Goal: Task Accomplishment & Management: Manage account settings

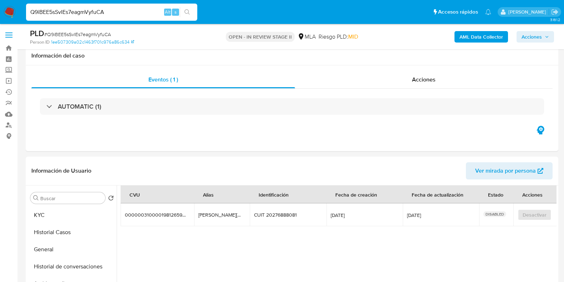
select select "10"
click at [80, 7] on div "Q9iBEE5sSvIEs7eagmVyfuCA Alt s" at bounding box center [111, 12] width 171 height 17
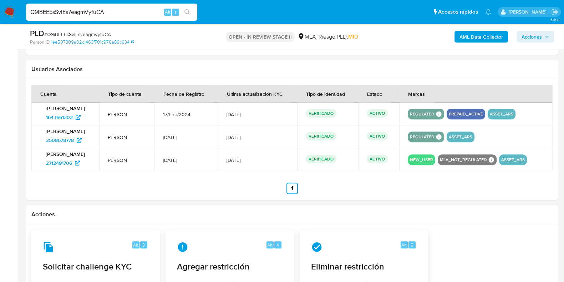
scroll to position [44, 0]
click at [80, 7] on div "Q9iBEE5sSvIEs7eagmVyfuCA Alt s" at bounding box center [111, 12] width 171 height 17
click at [81, 9] on input "Q9iBEE5sSvIEs7eagmVyfuCA" at bounding box center [111, 11] width 171 height 9
paste input "R5UpcXqGbjRaROhzUyYBuk5M"
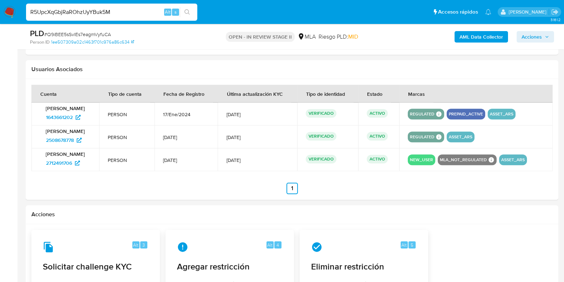
type input "R5UpcXqGbjRaROhzUyYBuk5M"
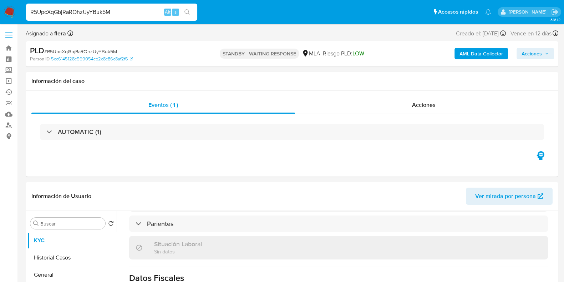
select select "10"
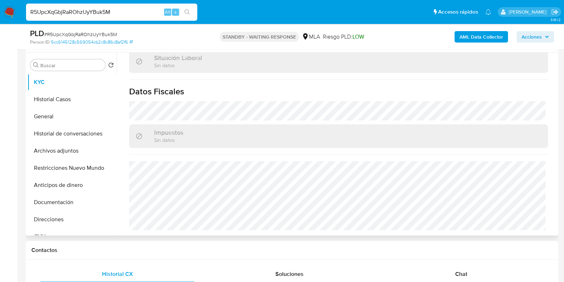
scroll to position [134, 0]
click at [462, 269] on span "Chat" at bounding box center [461, 272] width 12 height 8
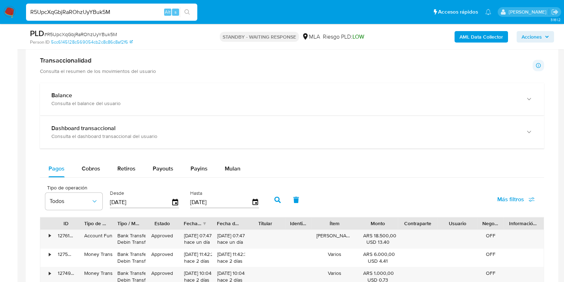
scroll to position [491, 0]
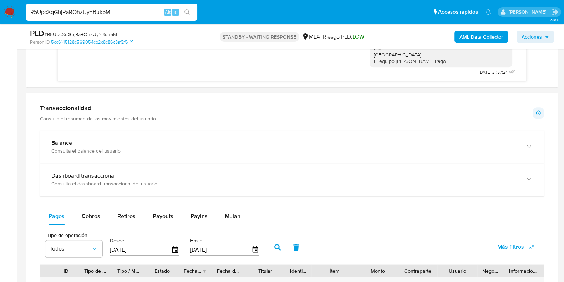
click at [87, 5] on div "R5UpcXqGbjRaROhzUyYBuk5M Alt s" at bounding box center [111, 12] width 171 height 17
click at [89, 10] on input "R5UpcXqGbjRaROhzUyYBuk5M" at bounding box center [111, 11] width 171 height 9
paste input "vfPHTwdJu4ELU7q3qHL2qQQp"
type input "vfPHTwdJu4ELU7q3qHL2qQQp"
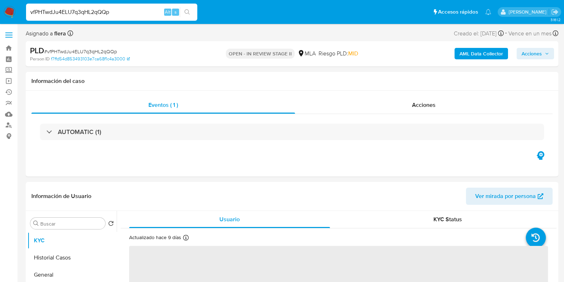
select select "10"
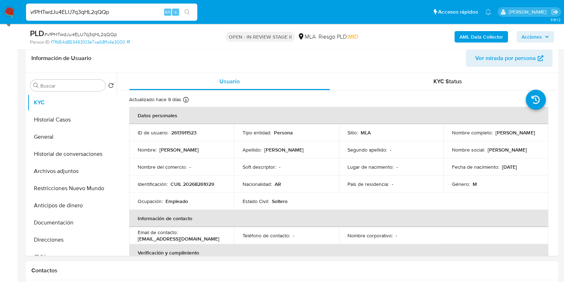
scroll to position [134, 0]
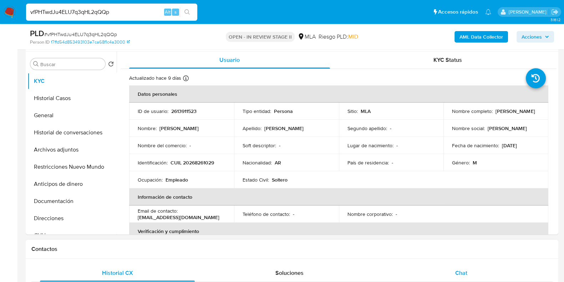
click at [462, 274] on span "Chat" at bounding box center [461, 272] width 12 height 8
click at [191, 110] on p "2613911523" at bounding box center [183, 111] width 25 height 6
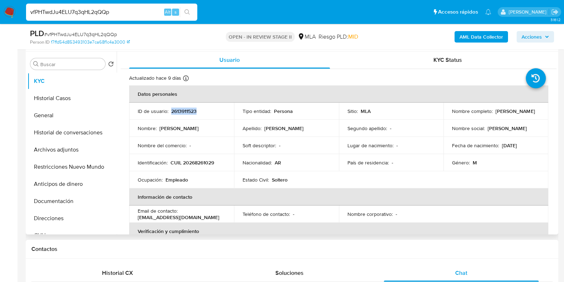
click at [191, 110] on p "2613911523" at bounding box center [183, 111] width 25 height 6
copy p "2613911523"
click at [528, 120] on td "Nombre social : Walter Dario" at bounding box center [496, 128] width 105 height 17
drag, startPoint x: 497, startPoint y: 115, endPoint x: 449, endPoint y: 115, distance: 47.8
click at [449, 115] on td "Nombre completo : Walter Dario Aguirre" at bounding box center [496, 110] width 105 height 17
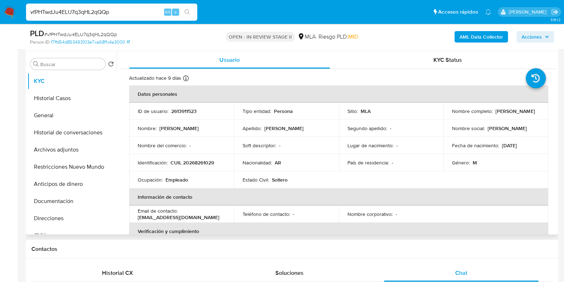
copy p "Walter Dario Aguirre"
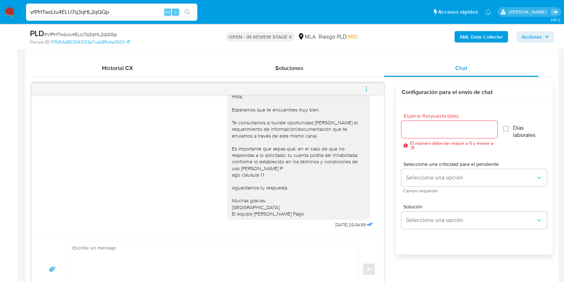
scroll to position [357, 0]
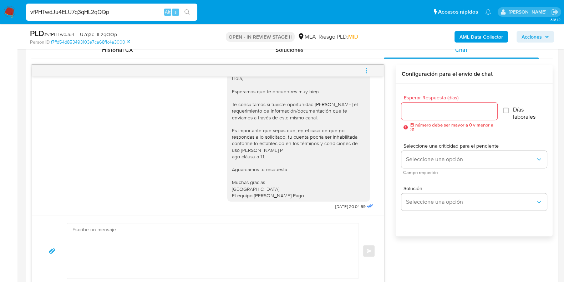
click at [366, 70] on icon "menu-action" at bounding box center [366, 70] width 6 height 6
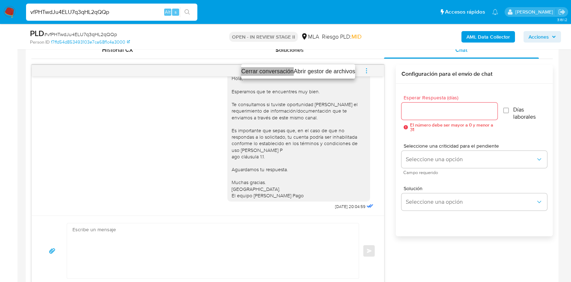
click at [256, 72] on li "Cerrar conversación" at bounding box center [267, 71] width 52 height 9
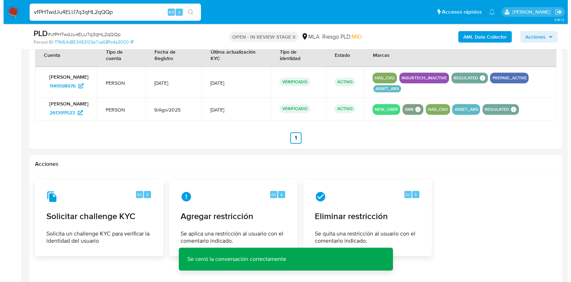
scroll to position [1049, 0]
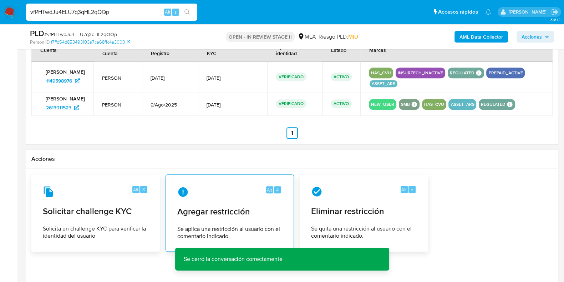
click at [221, 213] on span "Agregar restricción" at bounding box center [229, 211] width 105 height 11
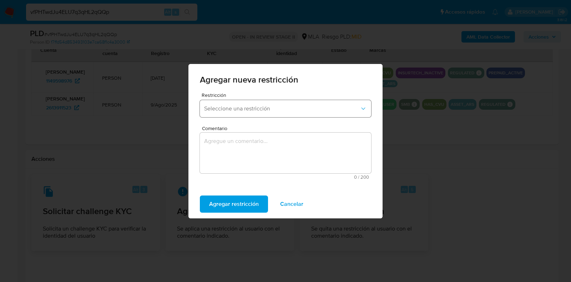
click at [240, 109] on span "Seleccione una restricción" at bounding box center [282, 108] width 156 height 7
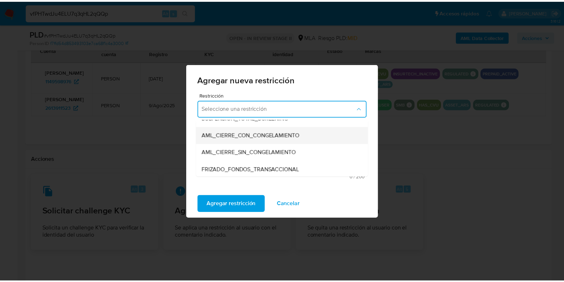
scroll to position [89, 0]
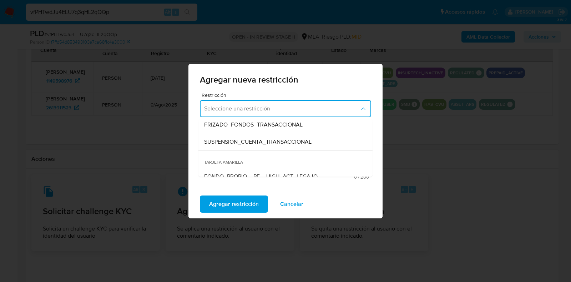
click at [241, 140] on span "SUSPENSION_CUENTA_TRANSACCIONAL" at bounding box center [257, 141] width 107 height 7
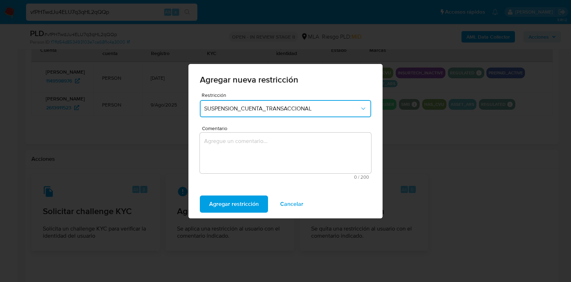
click at [241, 143] on textarea "Comentario" at bounding box center [285, 152] width 171 height 41
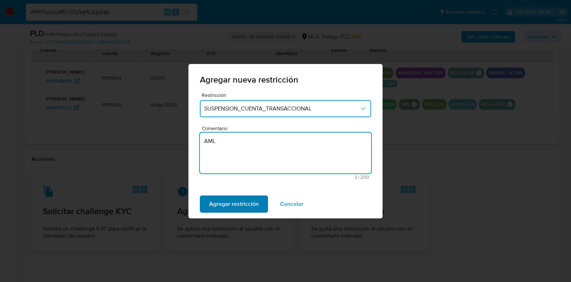
type textarea "AML"
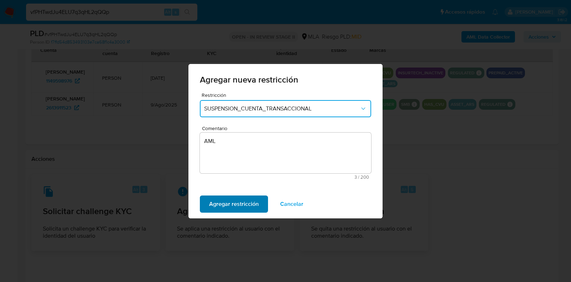
click at [232, 210] on span "Agregar restricción" at bounding box center [234, 204] width 50 height 16
click at [232, 210] on span "Confirmar" at bounding box center [222, 204] width 26 height 16
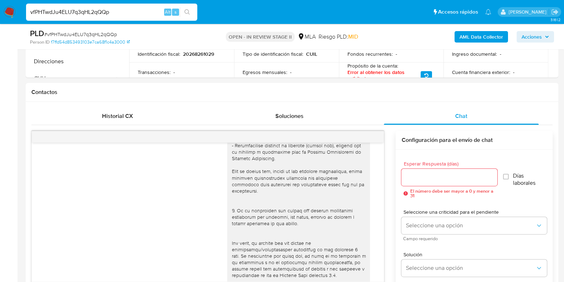
scroll to position [157, 0]
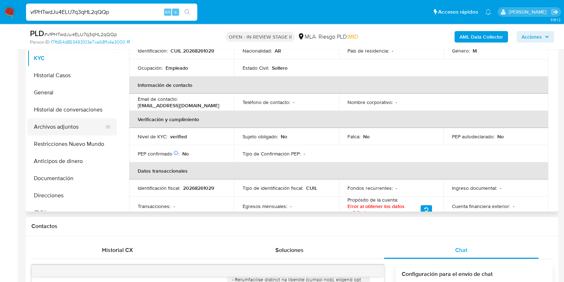
click at [66, 132] on button "Archivos adjuntos" at bounding box center [69, 126] width 84 height 17
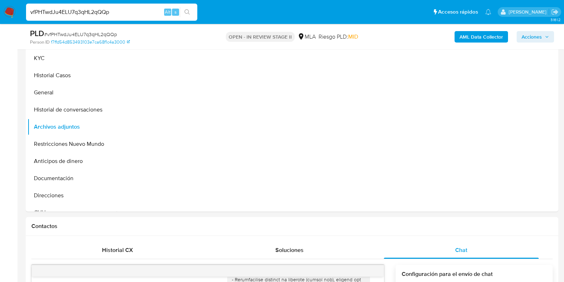
scroll to position [112, 0]
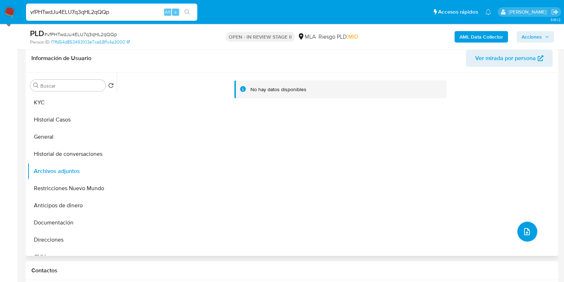
click at [526, 232] on icon "upload-file" at bounding box center [527, 231] width 6 height 7
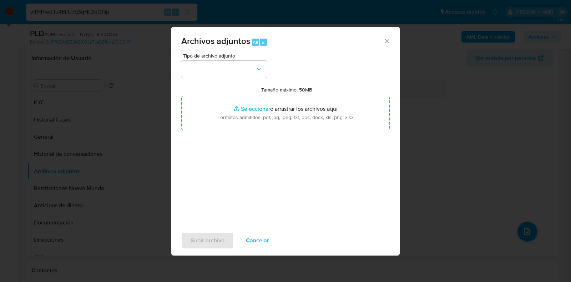
click at [96, 72] on div "Archivos adjuntos Alt a Tipo de archivo adjunto Tamaño máximo: 50MB Seleccionar…" at bounding box center [285, 141] width 571 height 282
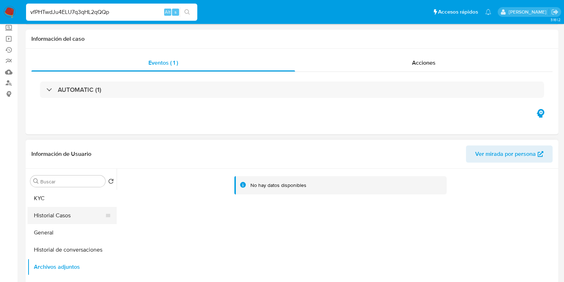
scroll to position [0, 0]
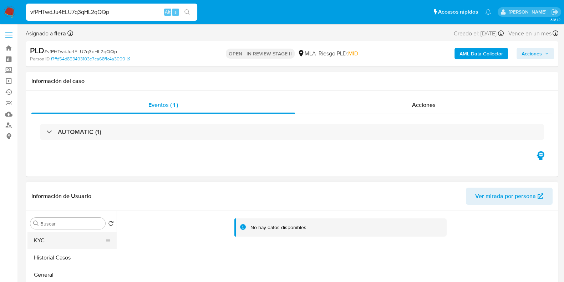
click at [46, 236] on button "KYC" at bounding box center [69, 240] width 84 height 17
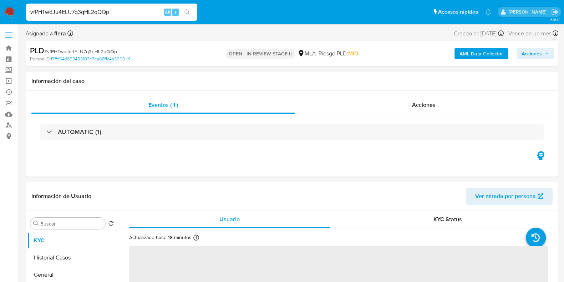
scroll to position [134, 0]
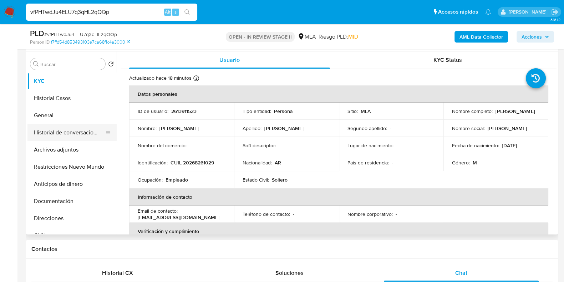
click at [53, 130] on button "Historial de conversaciones" at bounding box center [69, 132] width 84 height 17
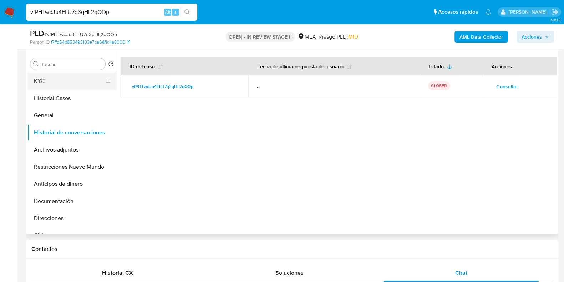
click at [62, 82] on button "KYC" at bounding box center [69, 80] width 84 height 17
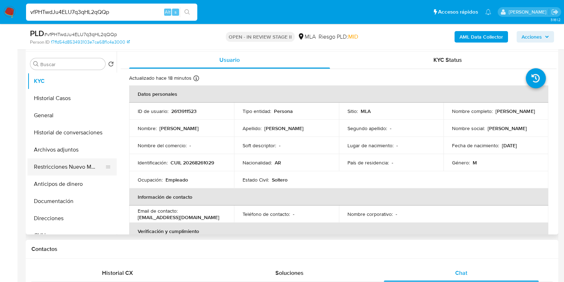
click at [56, 164] on button "Restricciones Nuevo Mundo" at bounding box center [69, 166] width 84 height 17
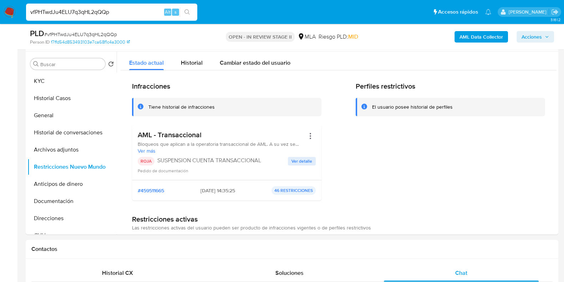
click at [98, 11] on input "vfPHTwdJu4ELU7q3qHL2qQQp" at bounding box center [111, 11] width 171 height 9
paste input "Q9iBEE5sSvIEs7eagmVyfuCA"
type input "Q9iBEE5sSvIEs7eagmVyfuCA"
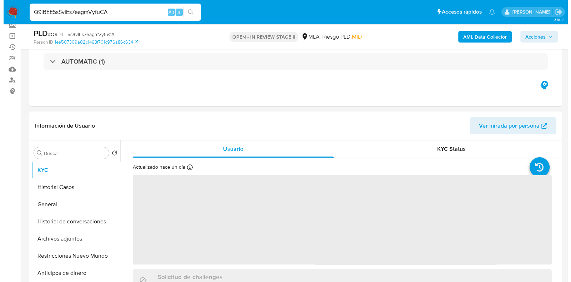
scroll to position [89, 0]
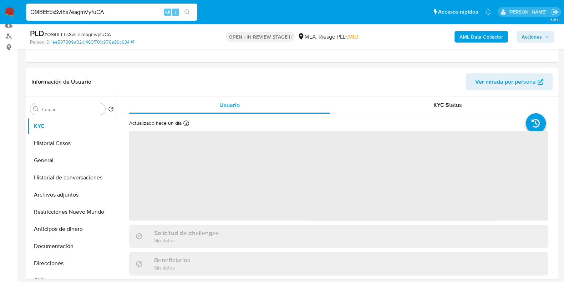
select select "10"
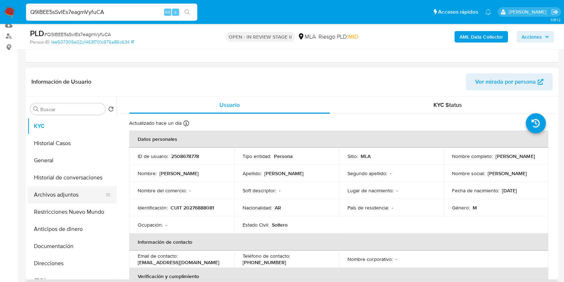
click at [70, 191] on button "Archivos adjuntos" at bounding box center [69, 194] width 84 height 17
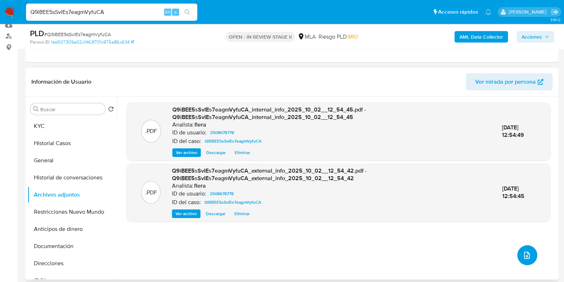
click at [525, 251] on icon "upload-file" at bounding box center [527, 254] width 6 height 7
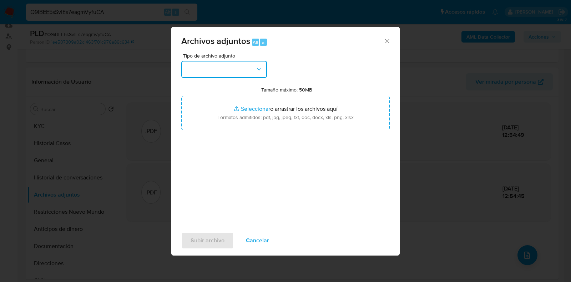
click at [205, 65] on button "button" at bounding box center [224, 69] width 86 height 17
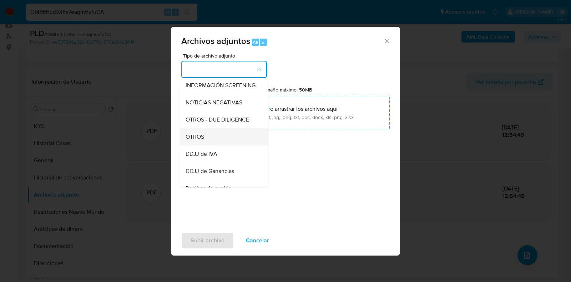
click at [215, 145] on div "OTROS" at bounding box center [222, 136] width 73 height 17
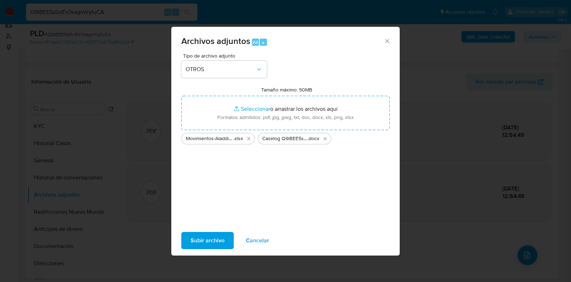
click at [205, 238] on span "Subir archivo" at bounding box center [208, 240] width 34 height 16
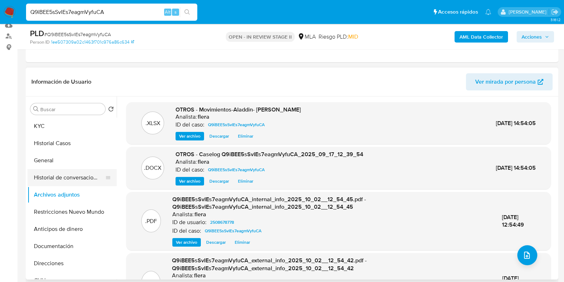
click at [55, 181] on button "Historial de conversaciones" at bounding box center [69, 177] width 84 height 17
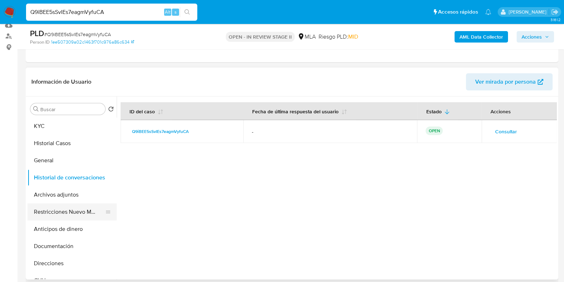
click at [54, 211] on button "Restricciones Nuevo Mundo" at bounding box center [69, 211] width 84 height 17
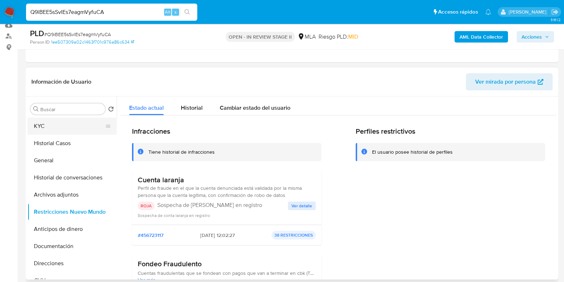
click at [45, 125] on button "KYC" at bounding box center [69, 125] width 84 height 17
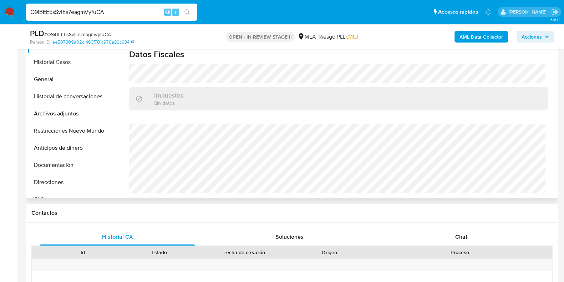
scroll to position [223, 0]
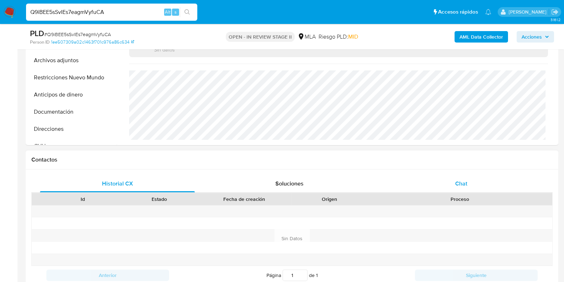
click at [458, 183] on span "Chat" at bounding box center [461, 183] width 12 height 8
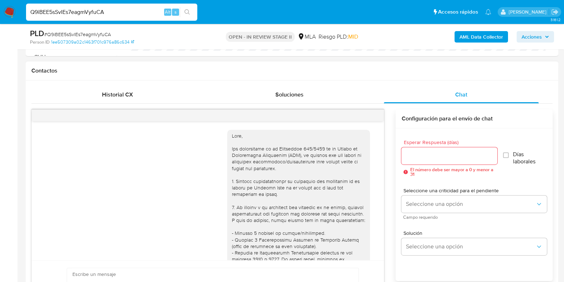
scroll to position [422, 0]
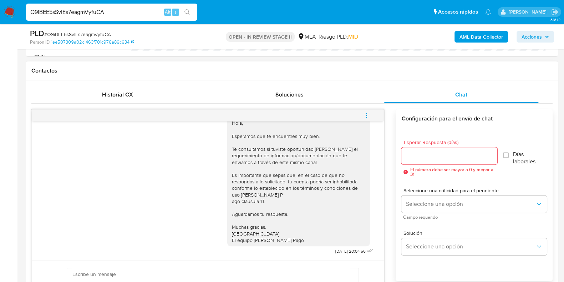
click at [366, 115] on icon "menu-action" at bounding box center [366, 115] width 6 height 6
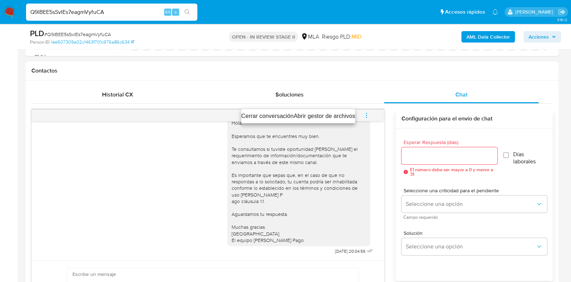
click at [253, 115] on li "Cerrar conversación" at bounding box center [267, 116] width 52 height 9
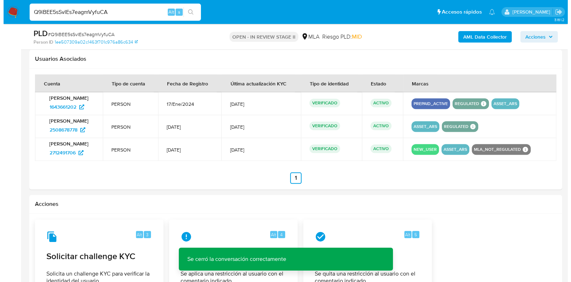
scroll to position [1102, 0]
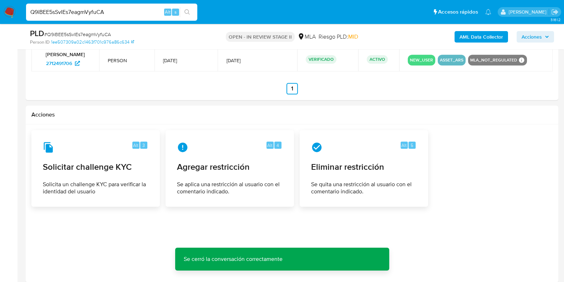
click at [212, 188] on span "Se aplica una restricción al usuario con el comentario indicado." at bounding box center [230, 188] width 106 height 14
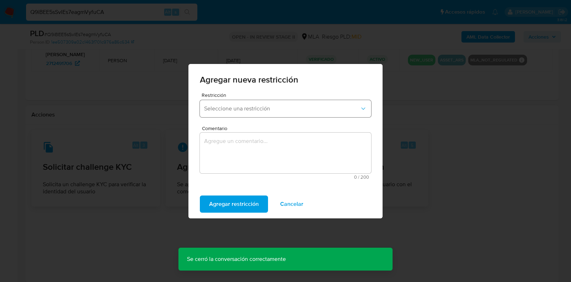
click at [251, 110] on span "Seleccione una restricción" at bounding box center [282, 108] width 156 height 7
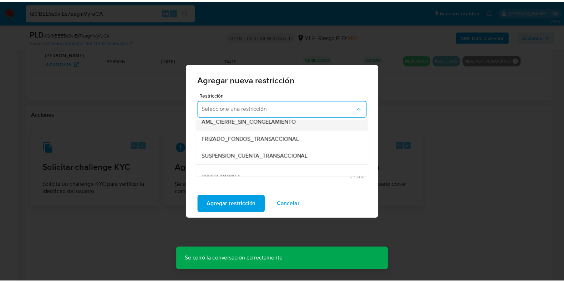
scroll to position [89, 0]
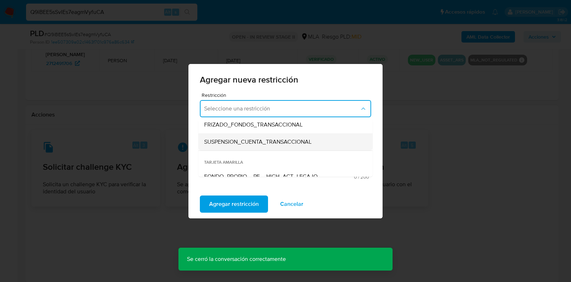
click at [249, 141] on span "SUSPENSION_CUENTA_TRANSACCIONAL" at bounding box center [257, 141] width 107 height 7
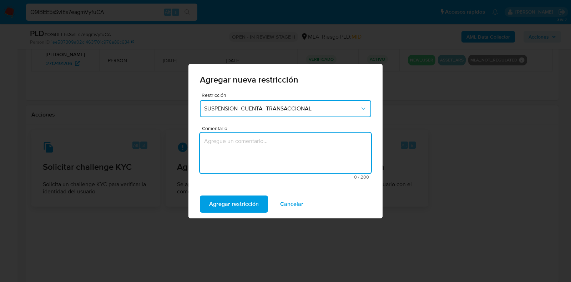
click at [248, 172] on textarea "Comentario" at bounding box center [285, 152] width 171 height 41
type textarea "AML"
click at [235, 202] on span "Agregar restricción" at bounding box center [234, 204] width 50 height 16
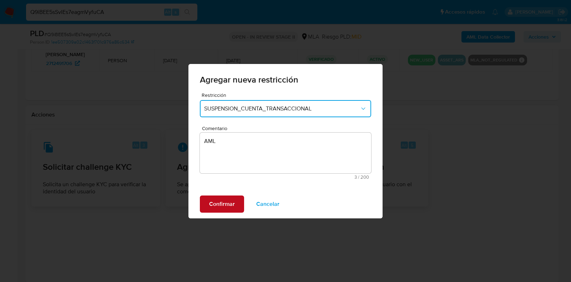
click at [228, 210] on span "Confirmar" at bounding box center [222, 204] width 26 height 16
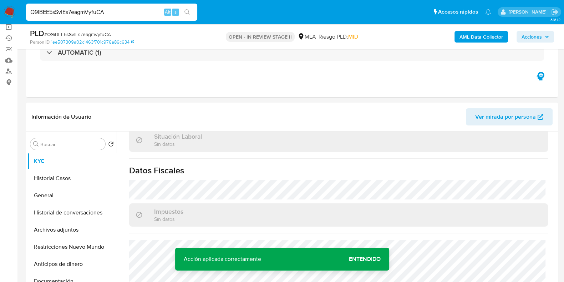
scroll to position [49, 0]
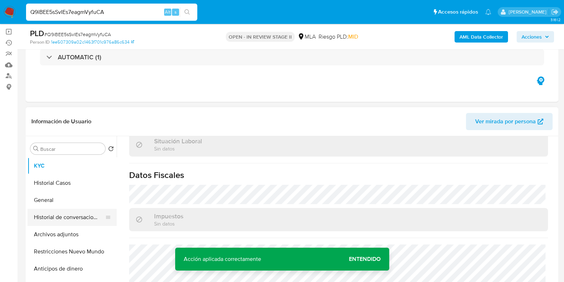
click at [62, 211] on button "Historial de conversaciones" at bounding box center [69, 216] width 84 height 17
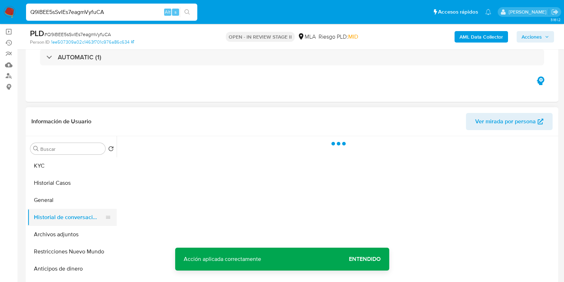
scroll to position [0, 0]
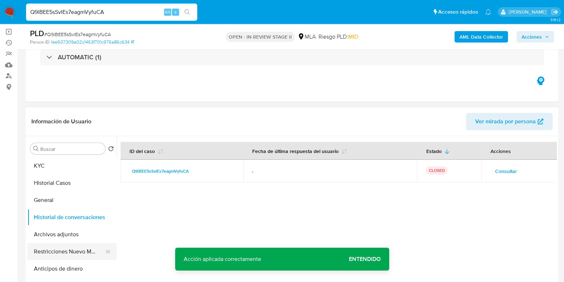
click at [51, 251] on button "Restricciones Nuevo Mundo" at bounding box center [69, 251] width 84 height 17
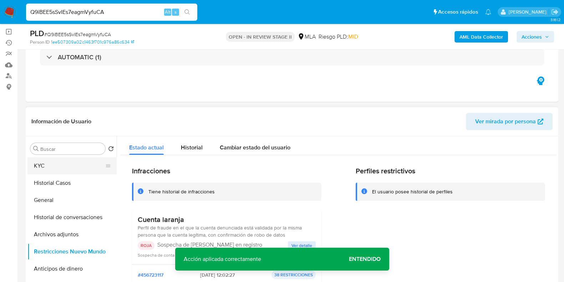
click at [53, 168] on button "KYC" at bounding box center [69, 165] width 84 height 17
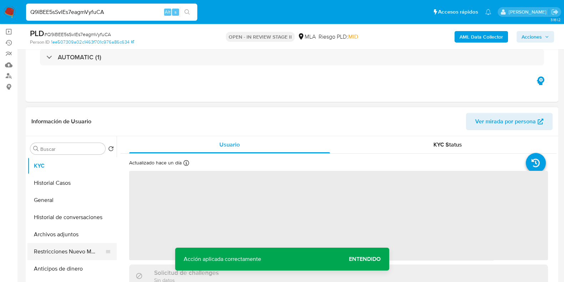
click at [56, 246] on button "Restricciones Nuevo Mundo" at bounding box center [69, 251] width 84 height 17
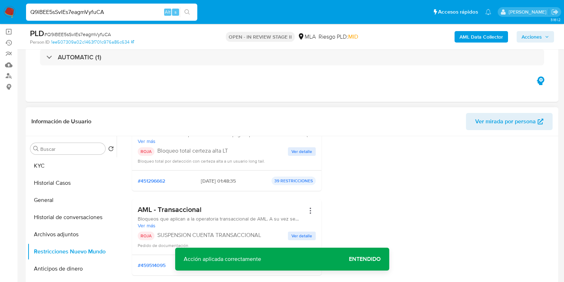
scroll to position [223, 0]
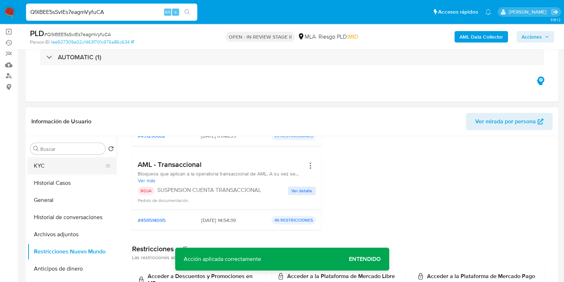
click at [60, 166] on button "KYC" at bounding box center [69, 165] width 84 height 17
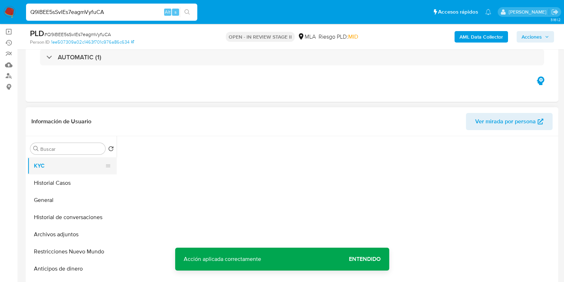
scroll to position [0, 0]
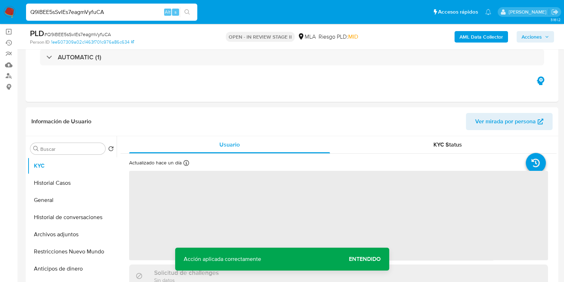
click at [523, 35] on span "Acciones" at bounding box center [532, 36] width 20 height 11
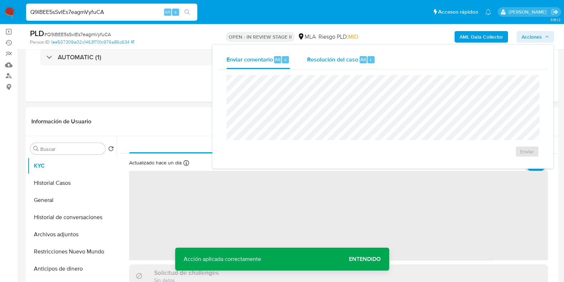
drag, startPoint x: 359, startPoint y: 44, endPoint x: 346, endPoint y: 58, distance: 18.7
click at [358, 45] on div "Enviar comentario Alt c Resolución del caso Alt r Enviar" at bounding box center [382, 107] width 341 height 124
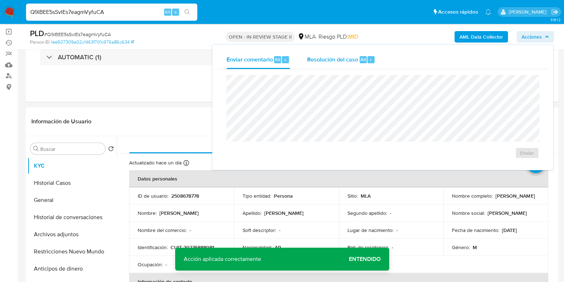
click at [346, 59] on span "Resolución del caso" at bounding box center [332, 59] width 51 height 8
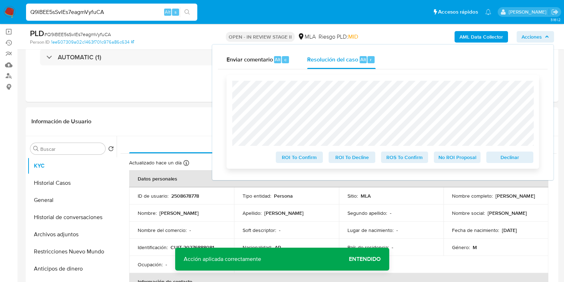
click at [523, 165] on div "ROI To Confirm ROI To Decline ROS To Confirm No ROI Proposal Declinar" at bounding box center [383, 122] width 313 height 94
click at [523, 161] on span "Declinar" at bounding box center [510, 157] width 37 height 10
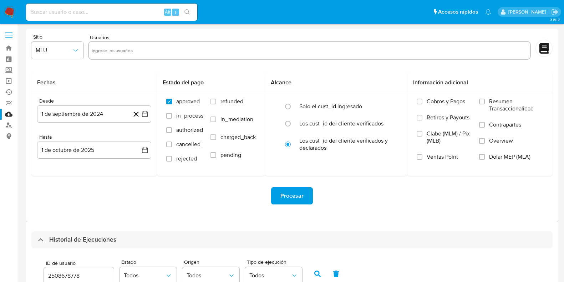
select select "10"
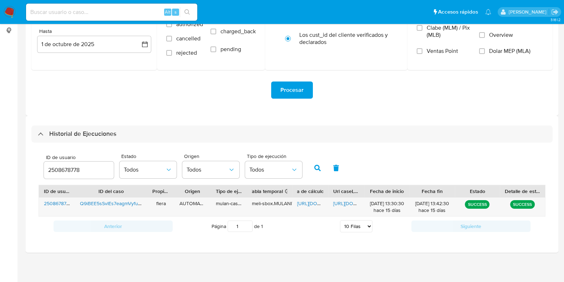
click at [71, 171] on input "2508678778" at bounding box center [79, 169] width 70 height 9
type input "2613911523"
click at [316, 171] on button "button" at bounding box center [317, 167] width 19 height 17
click at [311, 203] on span "https://docs.google.com/spreadsheets/d/19hmrsBj4s9apPfBkhMlL8p4CZzFH_fMGkuPRscI…" at bounding box center [321, 203] width 49 height 7
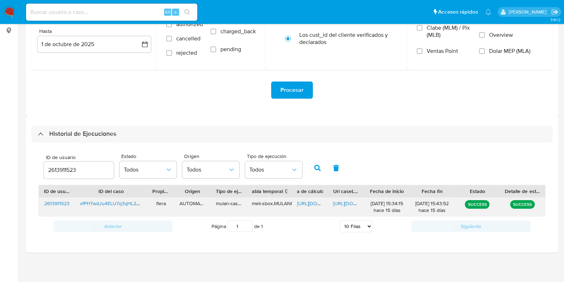
click at [348, 205] on span "https://docs.google.com/document/d/1RYiesKyg3uYW1SxRzqZ-InVDknHQoNc82sX0bIPfCFU…" at bounding box center [357, 203] width 49 height 7
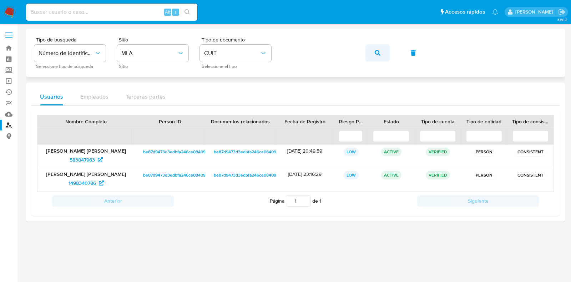
click at [376, 54] on icon "button" at bounding box center [378, 53] width 6 height 6
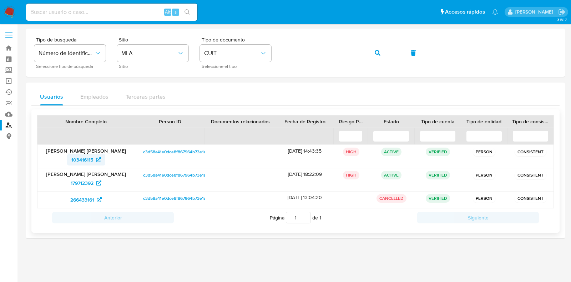
click at [82, 160] on span "103416115" at bounding box center [82, 159] width 22 height 11
click at [84, 183] on span "179712392" at bounding box center [82, 182] width 23 height 11
click at [85, 202] on span "266433161" at bounding box center [82, 199] width 24 height 11
click at [385, 54] on button "button" at bounding box center [378, 52] width 24 height 17
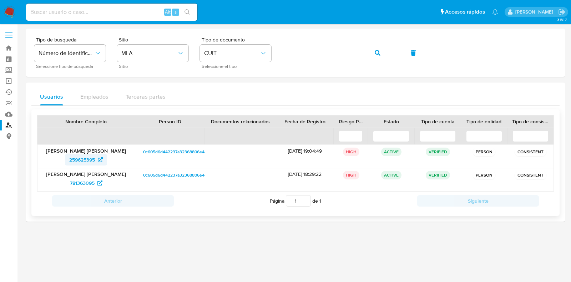
click at [79, 158] on span "259625395" at bounding box center [82, 159] width 26 height 11
click at [82, 182] on span "781363095" at bounding box center [82, 182] width 25 height 11
click at [382, 54] on button "button" at bounding box center [378, 52] width 24 height 17
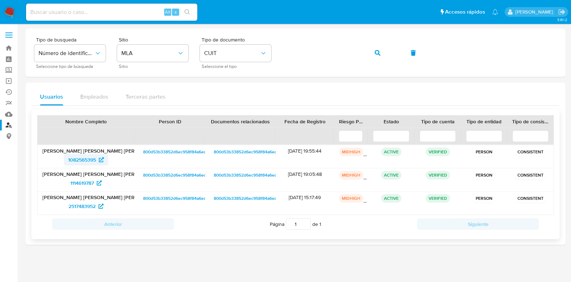
click at [70, 161] on span "1082565395" at bounding box center [82, 159] width 28 height 11
click at [86, 184] on span "1114619787" at bounding box center [82, 182] width 24 height 11
click at [87, 206] on span "2517483952" at bounding box center [82, 205] width 27 height 11
click at [379, 48] on span "button" at bounding box center [378, 53] width 6 height 16
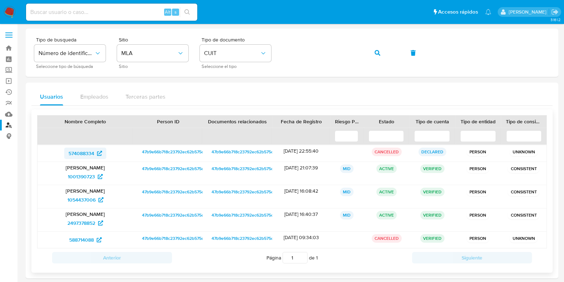
click at [89, 153] on span "574088334" at bounding box center [82, 152] width 26 height 11
click at [91, 177] on span "1001390723" at bounding box center [81, 176] width 27 height 11
click at [87, 201] on span "1054437006" at bounding box center [81, 199] width 28 height 11
click at [87, 221] on span "2497378852" at bounding box center [81, 222] width 28 height 11
click at [81, 239] on span "588714088" at bounding box center [81, 239] width 25 height 11
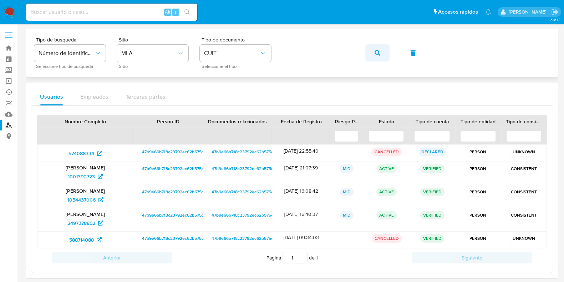
click at [373, 52] on button "button" at bounding box center [378, 52] width 24 height 17
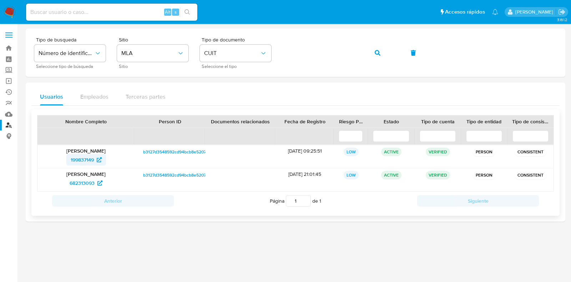
click at [87, 160] on span "199837149" at bounding box center [82, 159] width 23 height 11
click at [84, 178] on span "682313093" at bounding box center [82, 182] width 25 height 11
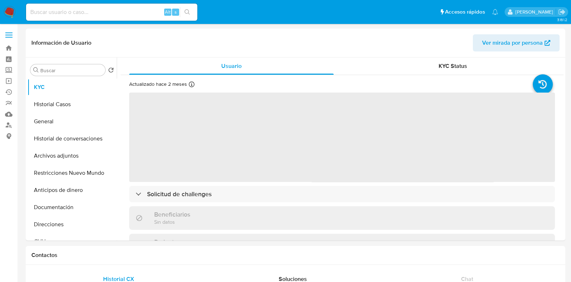
select select "10"
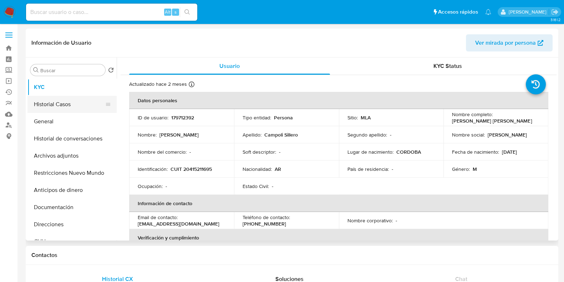
click at [64, 101] on button "Historial Casos" at bounding box center [69, 104] width 84 height 17
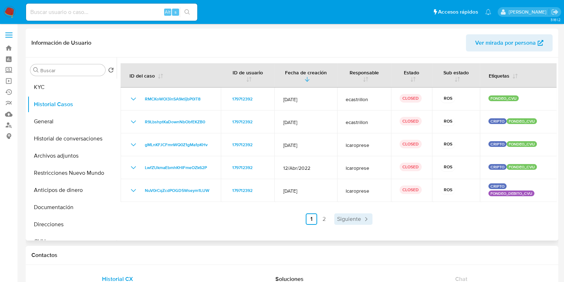
click at [366, 221] on icon "Paginación" at bounding box center [366, 218] width 7 height 7
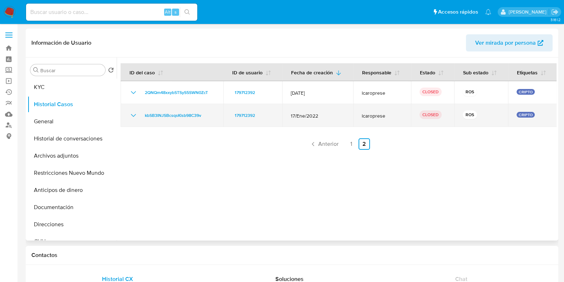
click at [130, 115] on icon "Mostrar/Ocultar" at bounding box center [133, 115] width 9 height 9
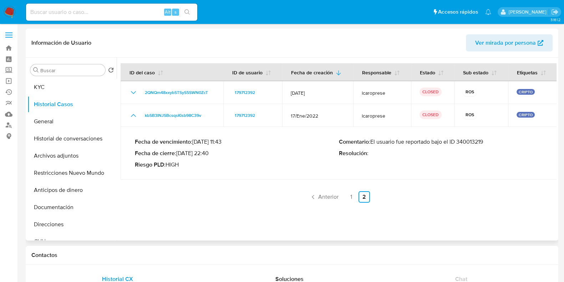
click at [468, 144] on p "Comentario : El usuario fue reportado bajo el ID 340013219" at bounding box center [441, 141] width 204 height 7
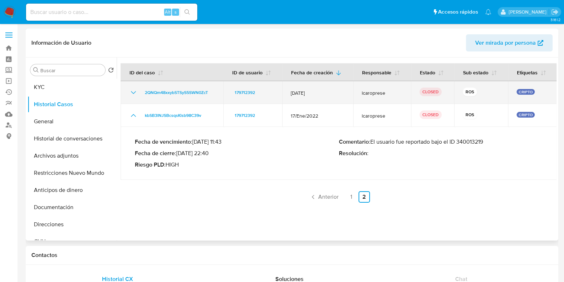
click at [133, 88] on icon "Mostrar/Ocultar" at bounding box center [133, 92] width 9 height 9
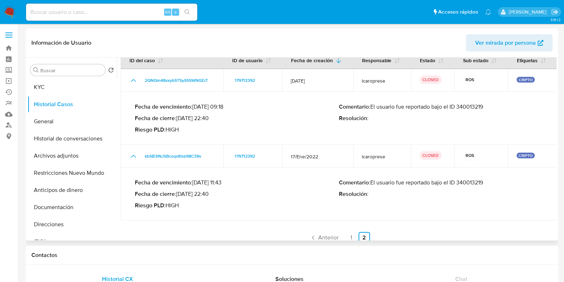
scroll to position [19, 0]
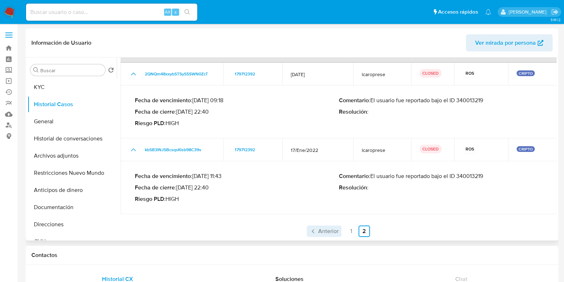
click at [326, 229] on span "Anterior" at bounding box center [328, 231] width 20 height 6
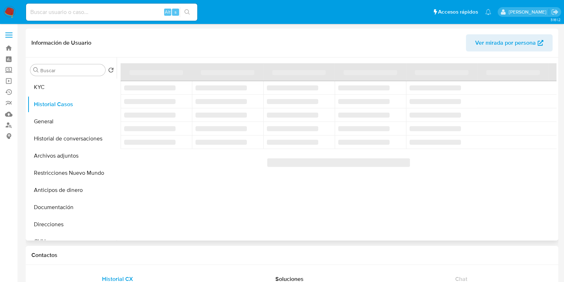
scroll to position [0, 0]
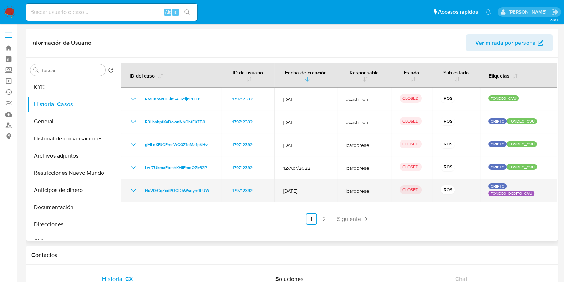
click at [136, 190] on icon "Mostrar/Ocultar" at bounding box center [133, 190] width 9 height 9
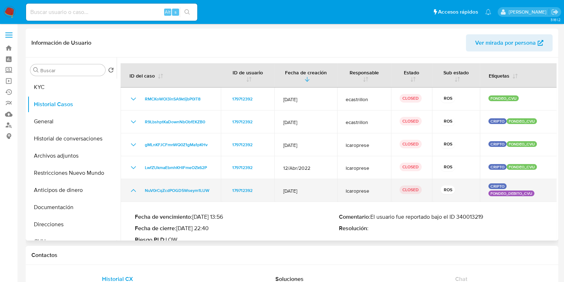
click at [136, 190] on icon "Mostrar/Ocultar" at bounding box center [133, 190] width 9 height 9
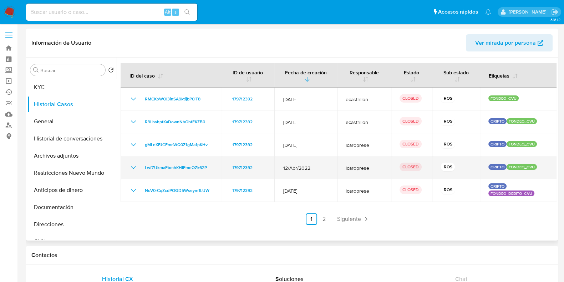
click at [136, 165] on icon "Mostrar/Ocultar" at bounding box center [133, 167] width 9 height 9
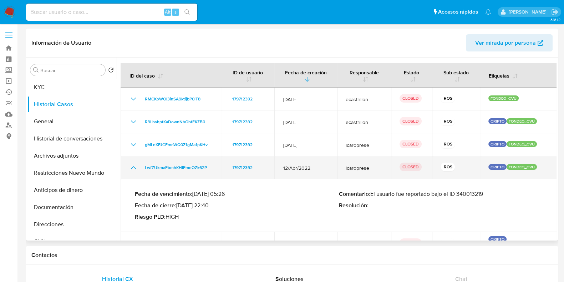
click at [136, 165] on icon "Mostrar/Ocultar" at bounding box center [133, 167] width 9 height 9
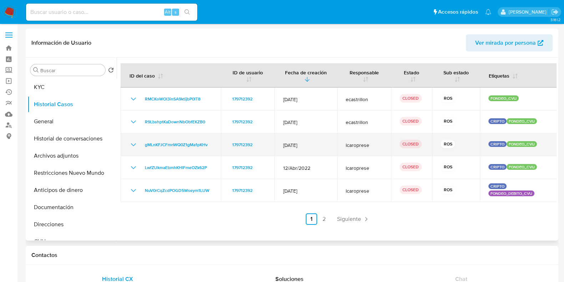
click at [136, 140] on icon "Mostrar/Ocultar" at bounding box center [133, 144] width 9 height 9
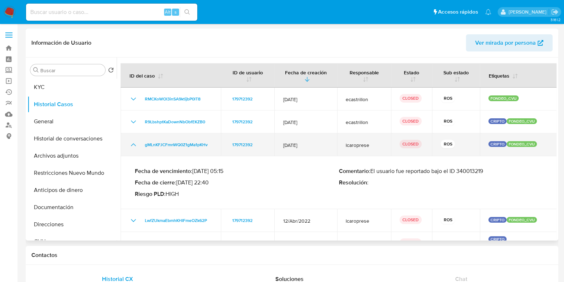
click at [136, 140] on icon "Mostrar/Ocultar" at bounding box center [133, 144] width 9 height 9
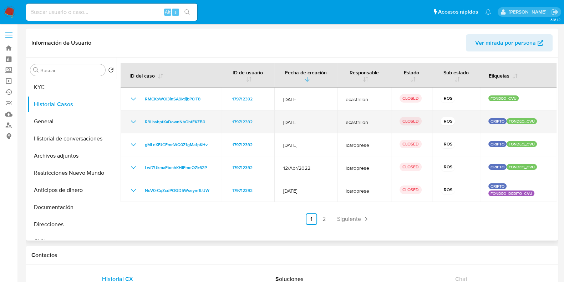
click at [135, 120] on icon "Mostrar/Ocultar" at bounding box center [133, 121] width 9 height 9
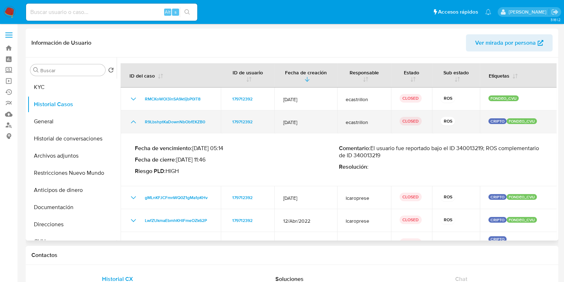
click at [135, 120] on icon "Mostrar/Ocultar" at bounding box center [133, 121] width 9 height 9
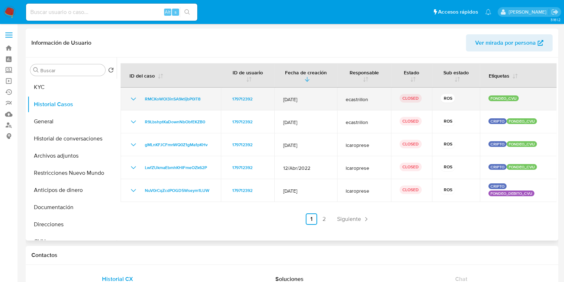
click at [133, 96] on icon "Mostrar/Ocultar" at bounding box center [133, 99] width 9 height 9
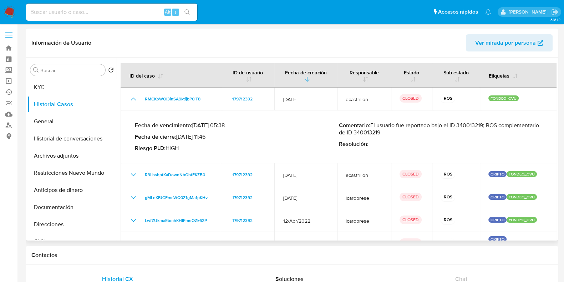
drag, startPoint x: 373, startPoint y: 126, endPoint x: 432, endPoint y: 134, distance: 60.2
click at [432, 134] on p "Comentario : El usuario fue reportado bajo el ID 340013219; ROS complementario …" at bounding box center [441, 129] width 204 height 14
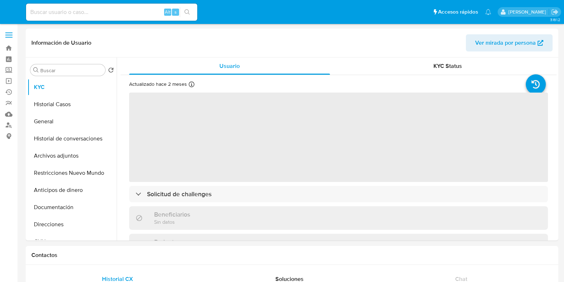
select select "10"
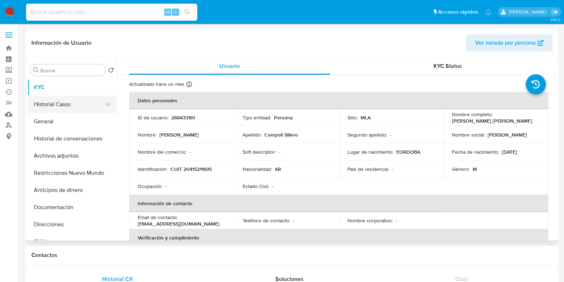
click at [65, 100] on button "Historial Casos" at bounding box center [69, 104] width 84 height 17
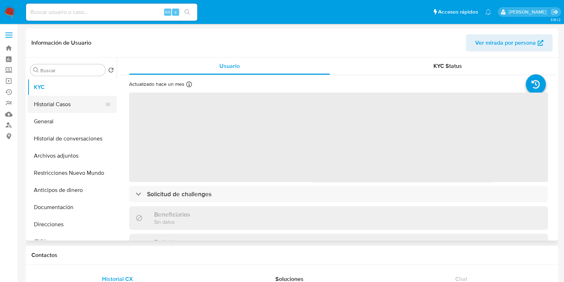
click at [45, 106] on button "Historial Casos" at bounding box center [69, 104] width 84 height 17
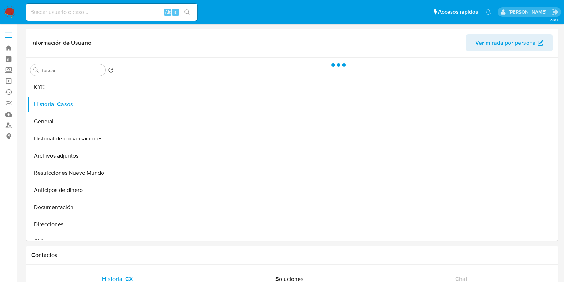
select select "10"
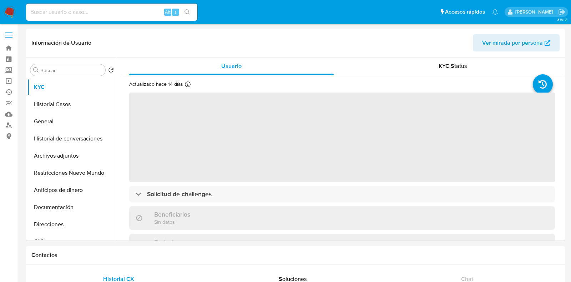
select select "10"
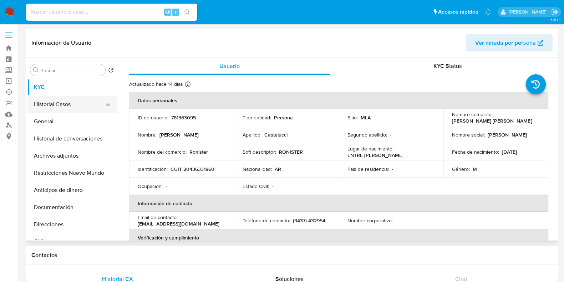
click at [69, 109] on button "Historial Casos" at bounding box center [69, 104] width 84 height 17
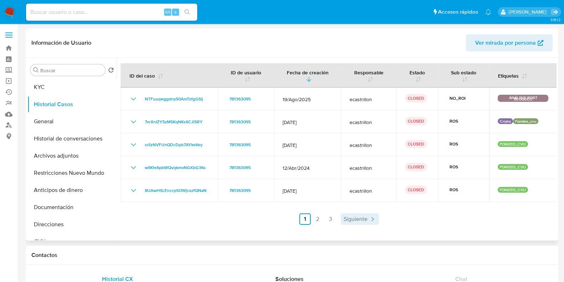
click at [369, 214] on link "Siguiente" at bounding box center [360, 218] width 38 height 11
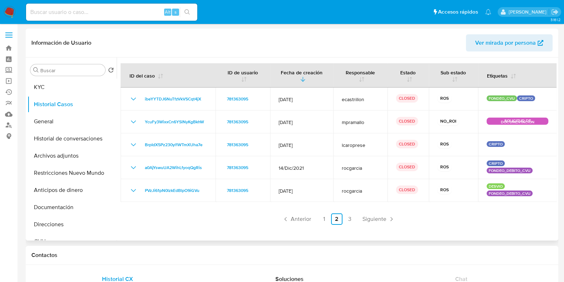
click at [369, 216] on span "Siguiente" at bounding box center [375, 219] width 24 height 6
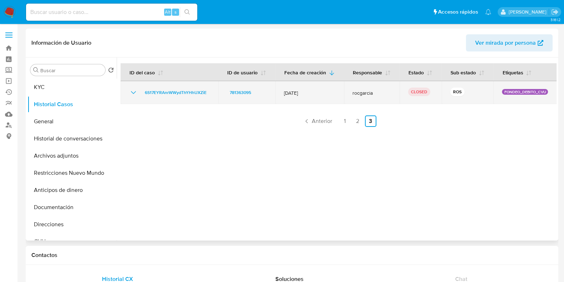
click at [133, 91] on icon "Mostrar/Ocultar" at bounding box center [133, 92] width 9 height 9
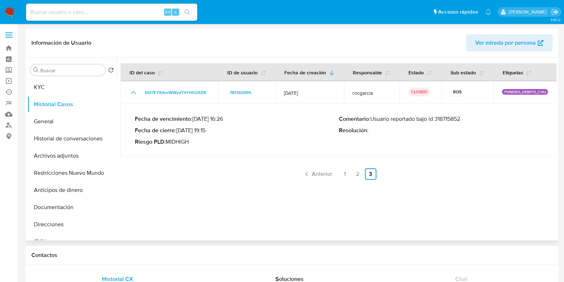
click at [454, 118] on p "Comentario : Usuario reportado bajo id 318715852" at bounding box center [441, 118] width 204 height 7
drag, startPoint x: 372, startPoint y: 119, endPoint x: 463, endPoint y: 121, distance: 91.1
click at [463, 121] on p "Comentario : Usuario reportado bajo id 318715852" at bounding box center [441, 118] width 204 height 7
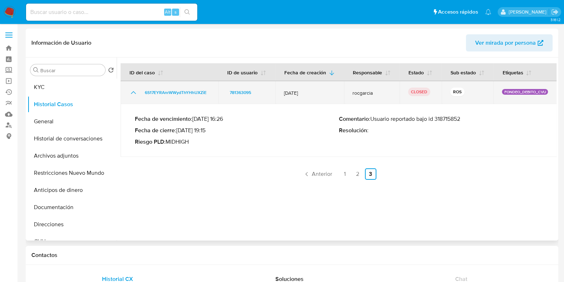
click at [131, 91] on icon "Mostrar/Ocultar" at bounding box center [133, 92] width 9 height 9
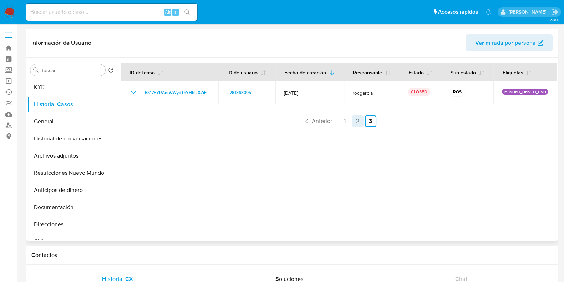
click at [358, 122] on link "2" at bounding box center [357, 120] width 11 height 11
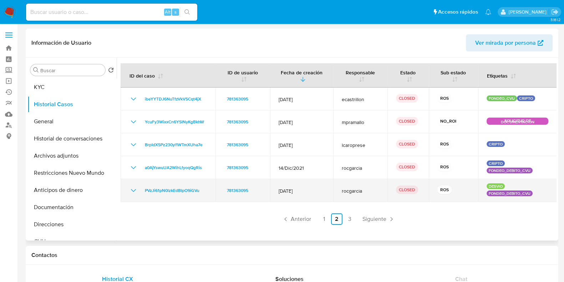
click at [136, 188] on icon "Mostrar/Ocultar" at bounding box center [133, 190] width 9 height 9
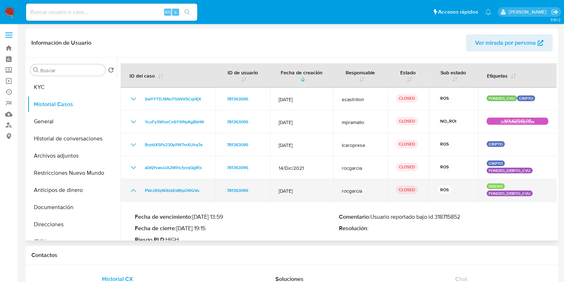
click at [136, 188] on icon "Mostrar/Ocultar" at bounding box center [133, 190] width 9 height 9
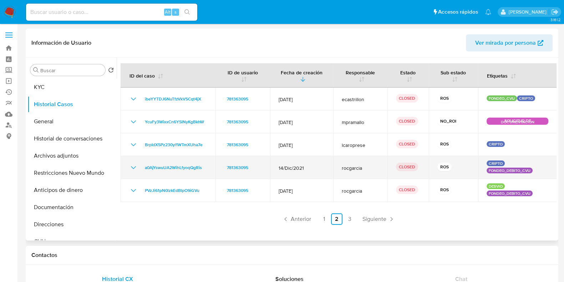
click at [133, 168] on icon "Mostrar/Ocultar" at bounding box center [133, 167] width 5 height 3
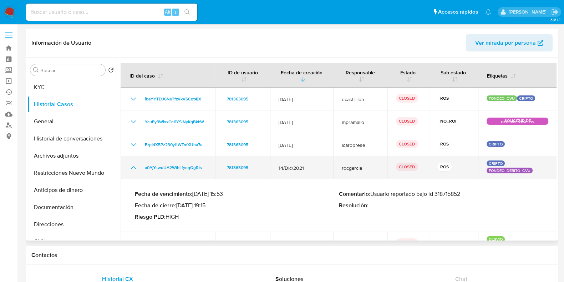
click at [133, 168] on icon "Mostrar/Ocultar" at bounding box center [133, 167] width 9 height 9
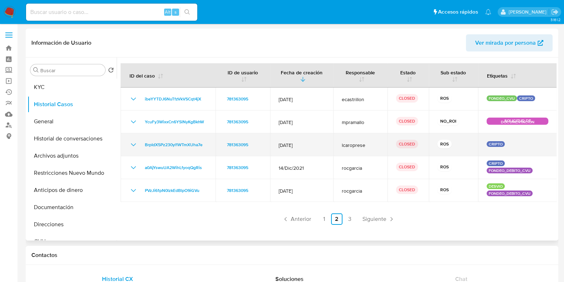
click at [132, 146] on icon "Mostrar/Ocultar" at bounding box center [133, 144] width 9 height 9
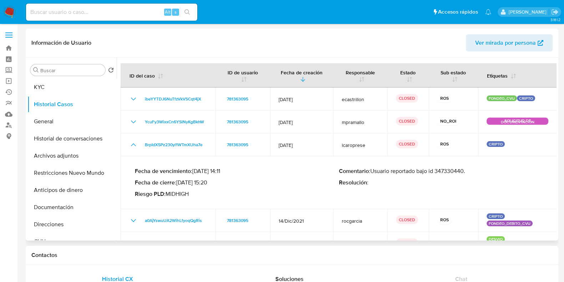
click at [446, 171] on p "Comentario : Usuario reportado bajo id 347330440." at bounding box center [441, 170] width 204 height 7
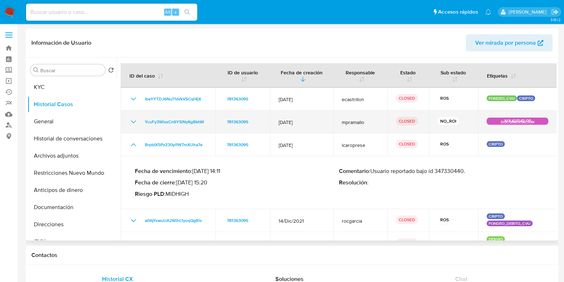
click at [135, 120] on icon "Mostrar/Ocultar" at bounding box center [133, 121] width 9 height 9
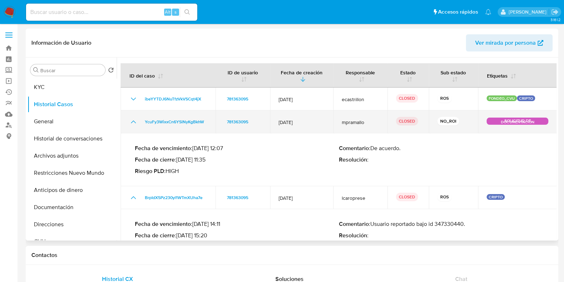
click at [135, 120] on icon "Mostrar/Ocultar" at bounding box center [133, 121] width 9 height 9
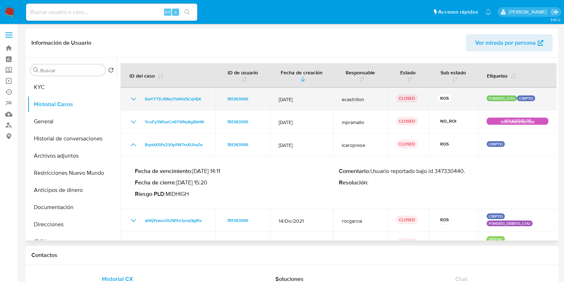
click at [133, 98] on icon "Mostrar/Ocultar" at bounding box center [133, 99] width 9 height 9
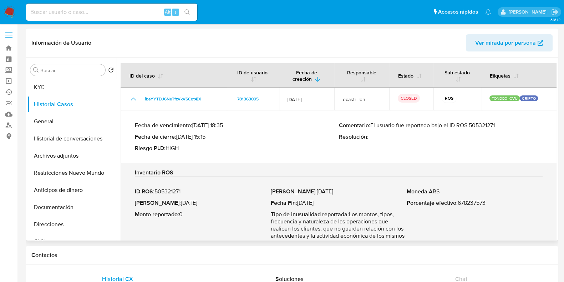
click at [481, 126] on p "Comentario : El usuario fue reportado bajo el ID ROS 505321271" at bounding box center [441, 125] width 204 height 7
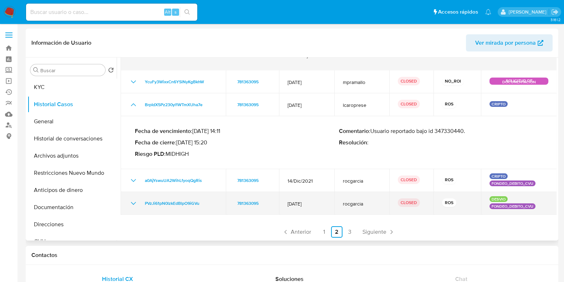
scroll to position [181, 0]
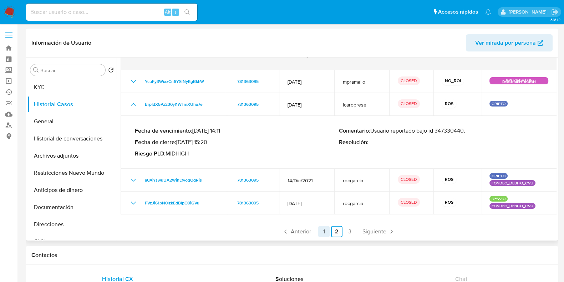
click at [318, 233] on link "1" at bounding box center [323, 231] width 11 height 11
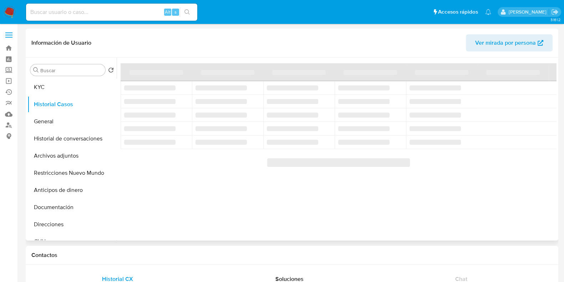
scroll to position [0, 0]
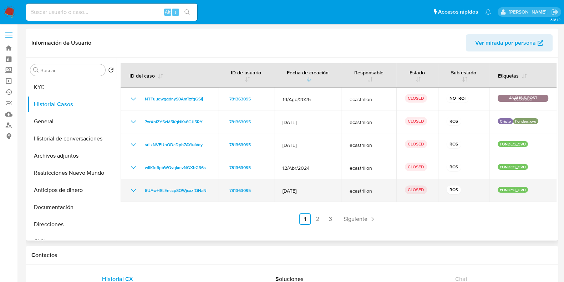
click at [132, 190] on icon "Mostrar/Ocultar" at bounding box center [133, 190] width 5 height 3
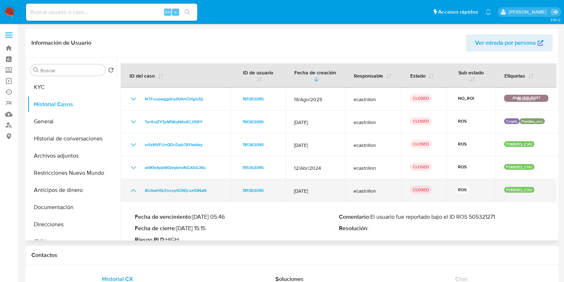
click at [132, 190] on icon "Mostrar/Ocultar" at bounding box center [133, 190] width 9 height 9
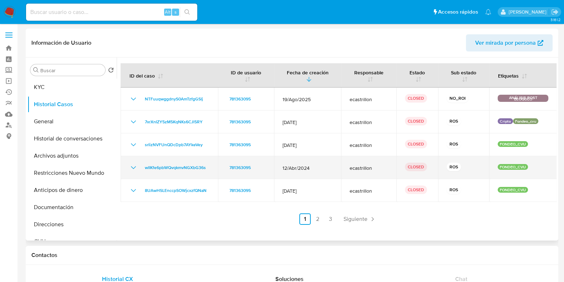
click at [136, 166] on icon "Mostrar/Ocultar" at bounding box center [133, 167] width 9 height 9
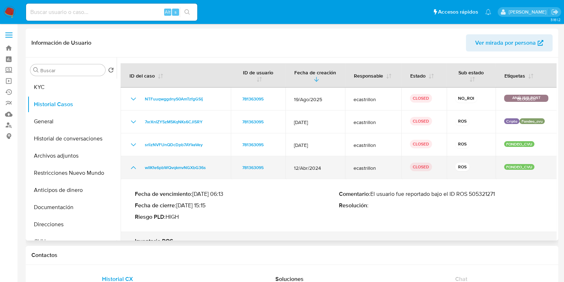
click at [136, 166] on icon "Mostrar/Ocultar" at bounding box center [133, 167] width 9 height 9
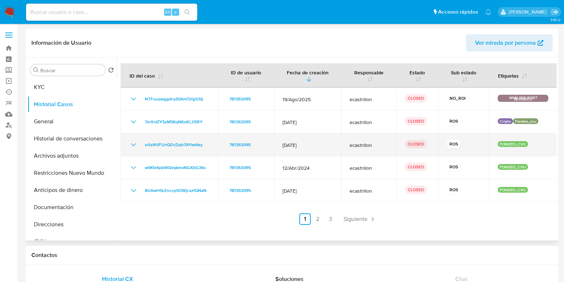
click at [135, 143] on icon "Mostrar/Ocultar" at bounding box center [133, 144] width 9 height 9
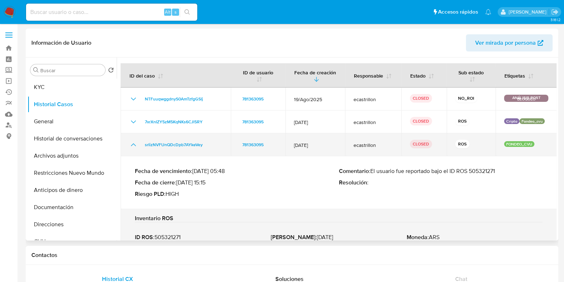
click at [135, 143] on icon "Mostrar/Ocultar" at bounding box center [133, 144] width 9 height 9
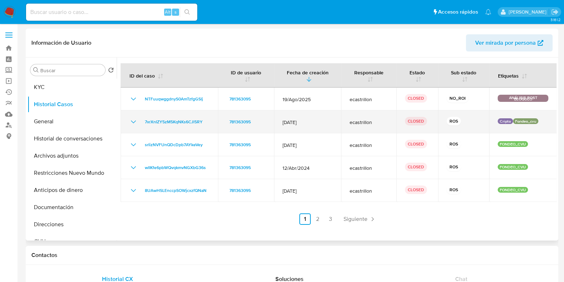
click at [133, 122] on icon "Mostrar/Ocultar" at bounding box center [133, 121] width 9 height 9
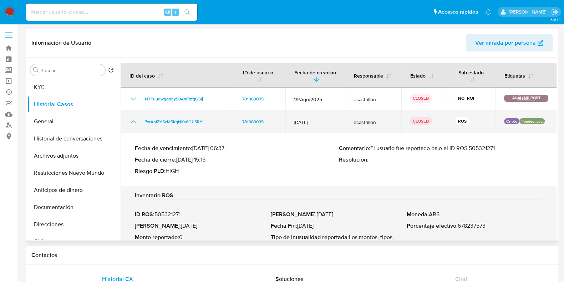
click at [133, 122] on icon "Mostrar/Ocultar" at bounding box center [133, 121] width 9 height 9
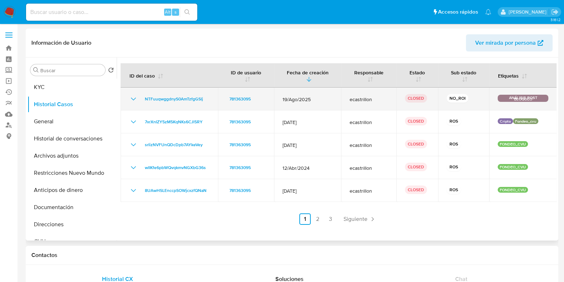
click at [130, 92] on td "NTFuuqwggdnyS0AmTzfgGSlj" at bounding box center [169, 98] width 97 height 23
click at [135, 97] on icon "Mostrar/Ocultar" at bounding box center [133, 99] width 9 height 9
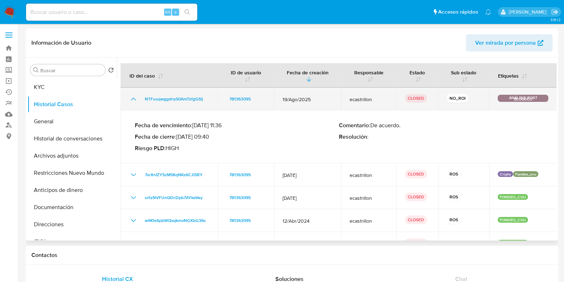
click at [135, 97] on icon "Mostrar/Ocultar" at bounding box center [133, 99] width 9 height 9
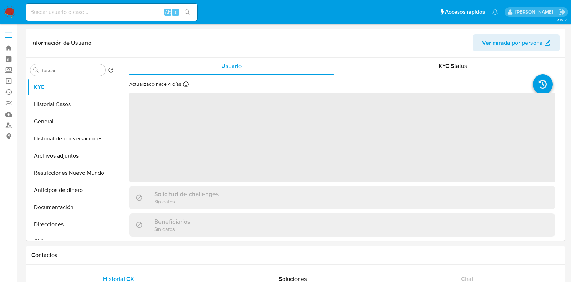
select select "10"
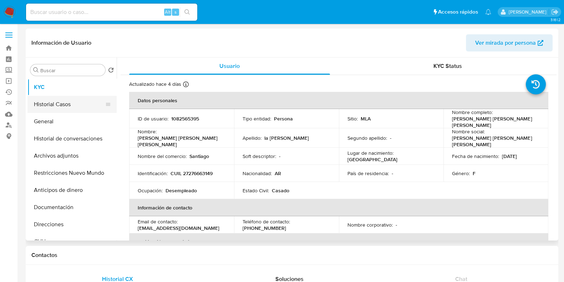
click at [56, 104] on button "Historial Casos" at bounding box center [69, 104] width 84 height 17
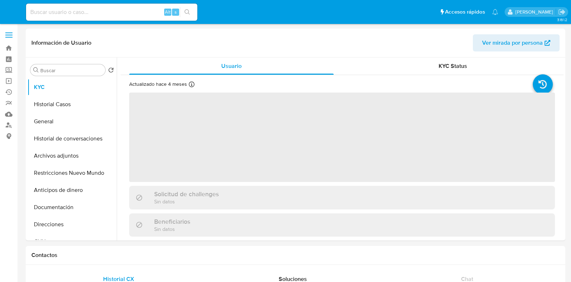
select select "10"
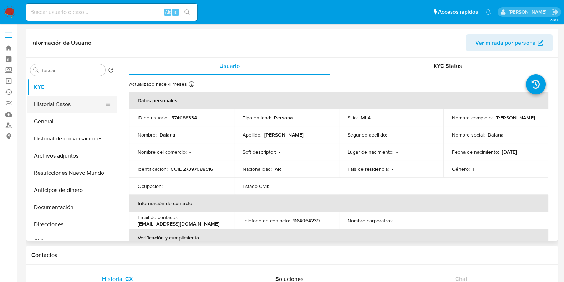
click at [59, 97] on button "Historial Casos" at bounding box center [69, 104] width 84 height 17
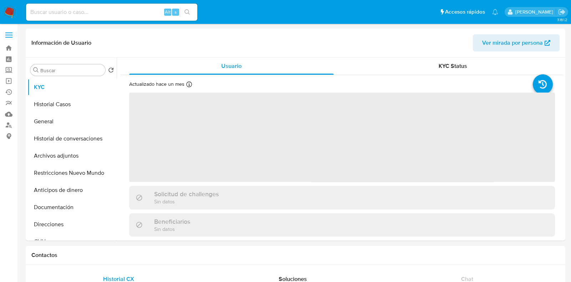
select select "10"
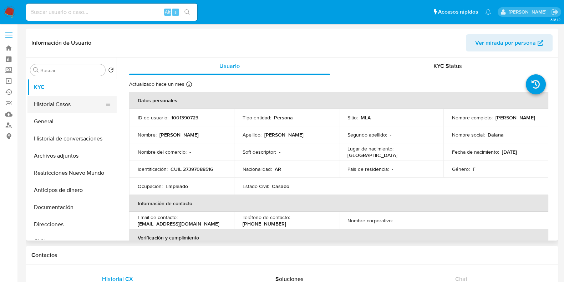
click at [73, 97] on button "Historial Casos" at bounding box center [69, 104] width 84 height 17
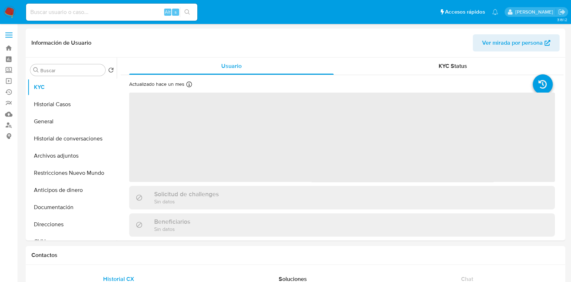
select select "10"
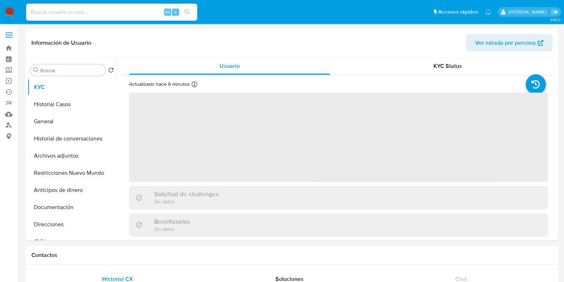
select select "10"
click at [57, 106] on button "Historial Casos" at bounding box center [69, 104] width 84 height 17
select select "10"
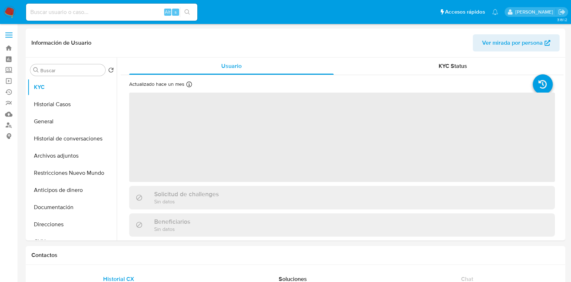
select select "10"
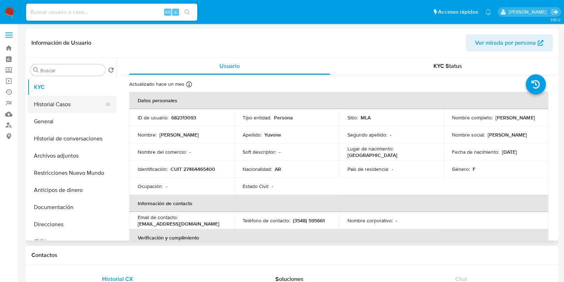
click at [81, 109] on button "Historial Casos" at bounding box center [69, 104] width 84 height 17
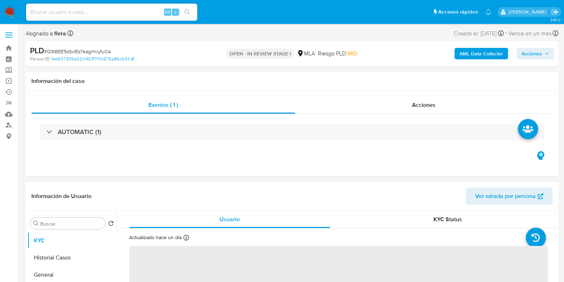
select select "10"
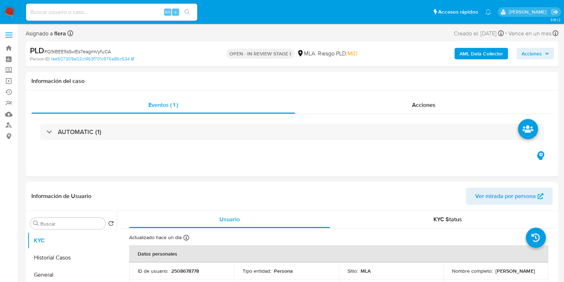
click at [536, 54] on span "Acciones" at bounding box center [532, 53] width 20 height 11
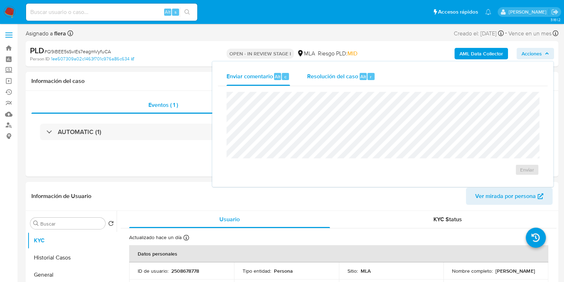
click at [373, 76] on div "r" at bounding box center [371, 76] width 7 height 7
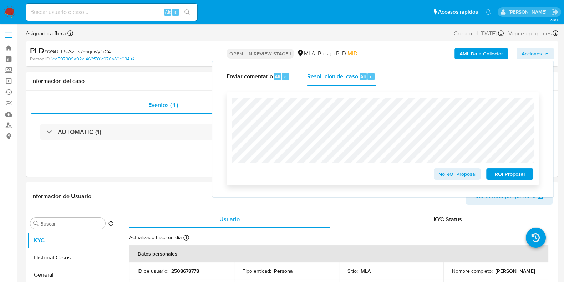
click at [507, 175] on span "ROI Proposal" at bounding box center [510, 174] width 37 height 10
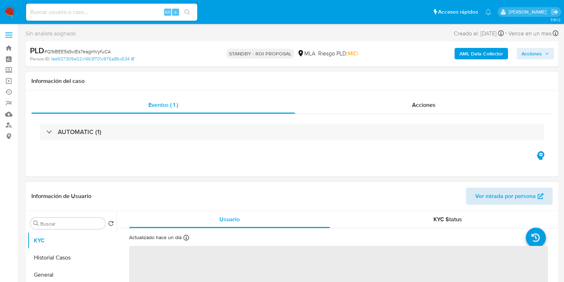
select select "10"
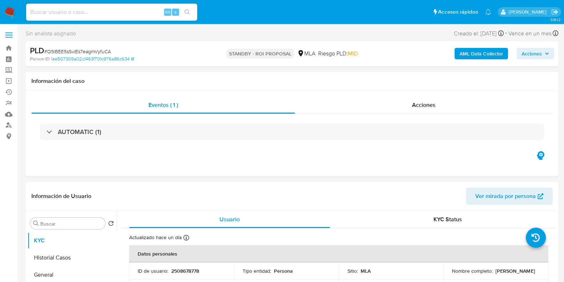
click at [75, 11] on input at bounding box center [111, 11] width 171 height 9
paste input "vfPHTwdJu4ELU7q3qHL2qQQp"
type input "vfPHTwdJu4ELU7q3qHL2qQQp"
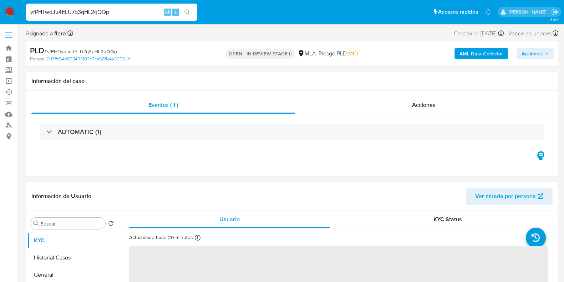
select select "10"
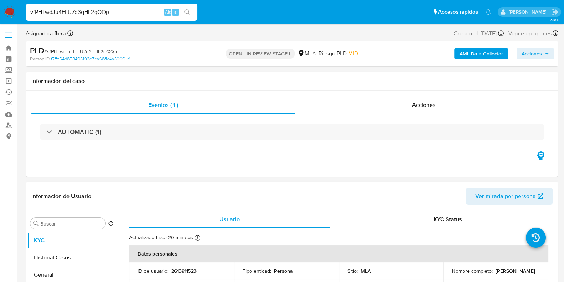
click at [190, 272] on p "2613911523" at bounding box center [183, 270] width 25 height 6
copy p "2613911523"
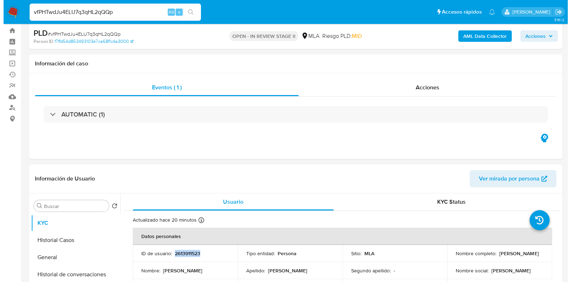
scroll to position [44, 0]
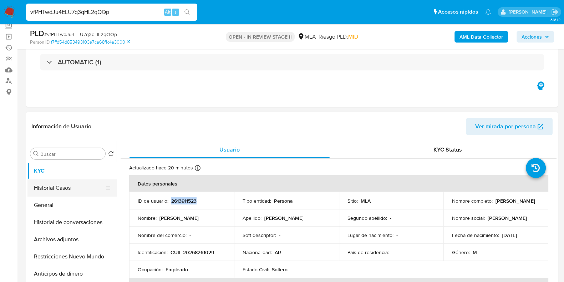
click at [71, 191] on button "Historial Casos" at bounding box center [69, 187] width 84 height 17
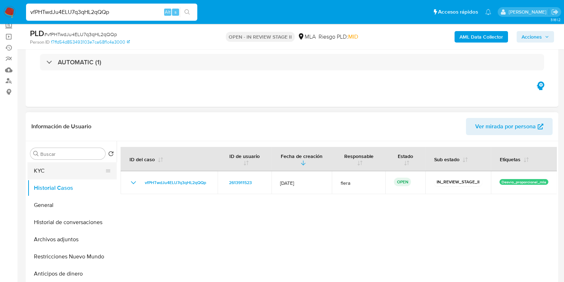
click at [58, 170] on button "KYC" at bounding box center [69, 170] width 84 height 17
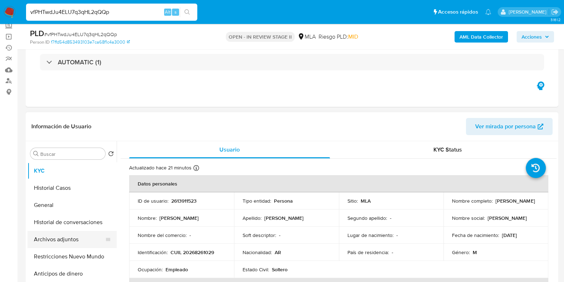
click at [66, 246] on button "Archivos adjuntos" at bounding box center [69, 239] width 84 height 17
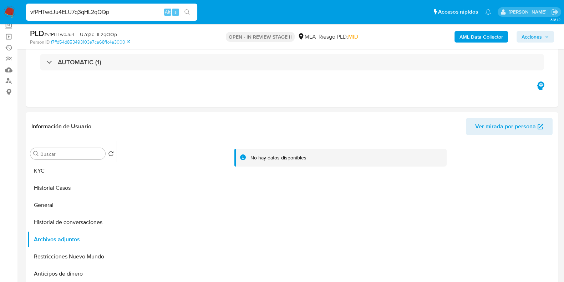
click at [476, 30] on div "AML Data Collector Acciones" at bounding box center [468, 36] width 173 height 17
click at [479, 36] on b "AML Data Collector" at bounding box center [482, 36] width 44 height 11
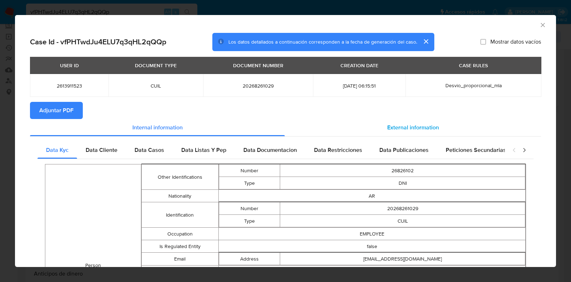
click at [387, 129] on span "External information" at bounding box center [413, 127] width 52 height 8
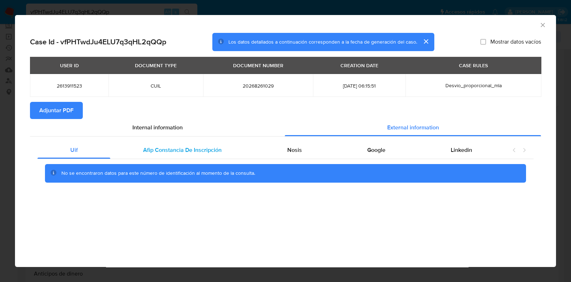
click at [187, 144] on div "Afip Constancia De Inscripción" at bounding box center [182, 149] width 144 height 17
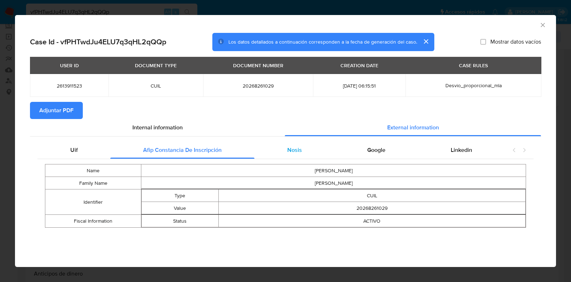
click at [301, 151] on div "Nosis" at bounding box center [294, 149] width 80 height 17
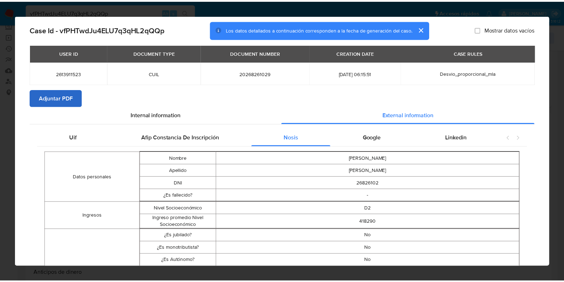
scroll to position [0, 0]
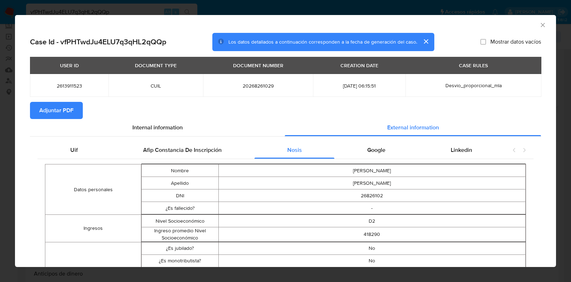
click at [36, 113] on button "Adjuntar PDF" at bounding box center [56, 110] width 53 height 17
click at [539, 22] on icon "Cerrar ventana" at bounding box center [542, 24] width 7 height 7
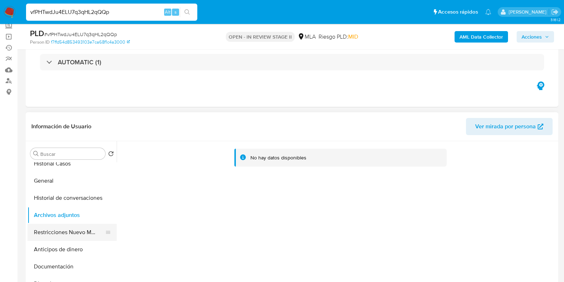
scroll to position [44, 0]
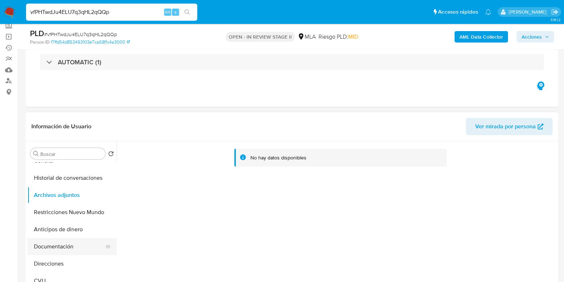
click at [62, 245] on button "Documentación" at bounding box center [69, 246] width 84 height 17
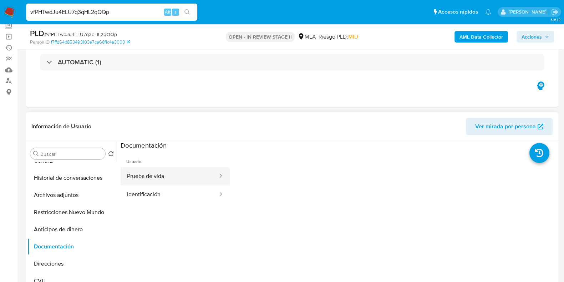
click at [141, 180] on button "Prueba de vida" at bounding box center [170, 176] width 98 height 18
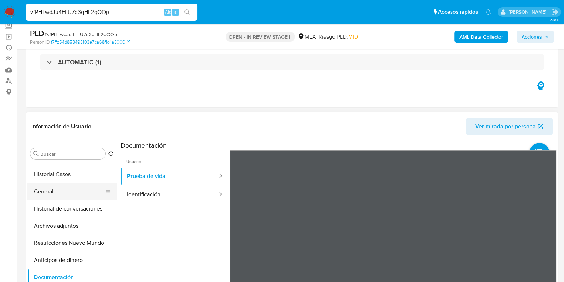
scroll to position [0, 0]
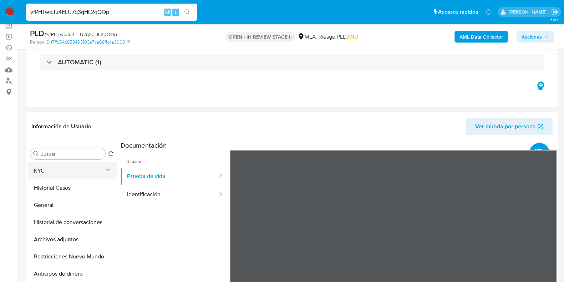
click at [69, 164] on button "KYC" at bounding box center [69, 170] width 84 height 17
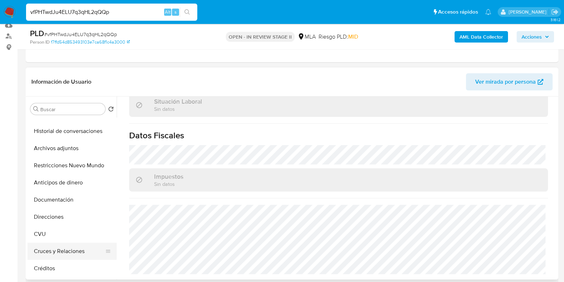
scroll to position [89, 0]
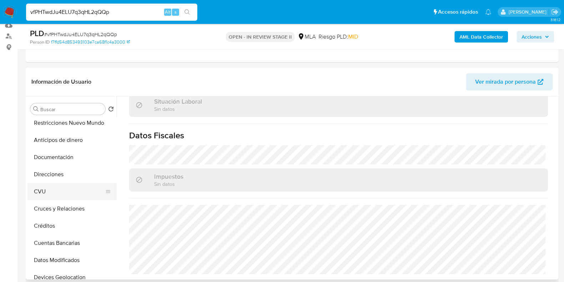
click at [57, 188] on button "CVU" at bounding box center [69, 191] width 84 height 17
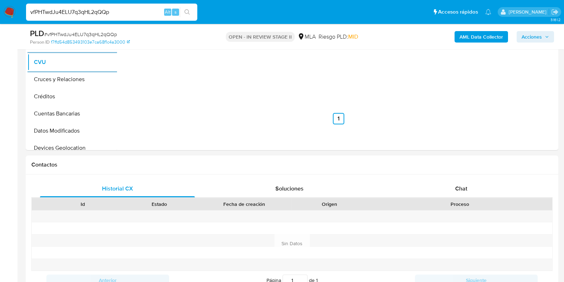
scroll to position [84, 0]
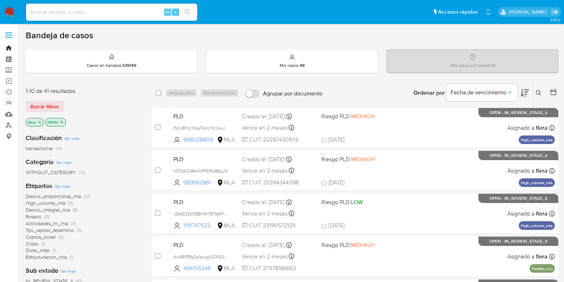
click at [7, 48] on link "Bandeja" at bounding box center [42, 47] width 85 height 11
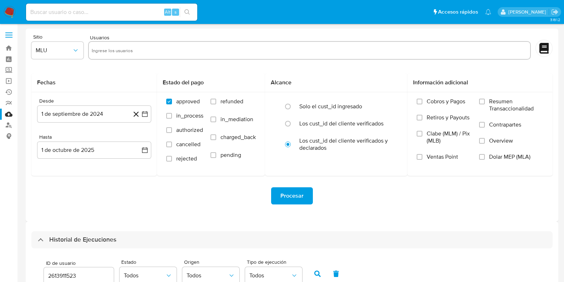
select select "10"
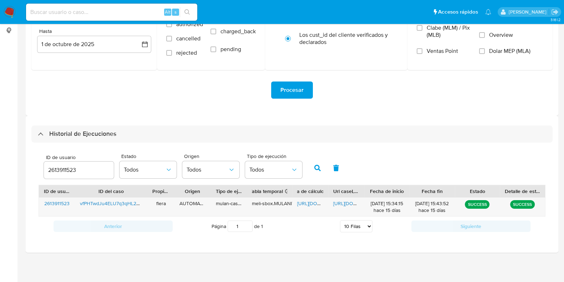
click at [68, 170] on input "2613911523" at bounding box center [79, 169] width 70 height 9
click at [319, 165] on button "button" at bounding box center [317, 167] width 19 height 17
click at [305, 201] on span "[URL][DOMAIN_NAME]" at bounding box center [321, 203] width 49 height 7
click at [338, 205] on span "[URL][DOMAIN_NAME]" at bounding box center [357, 203] width 49 height 7
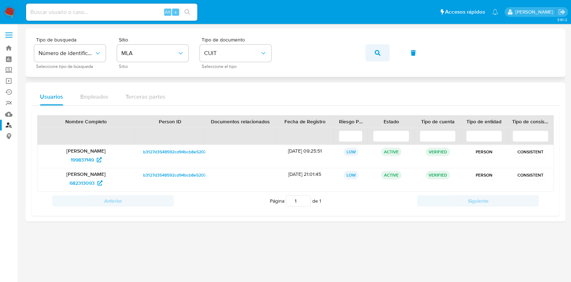
click at [376, 54] on icon "button" at bounding box center [378, 53] width 6 height 6
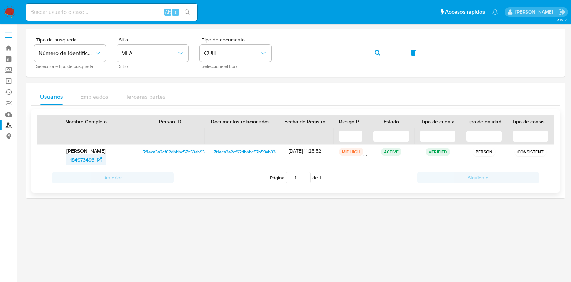
click at [85, 159] on span "184973496" at bounding box center [82, 159] width 24 height 11
click at [382, 58] on button "button" at bounding box center [378, 52] width 24 height 17
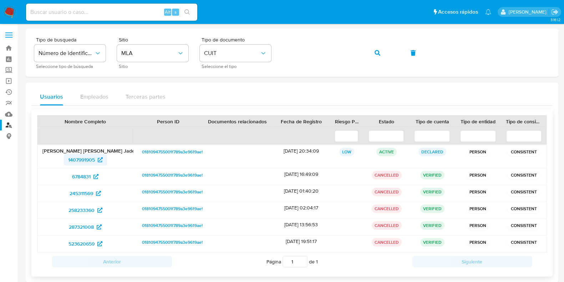
click at [86, 159] on span "1407991905" at bounding box center [81, 159] width 27 height 11
click at [78, 177] on span "6784831" at bounding box center [81, 176] width 19 height 11
click at [81, 192] on span "245311569" at bounding box center [82, 192] width 24 height 11
click at [89, 209] on span "258233360" at bounding box center [82, 209] width 26 height 11
click at [91, 228] on span "287321008" at bounding box center [81, 226] width 25 height 11
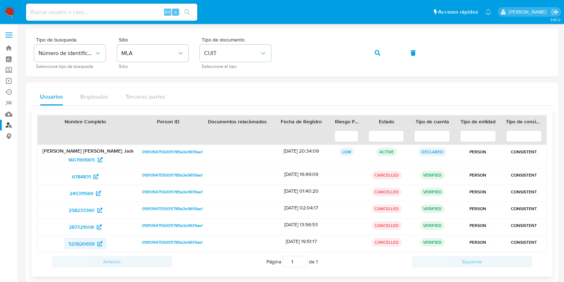
click at [87, 240] on span "523620659" at bounding box center [82, 243] width 26 height 11
click at [374, 51] on button "button" at bounding box center [378, 52] width 24 height 17
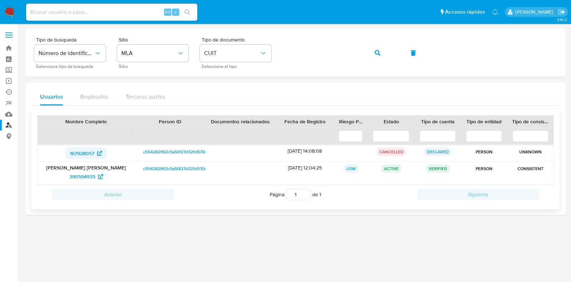
click at [77, 147] on span "167928057" at bounding box center [82, 152] width 24 height 11
click at [93, 175] on span "390594935" at bounding box center [82, 176] width 26 height 11
click at [375, 52] on icon "button" at bounding box center [378, 53] width 6 height 6
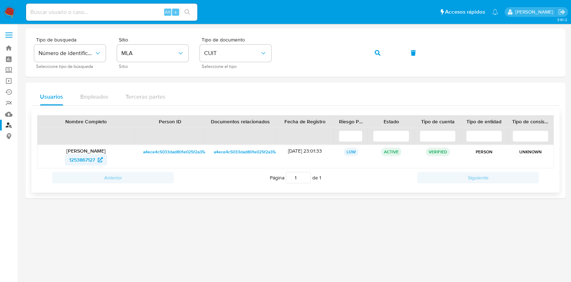
click at [74, 158] on span "1253867127" at bounding box center [82, 159] width 26 height 11
click at [374, 51] on button "button" at bounding box center [378, 52] width 24 height 17
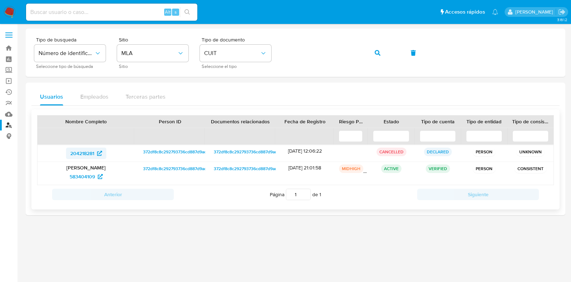
click at [80, 150] on span "204218281" at bounding box center [82, 152] width 24 height 11
click at [84, 173] on span "583404109" at bounding box center [82, 176] width 25 height 11
click at [377, 49] on span "button" at bounding box center [378, 53] width 6 height 16
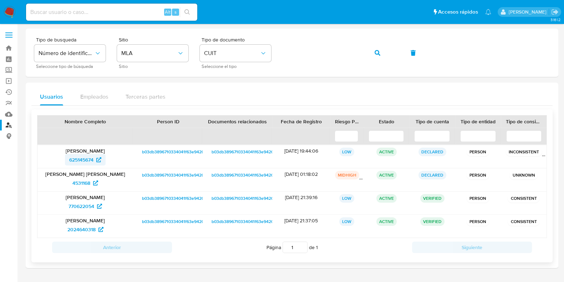
click at [86, 156] on span "625145674" at bounding box center [81, 159] width 24 height 11
click at [86, 185] on span "4531168" at bounding box center [81, 182] width 18 height 11
click at [85, 206] on span "770622054" at bounding box center [82, 205] width 26 height 11
click at [80, 234] on span "2024640318" at bounding box center [81, 228] width 28 height 11
click at [378, 48] on span "button" at bounding box center [378, 53] width 6 height 16
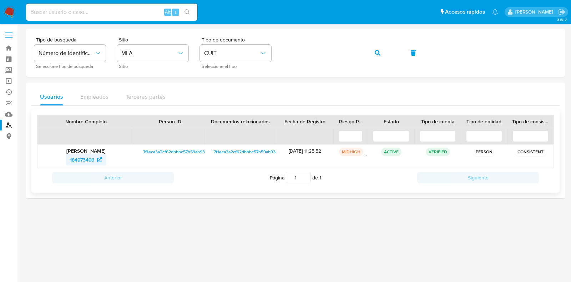
click at [76, 154] on span "184973496" at bounding box center [82, 159] width 24 height 11
click at [377, 49] on span "button" at bounding box center [378, 53] width 6 height 16
click at [89, 161] on span "39241704" at bounding box center [82, 159] width 22 height 11
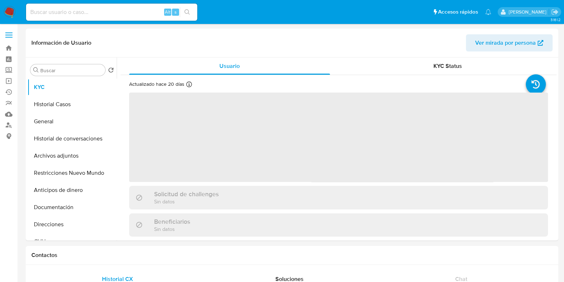
select select "10"
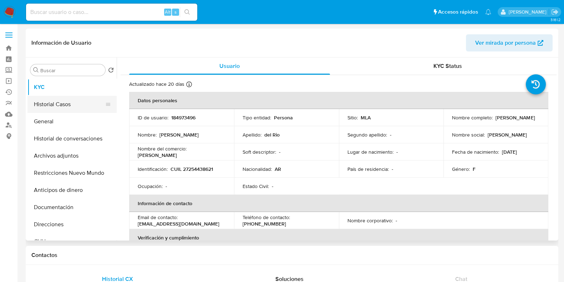
click at [57, 103] on button "Historial Casos" at bounding box center [69, 104] width 84 height 17
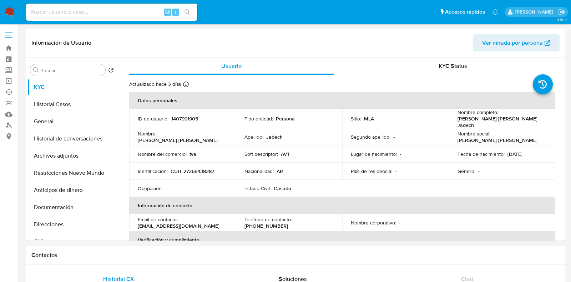
select select "10"
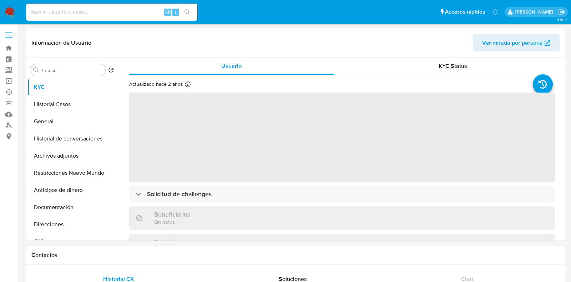
select select "10"
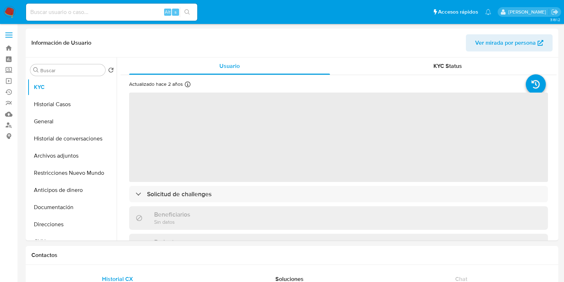
select select "10"
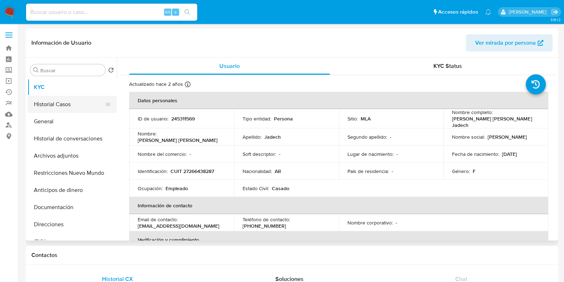
click at [79, 108] on button "Historial Casos" at bounding box center [69, 104] width 84 height 17
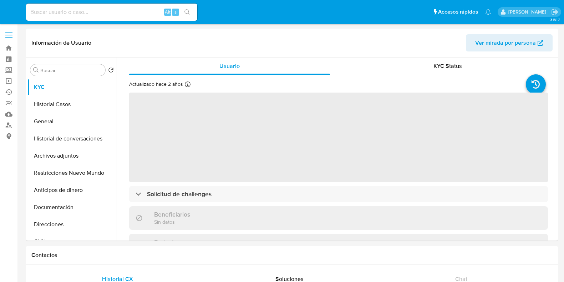
select select "10"
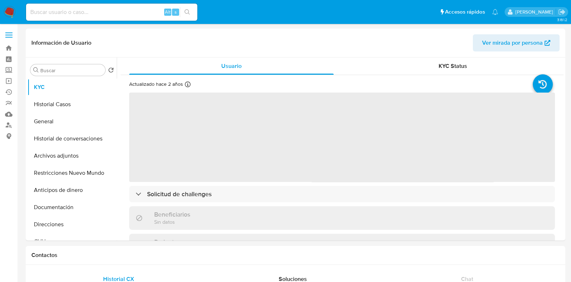
select select "10"
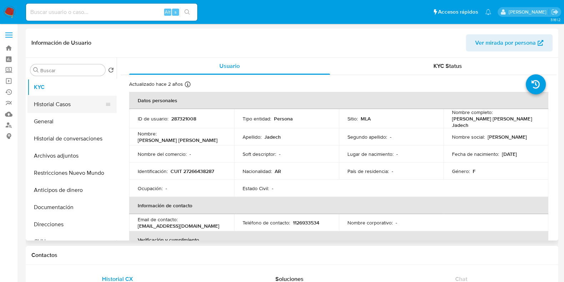
click at [72, 106] on button "Historial Casos" at bounding box center [69, 104] width 84 height 17
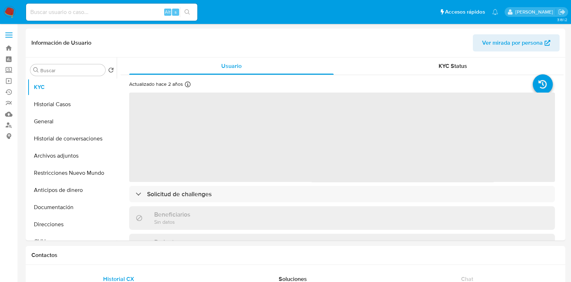
select select "10"
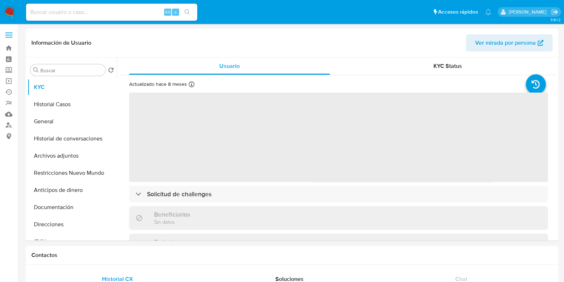
select select "10"
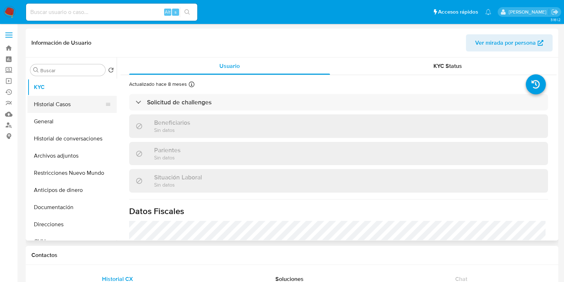
click at [46, 103] on button "Historial Casos" at bounding box center [69, 104] width 84 height 17
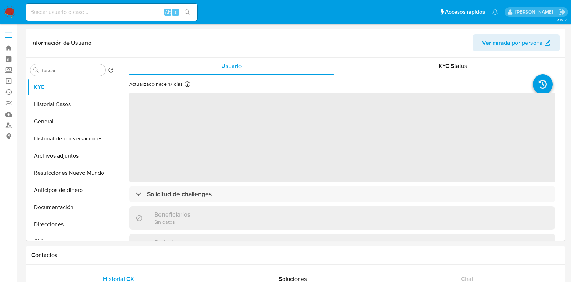
select select "10"
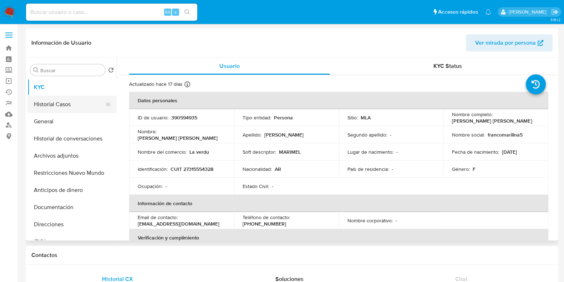
click at [69, 105] on button "Historial Casos" at bounding box center [69, 104] width 84 height 17
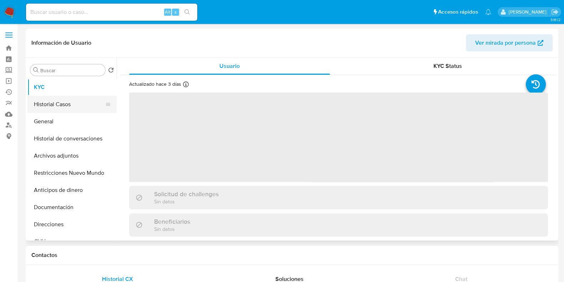
click at [68, 105] on button "Historial Casos" at bounding box center [69, 104] width 84 height 17
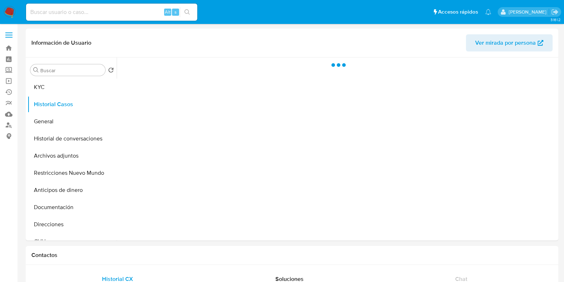
select select "10"
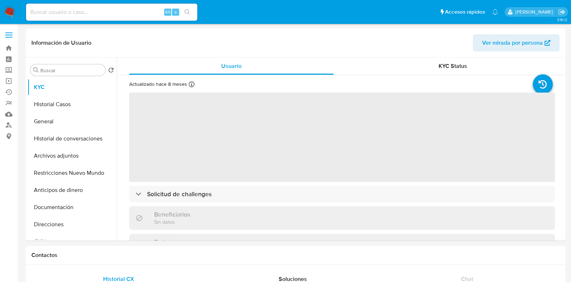
select select "10"
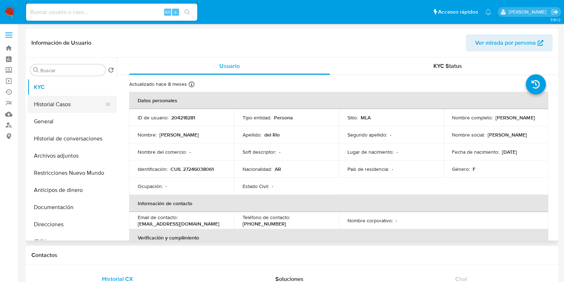
click at [67, 104] on button "Historial Casos" at bounding box center [69, 104] width 84 height 17
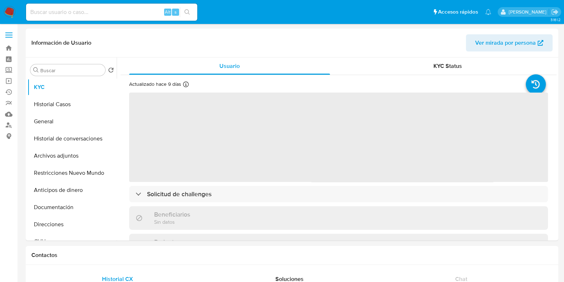
select select "10"
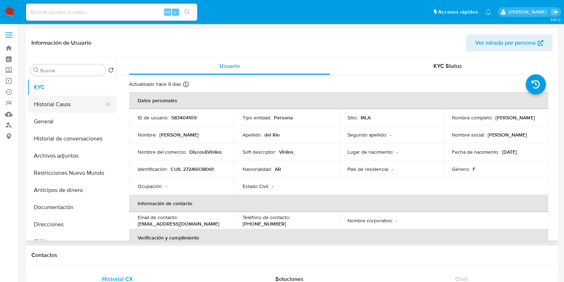
click at [59, 100] on button "Historial Casos" at bounding box center [69, 104] width 84 height 17
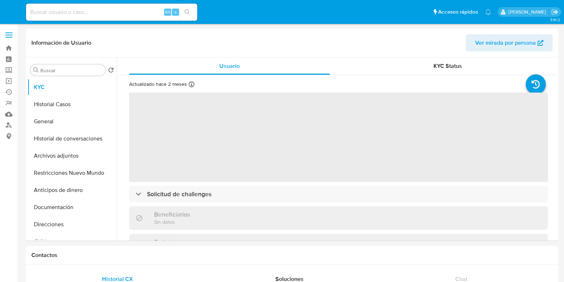
select select "10"
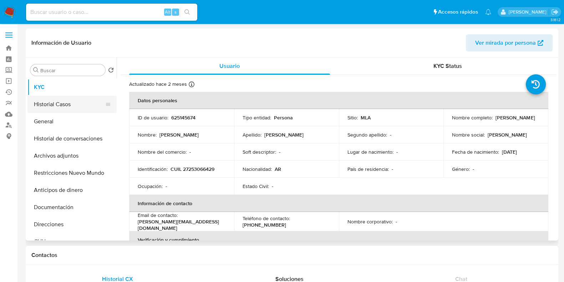
click at [69, 96] on button "Historial Casos" at bounding box center [69, 104] width 84 height 17
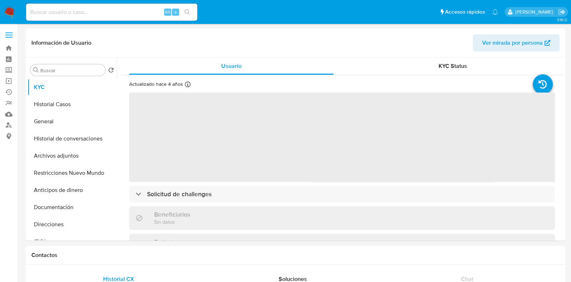
select select "10"
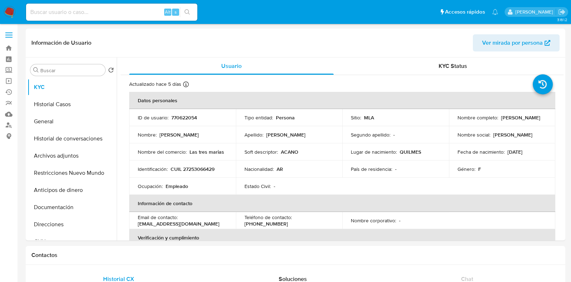
select select "10"
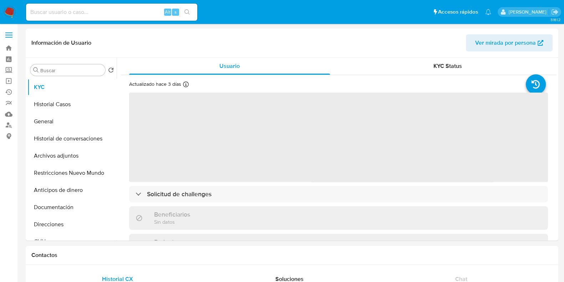
select select "10"
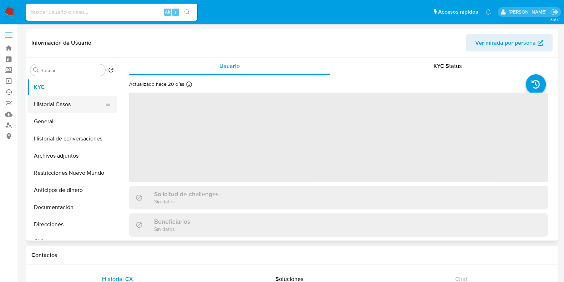
click at [59, 107] on button "Historial Casos" at bounding box center [69, 104] width 84 height 17
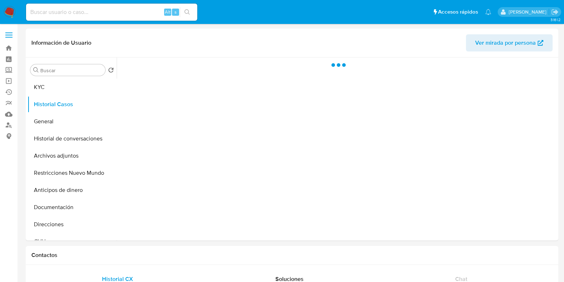
select select "10"
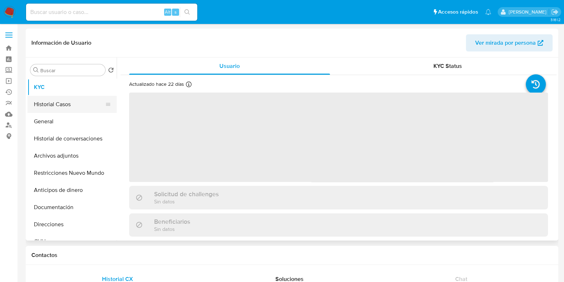
click at [71, 107] on button "Historial Casos" at bounding box center [69, 104] width 84 height 17
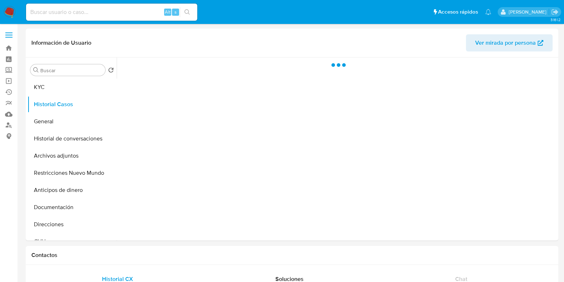
select select "10"
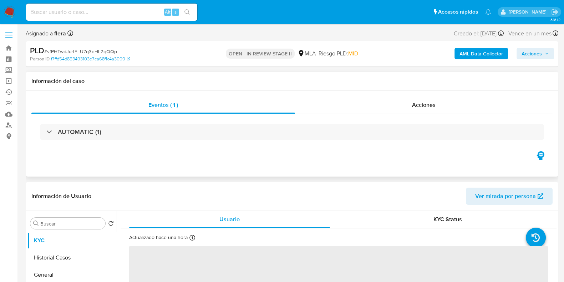
select select "10"
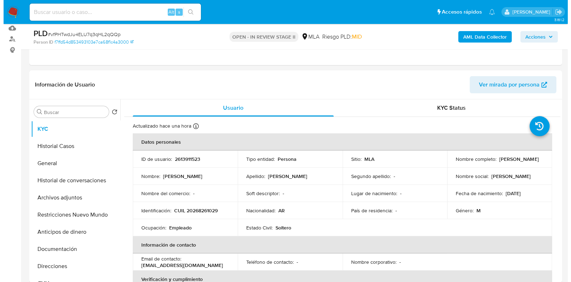
scroll to position [89, 0]
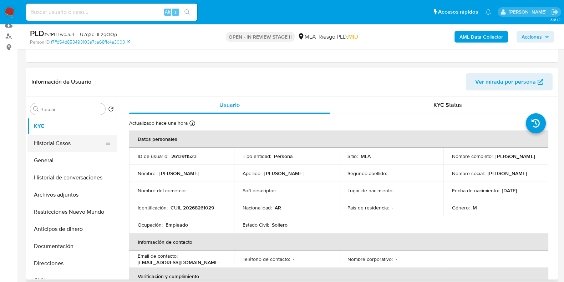
click at [67, 138] on button "Historial Casos" at bounding box center [69, 143] width 84 height 17
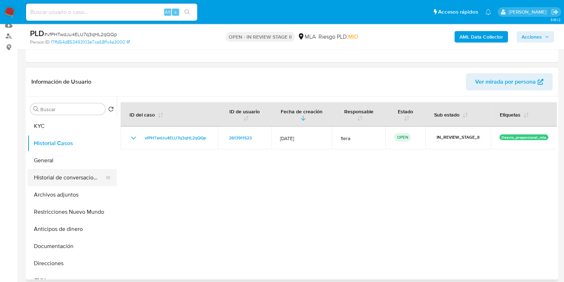
click at [70, 173] on button "Historial de conversaciones" at bounding box center [69, 177] width 84 height 17
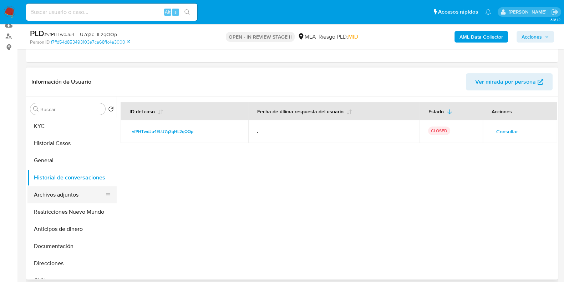
click at [70, 194] on button "Archivos adjuntos" at bounding box center [69, 194] width 84 height 17
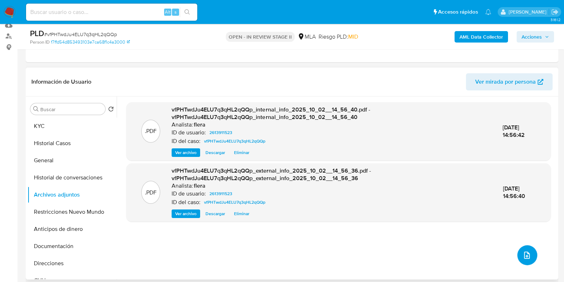
click at [524, 256] on icon "upload-file" at bounding box center [527, 254] width 6 height 7
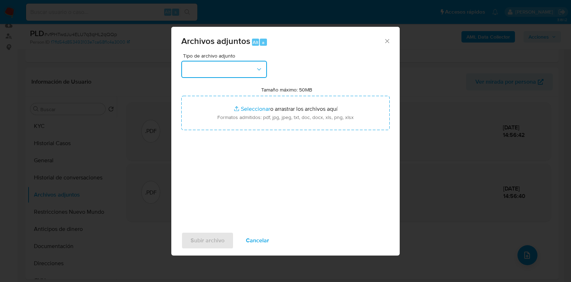
click at [236, 68] on button "button" at bounding box center [224, 69] width 86 height 17
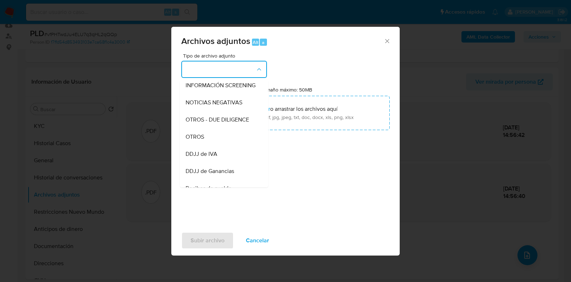
click at [223, 142] on div "OTROS" at bounding box center [222, 136] width 73 height 17
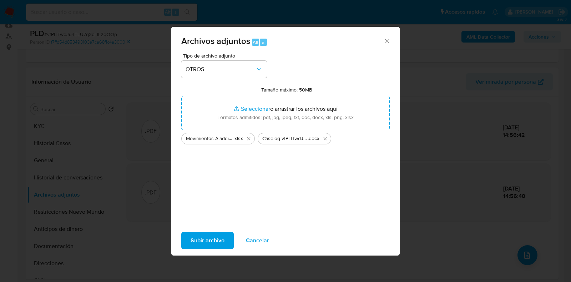
click at [193, 243] on span "Subir archivo" at bounding box center [208, 240] width 34 height 16
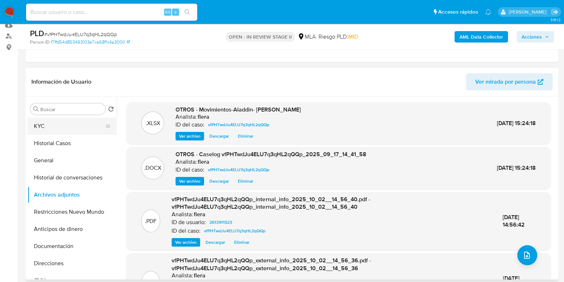
click at [54, 125] on button "KYC" at bounding box center [69, 125] width 84 height 17
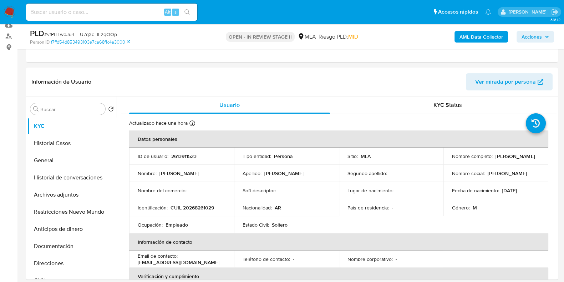
click at [546, 37] on icon "button" at bounding box center [547, 37] width 4 height 4
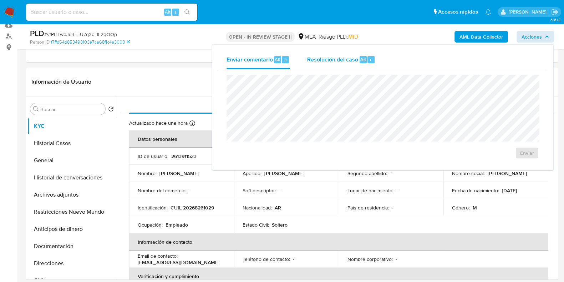
click at [377, 62] on button "Resolución del caso Alt r" at bounding box center [341, 59] width 85 height 19
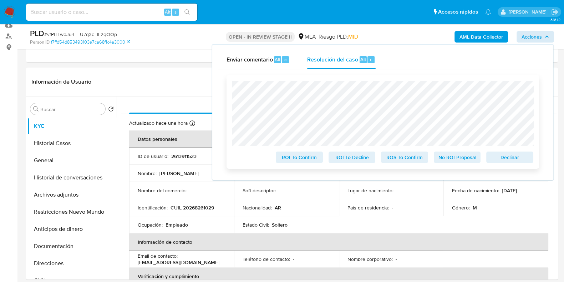
click at [513, 158] on span "Declinar" at bounding box center [510, 157] width 37 height 10
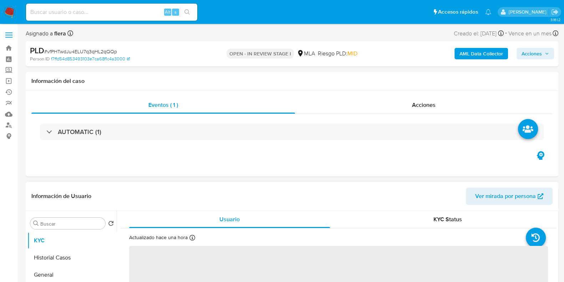
select select "10"
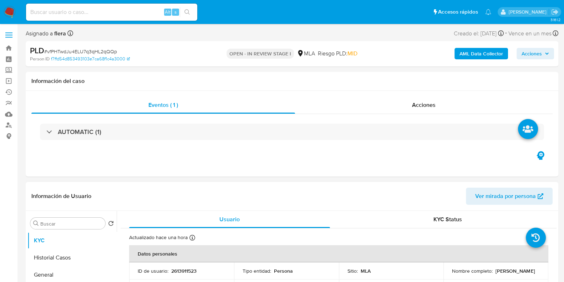
click at [535, 57] on span "Acciones" at bounding box center [532, 53] width 20 height 11
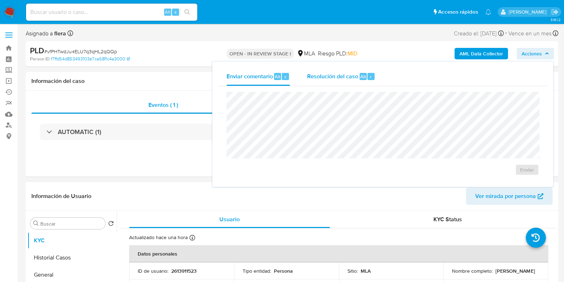
click at [363, 76] on span "Alt" at bounding box center [364, 76] width 6 height 7
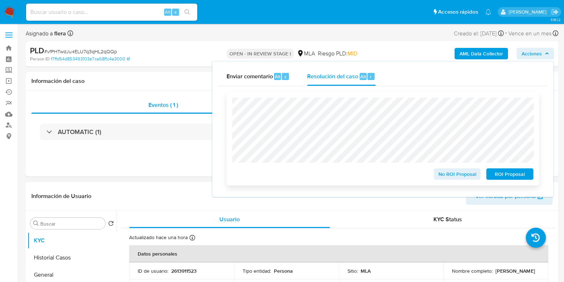
click at [508, 175] on span "ROI Proposal" at bounding box center [510, 174] width 37 height 10
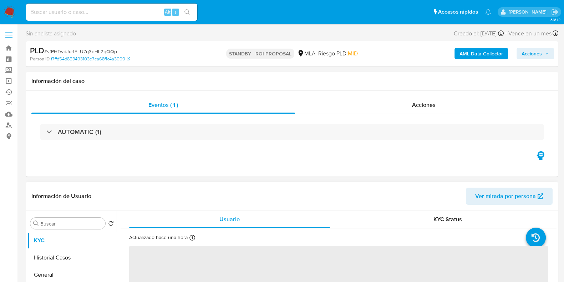
select select "10"
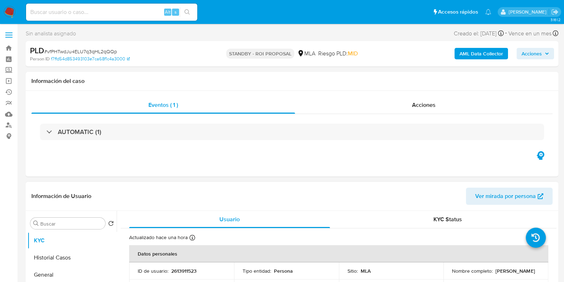
click at [100, 17] on div "Alt s" at bounding box center [111, 12] width 171 height 17
click at [101, 10] on input at bounding box center [111, 11] width 171 height 9
paste input "KBLxMoMDkfjWhT54lrX9i8rG"
type input "KBLxMoMDkfjWhT54lrX9i8rG"
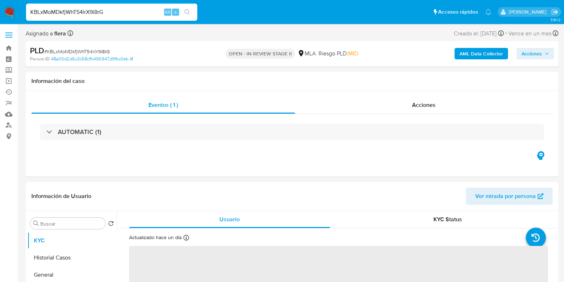
select select "10"
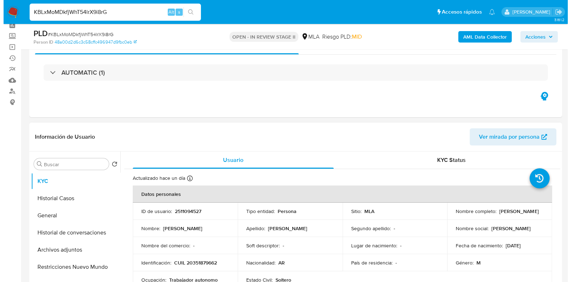
scroll to position [134, 0]
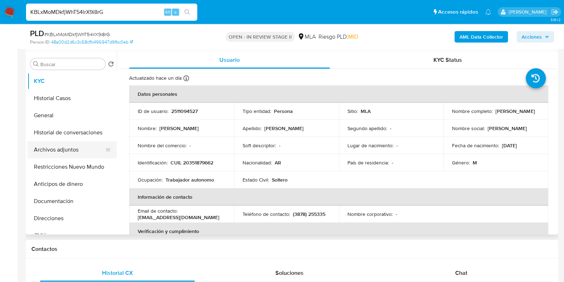
click at [52, 150] on button "Archivos adjuntos" at bounding box center [69, 149] width 84 height 17
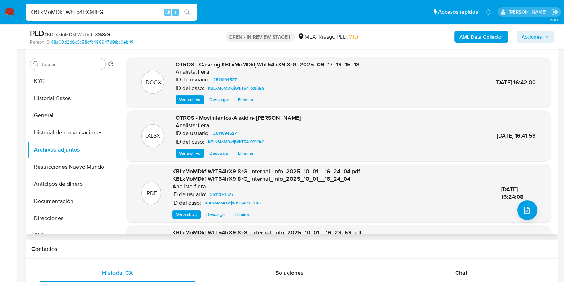
click at [195, 99] on span "Ver archivo" at bounding box center [189, 99] width 21 height 7
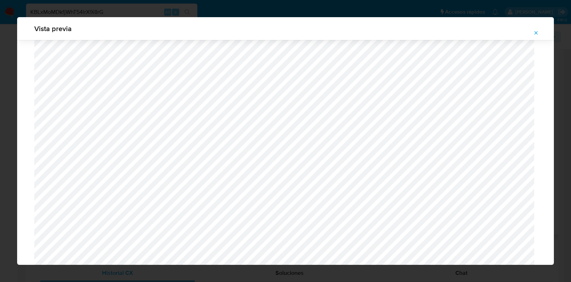
scroll to position [298, 0]
click at [534, 30] on icon "Attachment preview" at bounding box center [536, 33] width 6 height 6
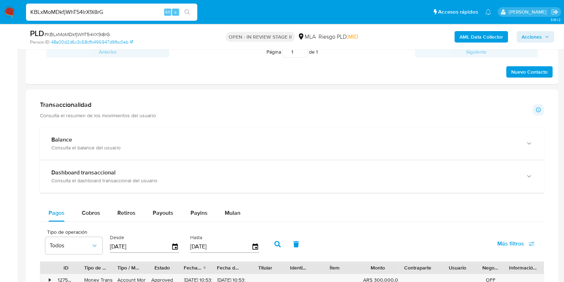
scroll to position [535, 0]
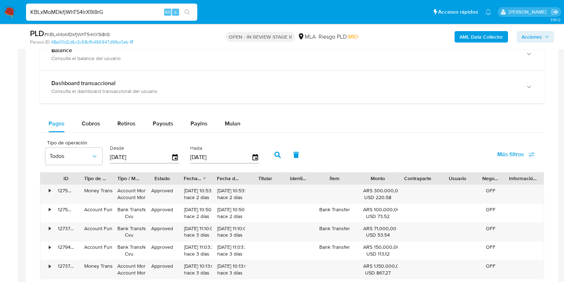
click at [229, 113] on div "Balance Consulta el balance del usuario Dashboard transaccional Consulta el das…" at bounding box center [292, 215] width 504 height 354
click at [230, 120] on span "Mulan" at bounding box center [233, 123] width 16 height 8
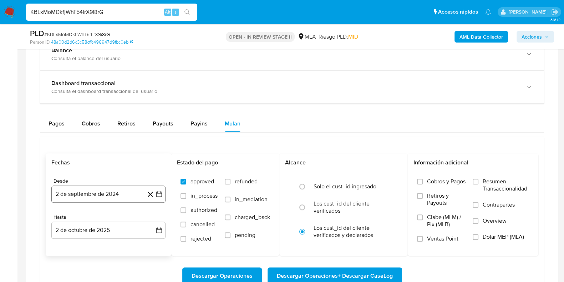
click at [109, 189] on button "2 de septiembre de 2024" at bounding box center [108, 193] width 114 height 17
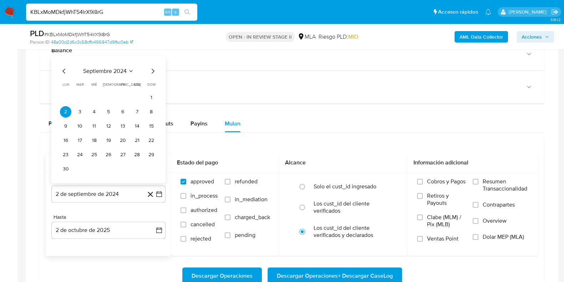
click at [109, 70] on span "septiembre 2024" at bounding box center [105, 70] width 44 height 7
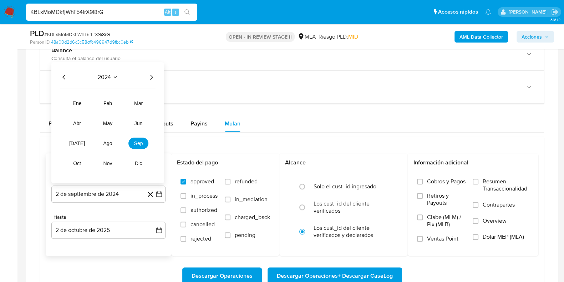
click at [149, 75] on icon "Año siguiente" at bounding box center [151, 77] width 9 height 9
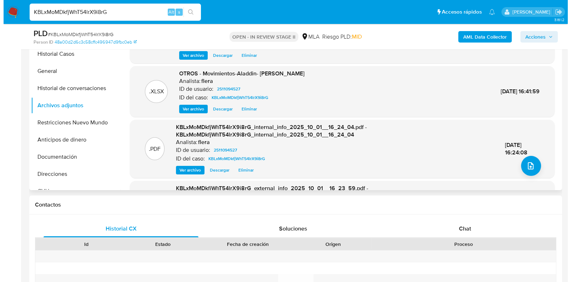
scroll to position [89, 0]
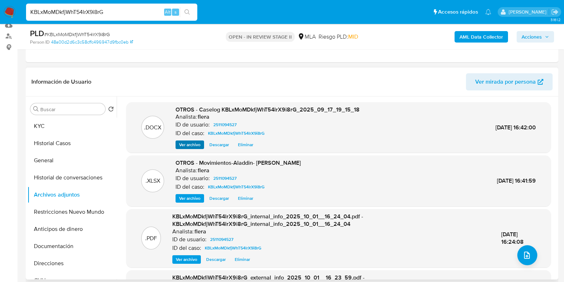
click at [188, 144] on span "Ver archivo" at bounding box center [189, 144] width 21 height 7
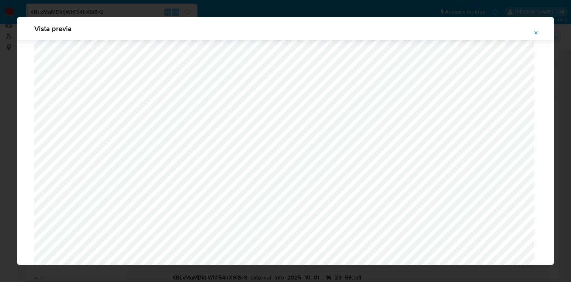
scroll to position [209, 0]
click at [536, 33] on icon "Attachment preview" at bounding box center [536, 32] width 3 height 3
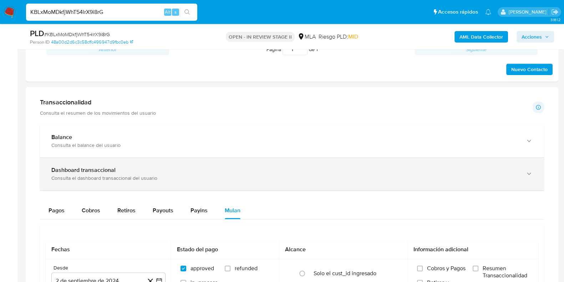
scroll to position [580, 0]
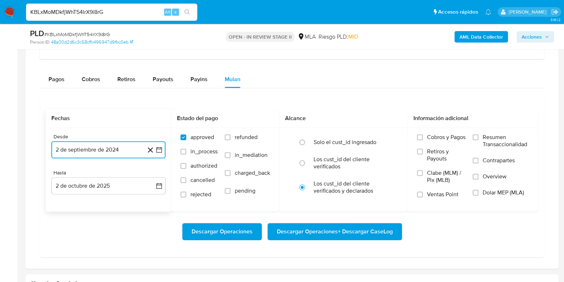
click at [91, 151] on button "2 de septiembre de 2024" at bounding box center [108, 149] width 114 height 17
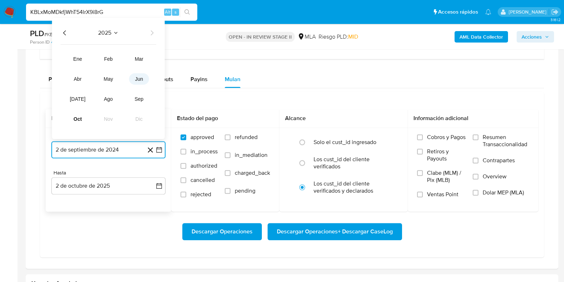
click at [138, 79] on span "jun" at bounding box center [139, 79] width 8 height 6
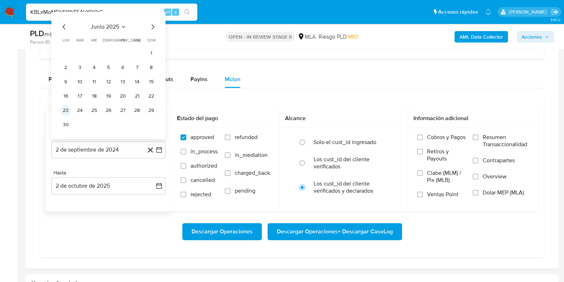
click at [68, 106] on button "23" at bounding box center [65, 110] width 11 height 11
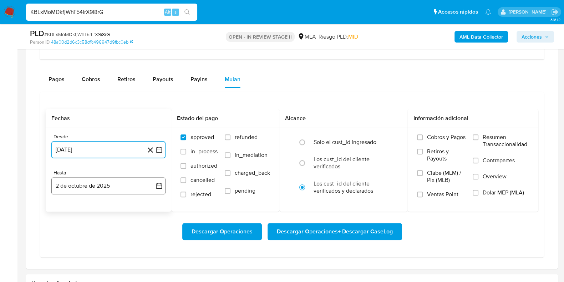
click at [93, 182] on button "2 de octubre de 2025" at bounding box center [108, 185] width 114 height 17
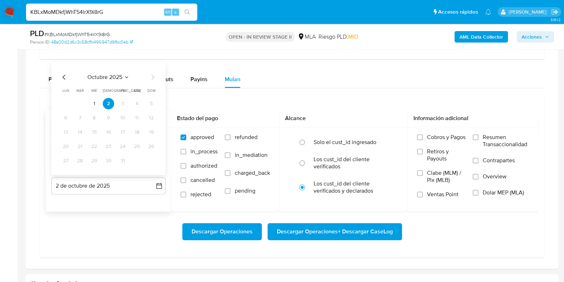
click at [64, 78] on icon "Mes anterior" at bounding box center [64, 77] width 9 height 9
click at [82, 159] on button "30" at bounding box center [79, 160] width 11 height 11
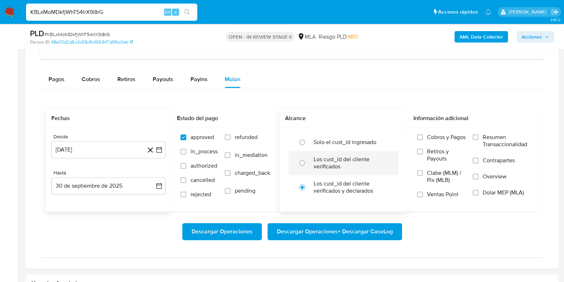
click at [347, 160] on label "Los cust_id del cliente verificados" at bounding box center [351, 163] width 75 height 14
click at [308, 160] on input "radio" at bounding box center [302, 162] width 11 height 11
radio input "true"
click at [491, 189] on span "Dolar MEP (MLA)" at bounding box center [503, 192] width 41 height 7
click at [479, 190] on input "Dolar MEP (MLA)" at bounding box center [476, 193] width 6 height 6
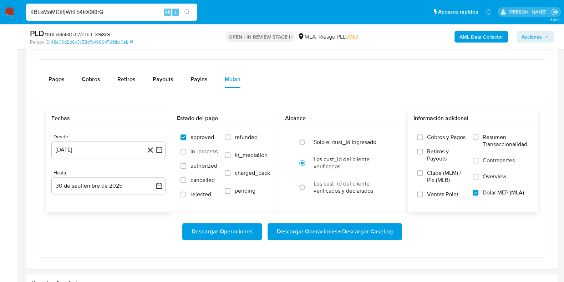
click at [349, 229] on span "Descargar Operaciones + Descargar CaseLog" at bounding box center [335, 231] width 116 height 16
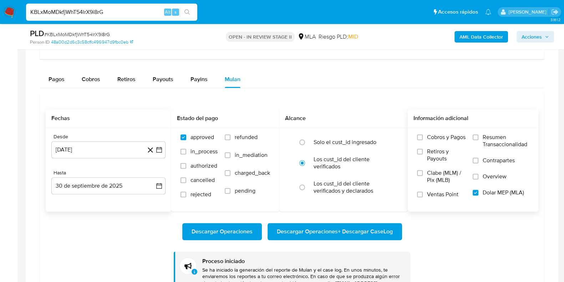
click at [84, 17] on div "KBLxMoMDkfjWhT54lrX9i8rG Alt s" at bounding box center [111, 12] width 171 height 17
click at [87, 14] on input "KBLxMoMDkfjWhT54lrX9i8rG" at bounding box center [111, 11] width 171 height 9
paste input "0oK6l7L1ZvhTMBbh4PvttoZX"
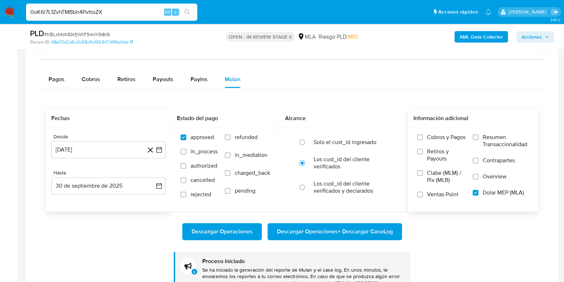
type input "0oK6l7L1ZvhTMBbh4PvttoZX"
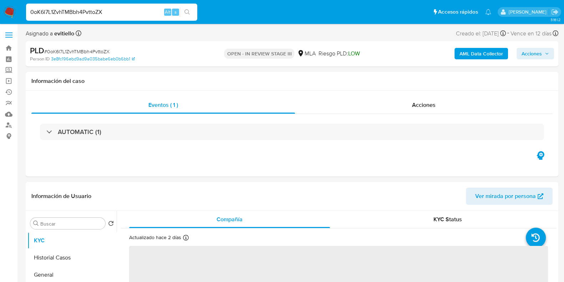
select select "10"
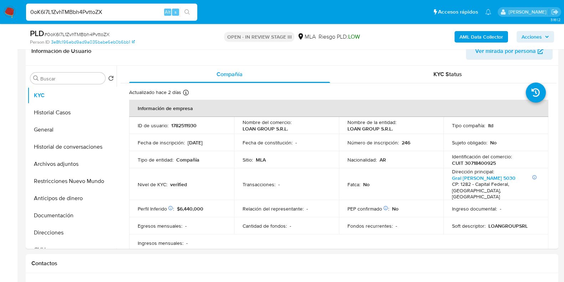
scroll to position [134, 0]
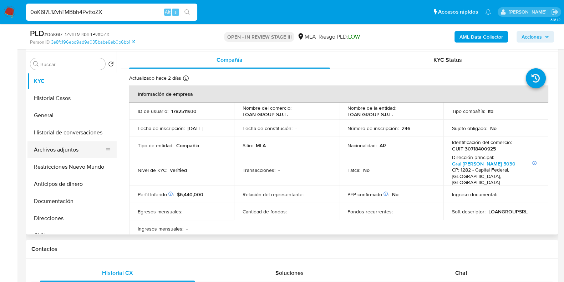
click at [55, 144] on button "Archivos adjuntos" at bounding box center [69, 149] width 84 height 17
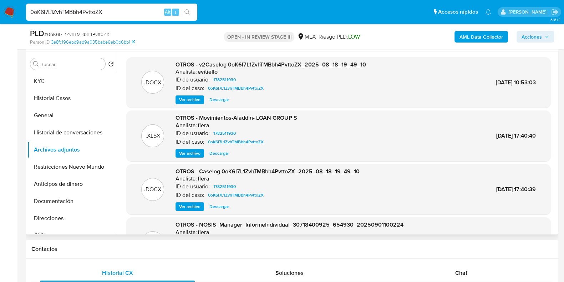
click at [220, 97] on span "Descargar" at bounding box center [220, 99] width 20 height 7
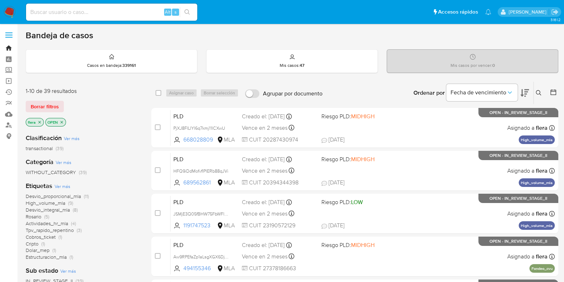
click at [8, 49] on link "Bandeja" at bounding box center [42, 47] width 85 height 11
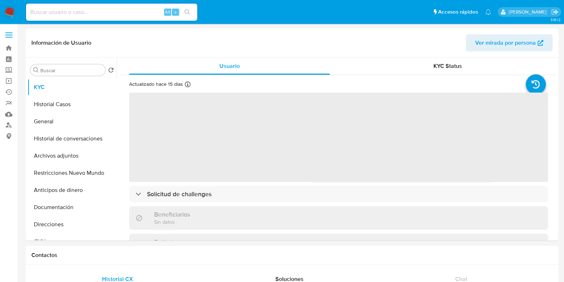
click at [99, 7] on div "Alt s" at bounding box center [111, 12] width 171 height 17
click at [98, 10] on input at bounding box center [111, 11] width 171 height 9
select select "10"
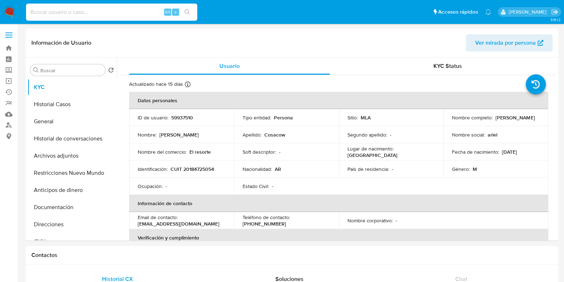
paste input "cctx2O3h4va5098xt1jVWRmg"
type input "cctx2O3h4va5098xt1jVWRmg"
click at [185, 7] on button "search-icon" at bounding box center [187, 12] width 15 height 10
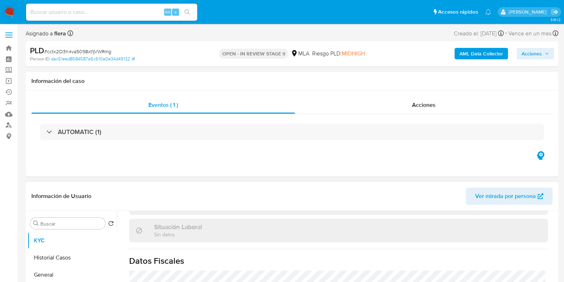
select select "10"
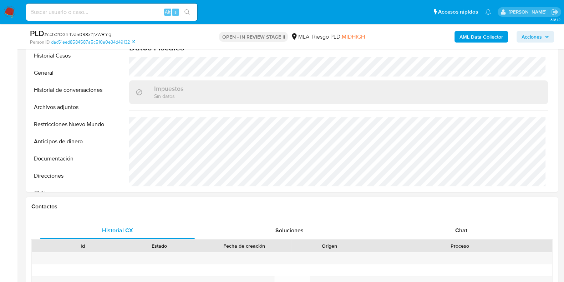
scroll to position [223, 0]
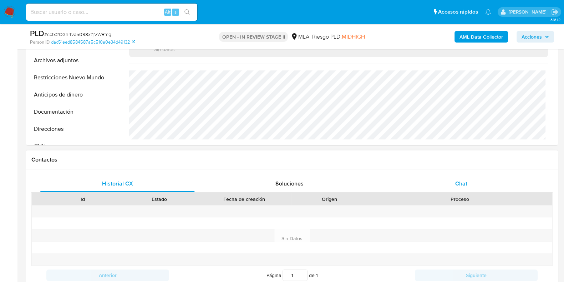
click at [469, 182] on div "Chat" at bounding box center [461, 183] width 155 height 17
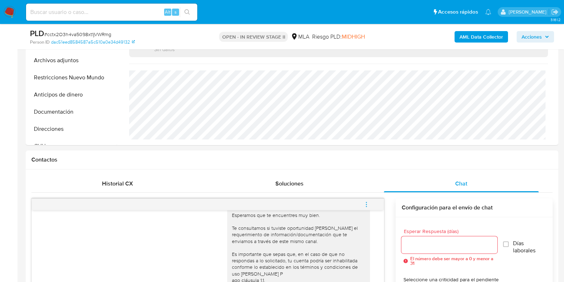
click at [121, 14] on input at bounding box center [111, 11] width 171 height 9
paste input "LzYthqrHAYScn7XmI4UJwFQ2"
type input "LzYthqrHAYScn7XmI4UJwFQ2"
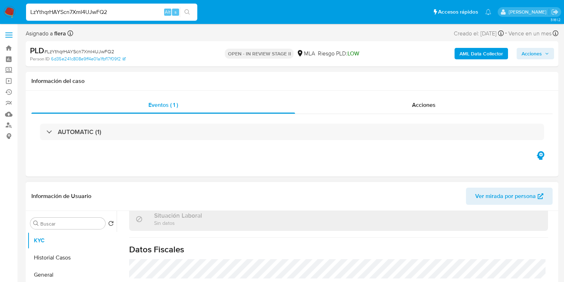
select select "10"
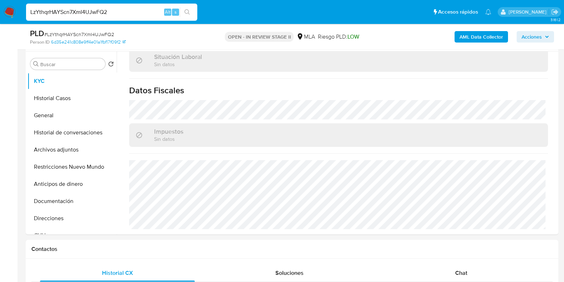
scroll to position [223, 0]
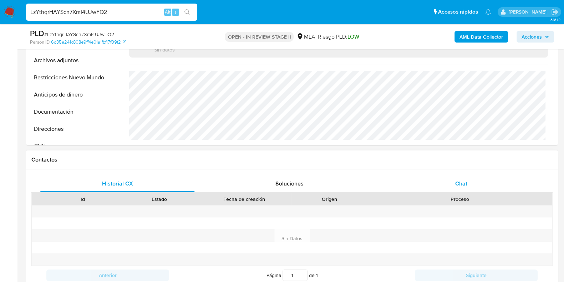
click at [463, 183] on span "Chat" at bounding box center [461, 183] width 12 height 8
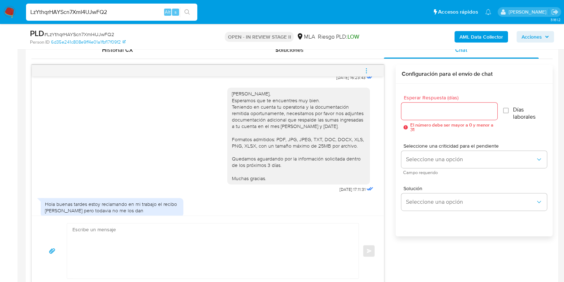
scroll to position [913, 0]
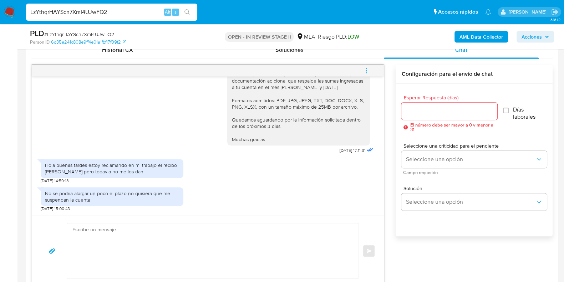
click at [69, 11] on input "LzYthqrHAYScn7XmI4UJwFQ2" at bounding box center [111, 11] width 171 height 9
paste input "BwTdSXbY2vkv9jUZxZFzwJYo"
type input "BwTdSXbY2vkv9jUZxZFzwJYo"
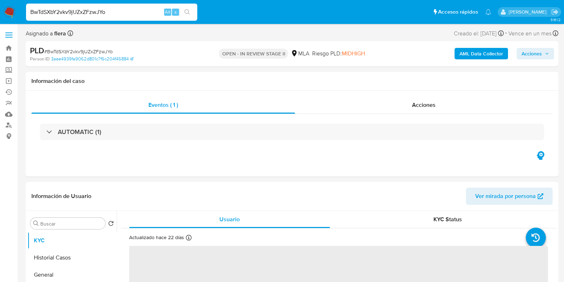
select select "10"
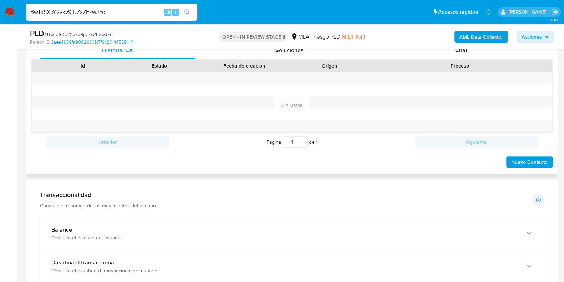
scroll to position [357, 0]
click at [466, 54] on div "Chat" at bounding box center [461, 49] width 155 height 17
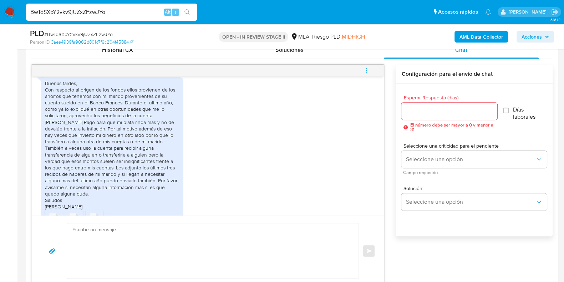
scroll to position [828, 0]
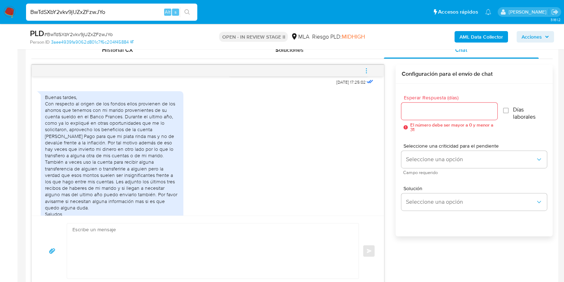
click at [101, 9] on input "BwTdSXbY2vkv9jUZxZFzwJYo" at bounding box center [111, 11] width 171 height 9
paste input "cctx2O3h4va5098xt1jVWRmg"
type input "cctx2O3h4va5098xt1jVWRmg"
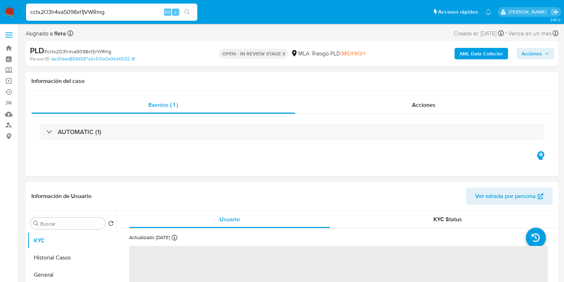
select select "10"
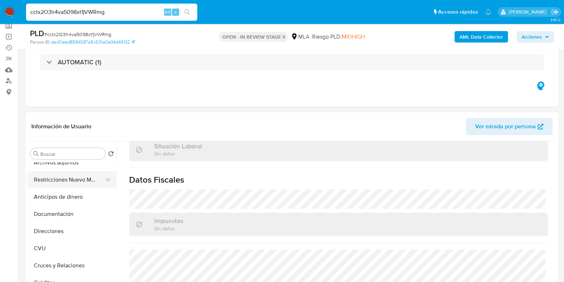
scroll to position [89, 0]
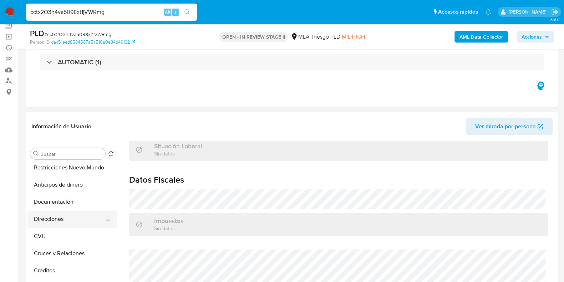
click at [57, 217] on button "Direcciones" at bounding box center [69, 218] width 84 height 17
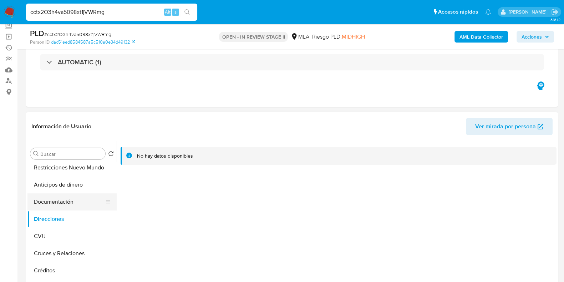
scroll to position [0, 0]
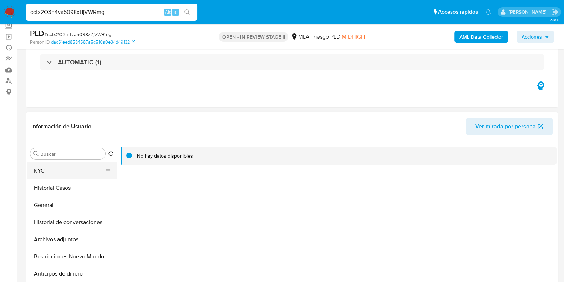
click at [75, 166] on button "KYC" at bounding box center [69, 170] width 84 height 17
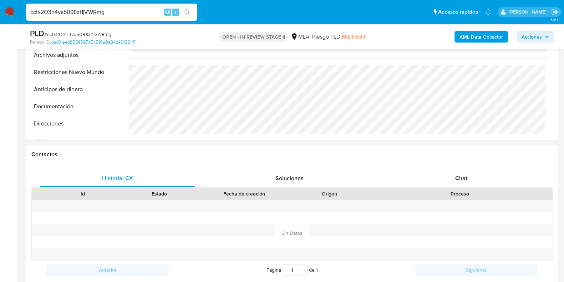
scroll to position [223, 0]
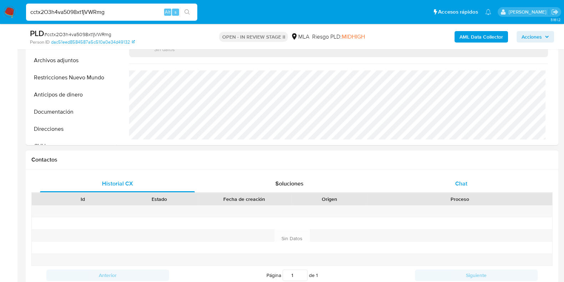
click at [465, 182] on span "Chat" at bounding box center [461, 183] width 12 height 8
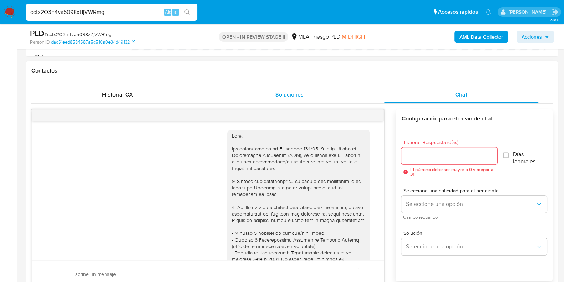
scroll to position [860, 0]
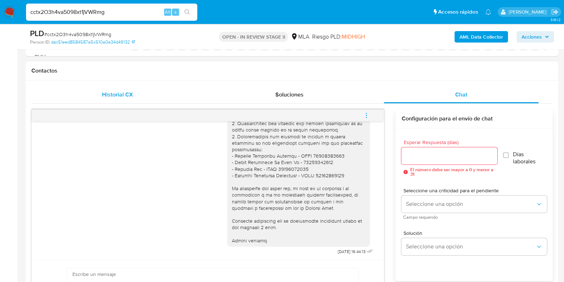
click at [126, 88] on div "Historial CX" at bounding box center [117, 94] width 155 height 17
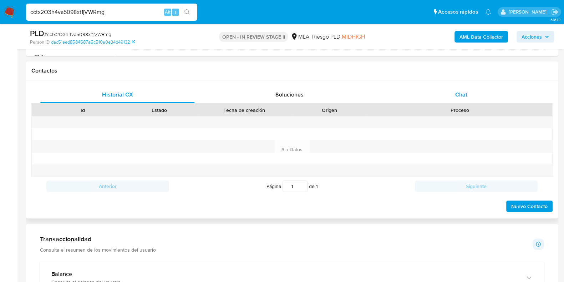
click at [455, 87] on div "Chat" at bounding box center [461, 94] width 155 height 17
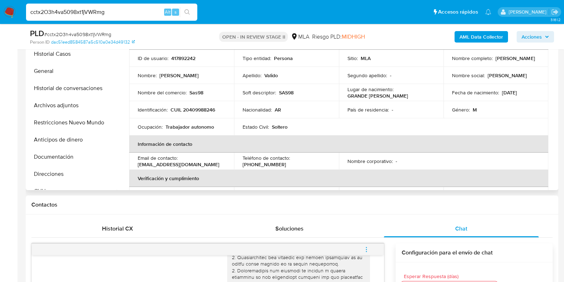
scroll to position [0, 0]
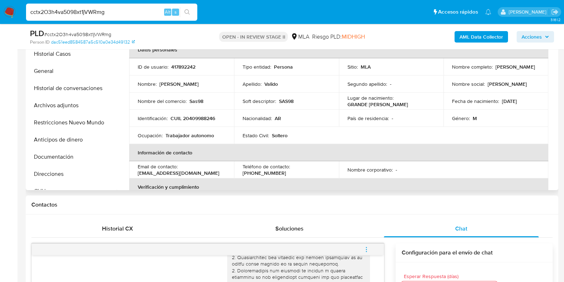
click at [207, 119] on p "CUIL 20409988246" at bounding box center [193, 118] width 45 height 6
drag, startPoint x: 207, startPoint y: 119, endPoint x: 215, endPoint y: 122, distance: 9.0
click at [215, 122] on td "Identificación : CUIL 20409988246" at bounding box center [181, 118] width 105 height 17
click at [207, 115] on p "CUIL 20409988246" at bounding box center [193, 118] width 45 height 6
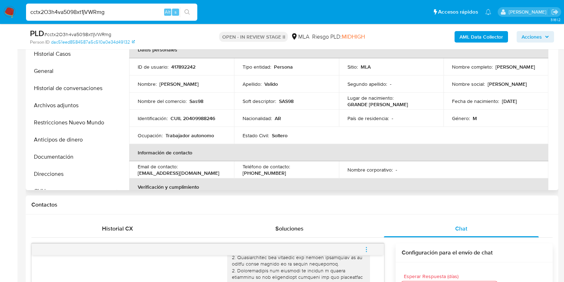
click at [203, 121] on td "Identificación : CUIL 20409988246" at bounding box center [181, 118] width 105 height 17
click at [203, 117] on p "CUIL 20409988246" at bounding box center [193, 118] width 45 height 6
copy p "20409988246"
click at [54, 158] on button "Documentación" at bounding box center [69, 156] width 84 height 17
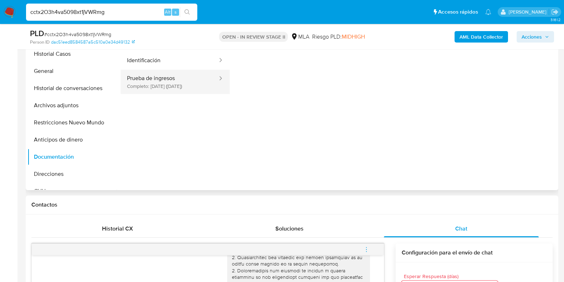
click at [137, 84] on button "Prueba de ingresos Completo: 21/03/2025 (hace 6 meses)" at bounding box center [170, 82] width 98 height 24
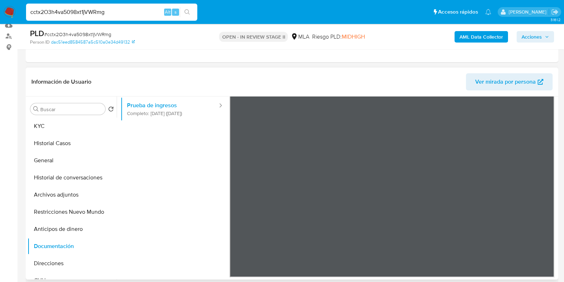
scroll to position [17, 0]
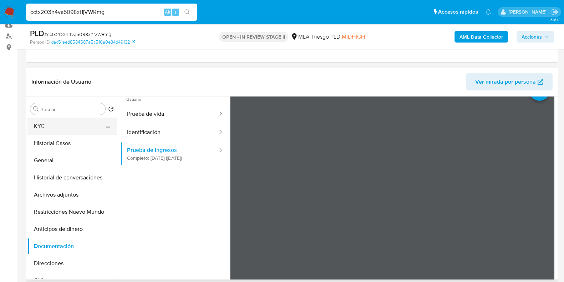
click at [59, 127] on button "KYC" at bounding box center [69, 125] width 84 height 17
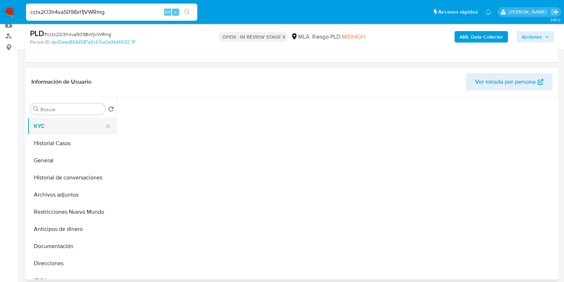
scroll to position [0, 0]
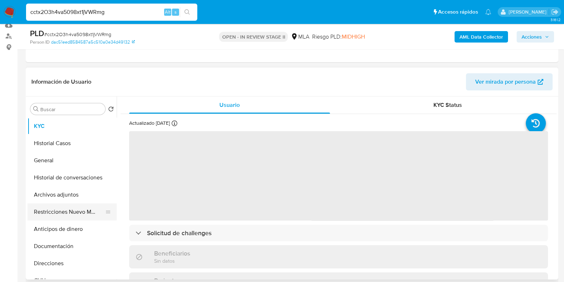
click at [78, 212] on button "Restricciones Nuevo Mundo" at bounding box center [69, 211] width 84 height 17
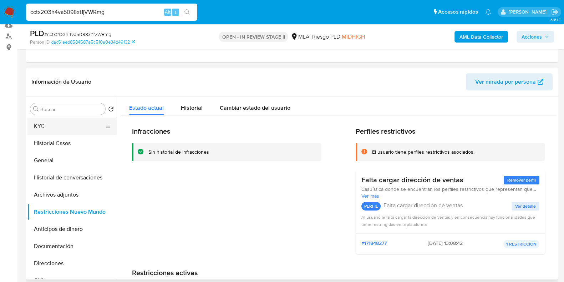
click at [38, 130] on button "KYC" at bounding box center [69, 125] width 84 height 17
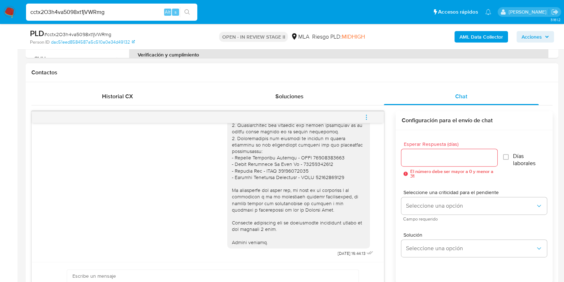
scroll to position [312, 0]
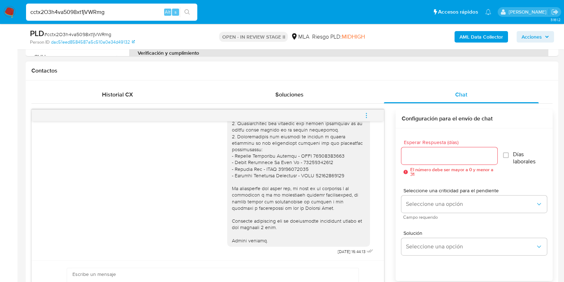
click at [364, 114] on icon "menu-action" at bounding box center [366, 115] width 6 height 6
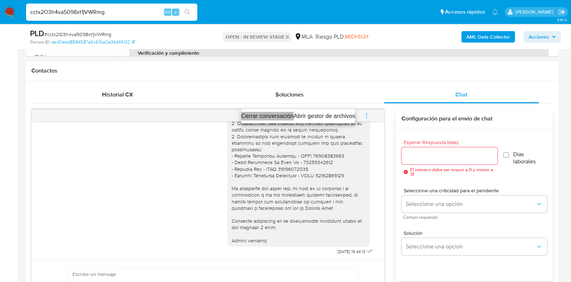
click at [255, 118] on li "Cerrar conversación" at bounding box center [267, 116] width 52 height 9
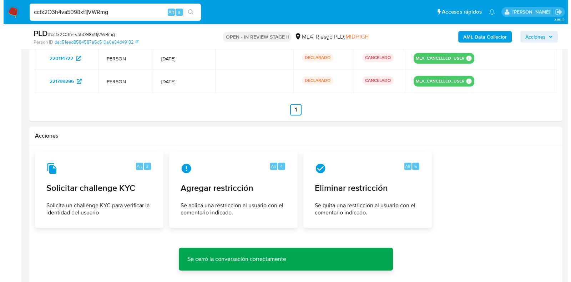
scroll to position [1136, 0]
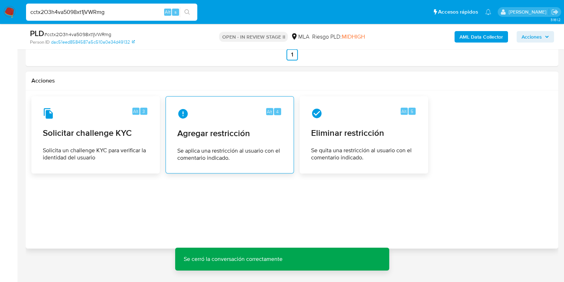
click at [221, 147] on span "Se aplica una restricción al usuario con el comentario indicado." at bounding box center [229, 154] width 105 height 14
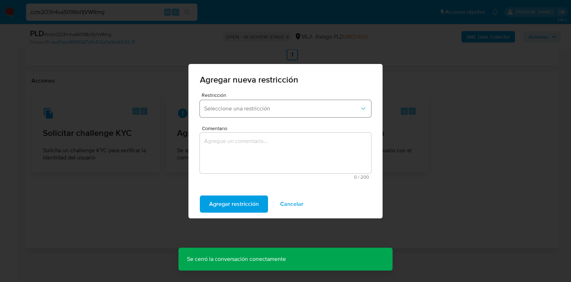
click at [213, 117] on button "Seleccione una restricción" at bounding box center [285, 108] width 171 height 17
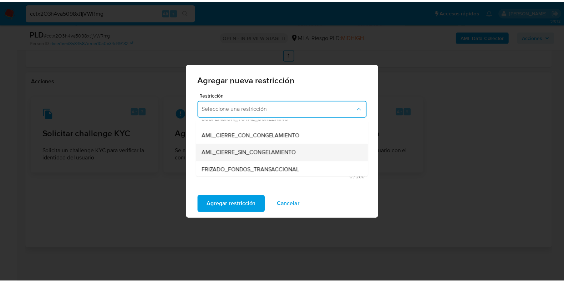
scroll to position [89, 0]
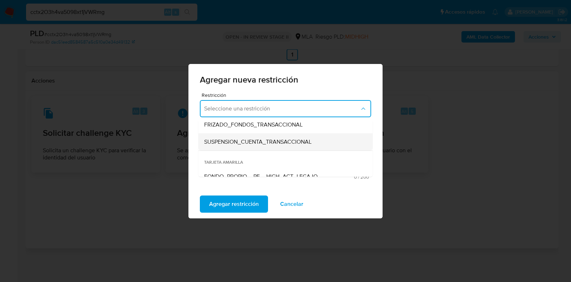
click at [262, 142] on span "SUSPENSION_CUENTA_TRANSACCIONAL" at bounding box center [257, 141] width 107 height 7
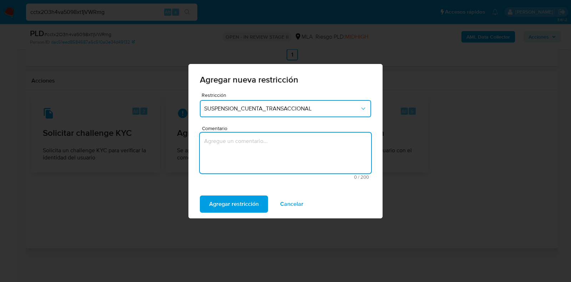
click at [260, 154] on textarea "Comentario" at bounding box center [285, 152] width 171 height 41
type textarea "AML"
click at [242, 207] on span "Agregar restricción" at bounding box center [234, 204] width 50 height 16
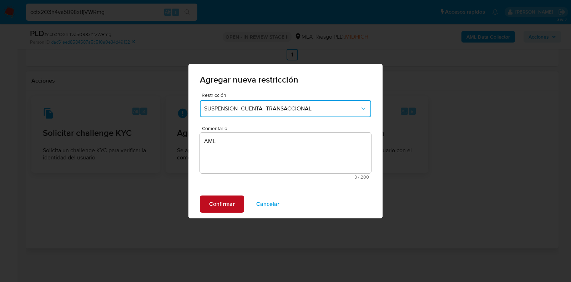
click at [226, 202] on span "Confirmar" at bounding box center [222, 204] width 26 height 16
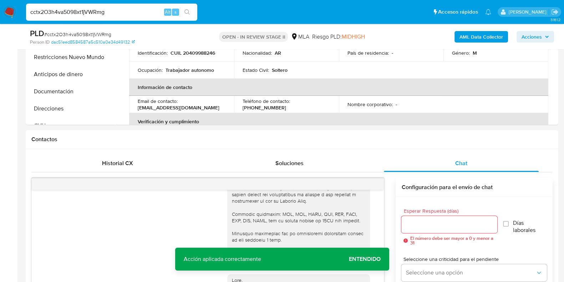
scroll to position [65, 0]
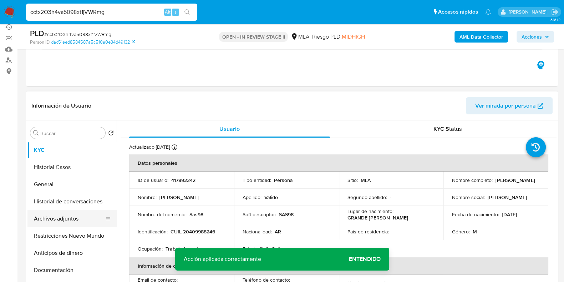
click at [67, 224] on button "Archivos adjuntos" at bounding box center [69, 218] width 84 height 17
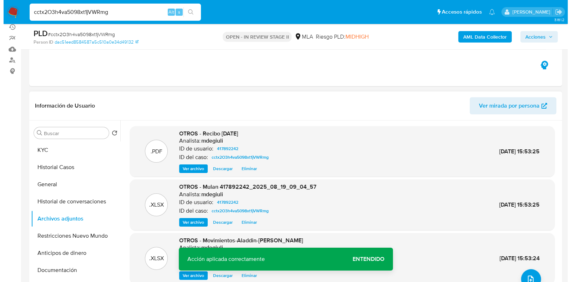
scroll to position [44, 0]
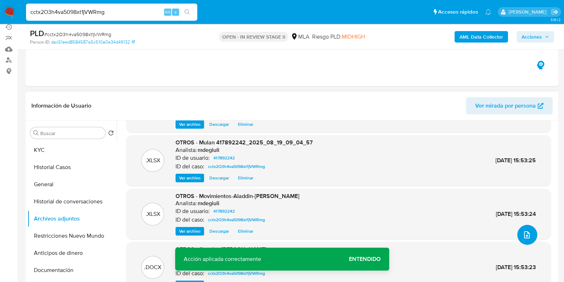
click at [528, 236] on span "upload-file" at bounding box center [527, 234] width 9 height 9
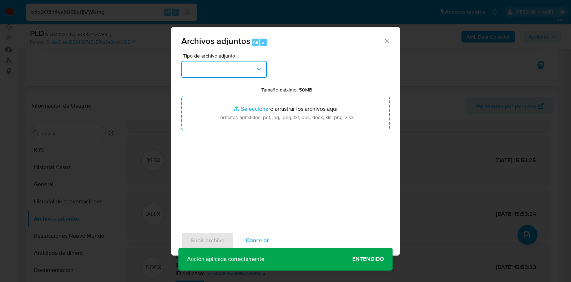
click at [225, 70] on button "button" at bounding box center [224, 69] width 86 height 17
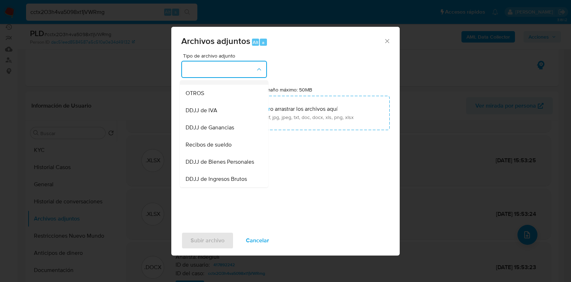
scroll to position [134, 0]
click at [226, 95] on div "OTROS" at bounding box center [222, 91] width 73 height 17
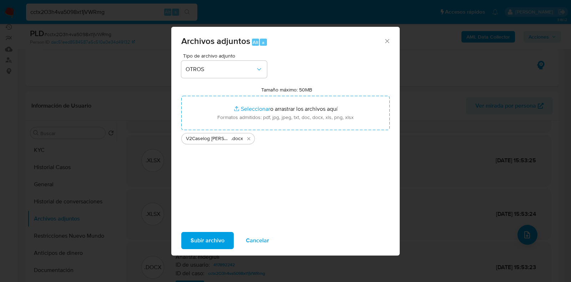
click at [261, 239] on span "Cancelar" at bounding box center [257, 240] width 23 height 16
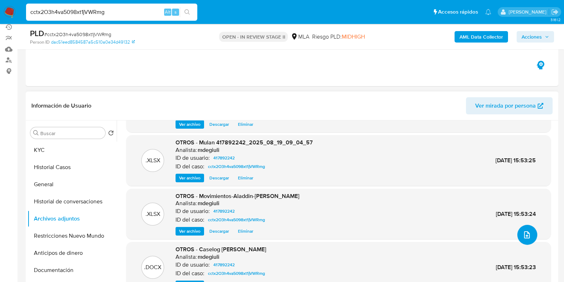
click at [526, 231] on icon "upload-file" at bounding box center [527, 234] width 9 height 9
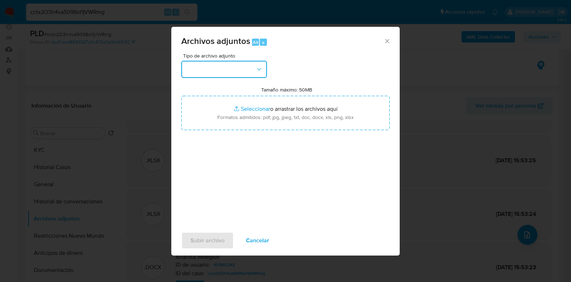
click at [234, 69] on button "button" at bounding box center [224, 69] width 86 height 17
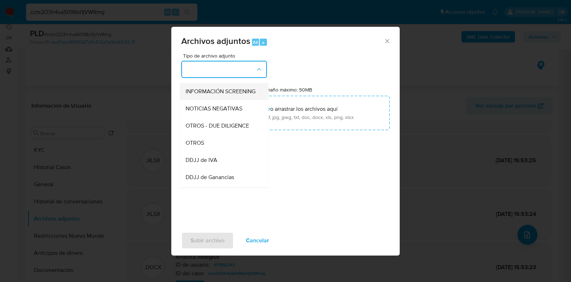
scroll to position [89, 0]
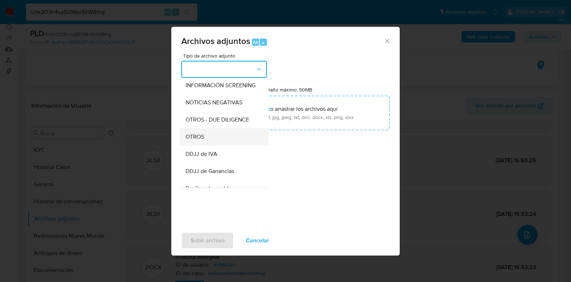
click at [223, 145] on div "OTROS" at bounding box center [222, 136] width 73 height 17
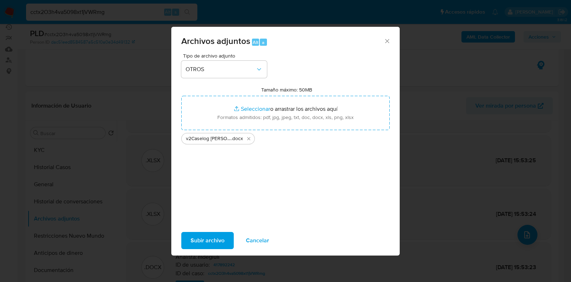
click at [209, 240] on span "Subir archivo" at bounding box center [208, 240] width 34 height 16
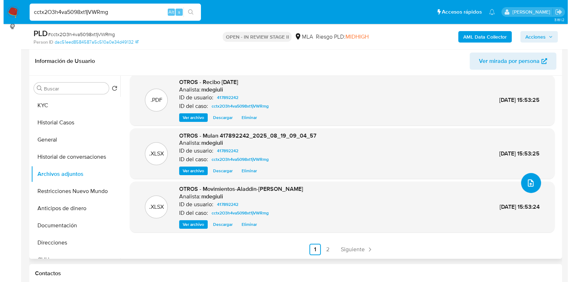
scroll to position [0, 0]
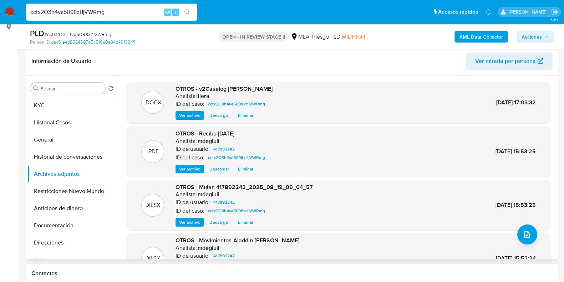
click at [246, 115] on span "Eliminar" at bounding box center [245, 115] width 15 height 7
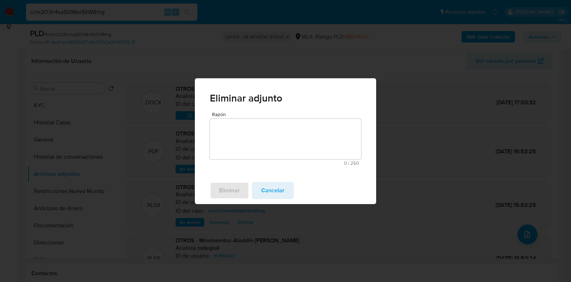
click at [271, 138] on textarea "Razón" at bounding box center [285, 139] width 151 height 41
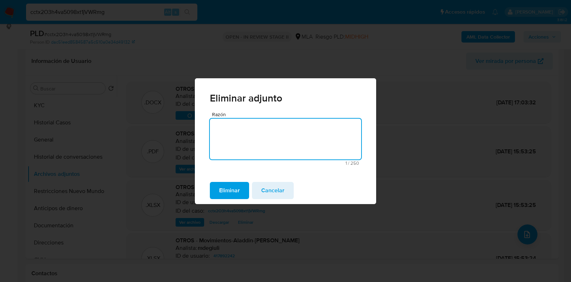
click at [240, 188] on span "Eliminar" at bounding box center [229, 190] width 21 height 16
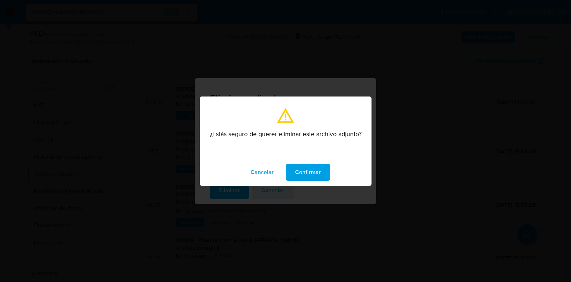
click at [301, 168] on span "Confirmar" at bounding box center [308, 172] width 26 height 16
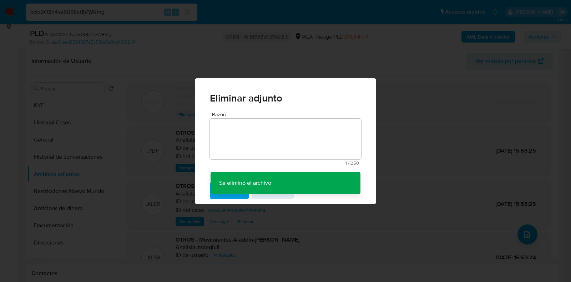
click at [241, 63] on div "Eliminar adjunto Razón 1 / 250 249 caracteres restantes Se eliminó el archivo S…" at bounding box center [285, 141] width 571 height 282
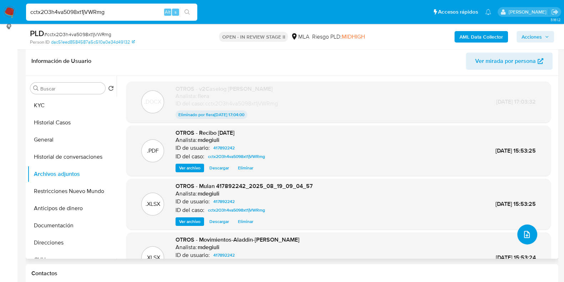
click at [523, 235] on icon "upload-file" at bounding box center [527, 234] width 9 height 9
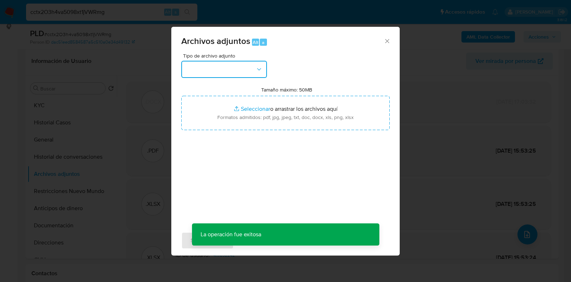
click at [239, 67] on button "button" at bounding box center [224, 69] width 86 height 17
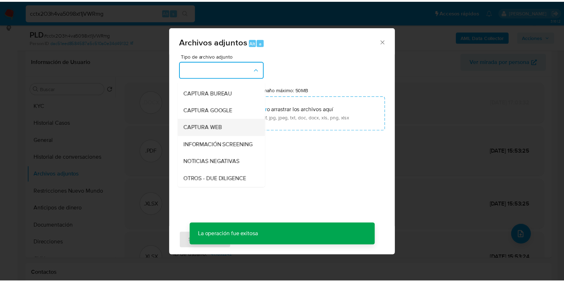
scroll to position [89, 0]
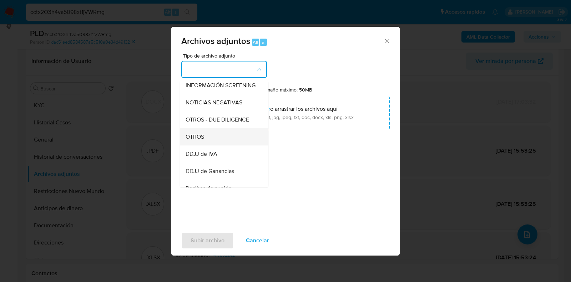
click at [225, 142] on div "OTROS" at bounding box center [222, 136] width 73 height 17
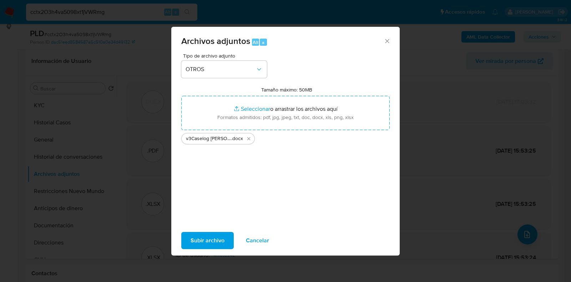
click at [199, 240] on span "Subir archivo" at bounding box center [208, 240] width 34 height 16
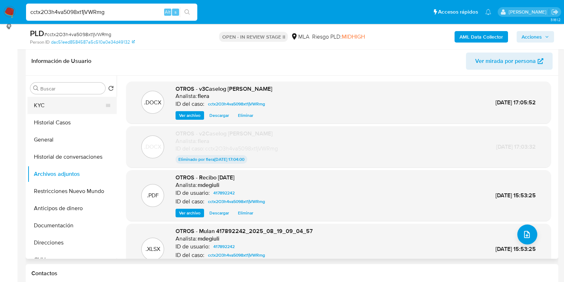
click at [76, 106] on button "KYC" at bounding box center [69, 105] width 84 height 17
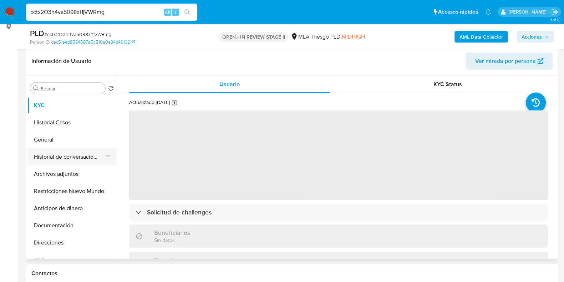
click at [76, 153] on button "Historial de conversaciones" at bounding box center [69, 156] width 84 height 17
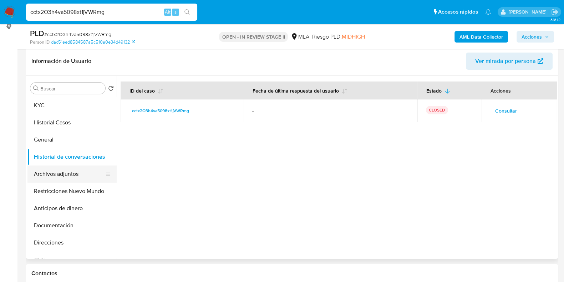
click at [70, 175] on button "Archivos adjuntos" at bounding box center [69, 173] width 84 height 17
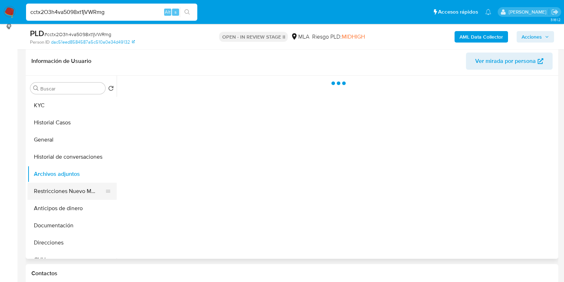
click at [70, 187] on button "Restricciones Nuevo Mundo" at bounding box center [69, 190] width 84 height 17
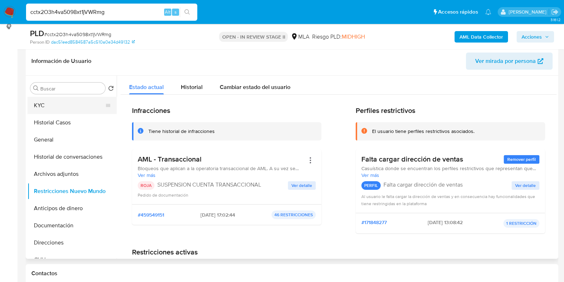
click at [46, 101] on button "KYC" at bounding box center [69, 105] width 84 height 17
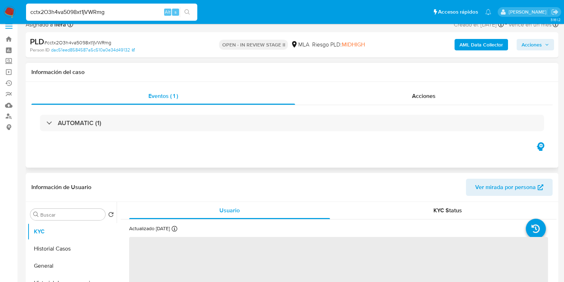
scroll to position [0, 0]
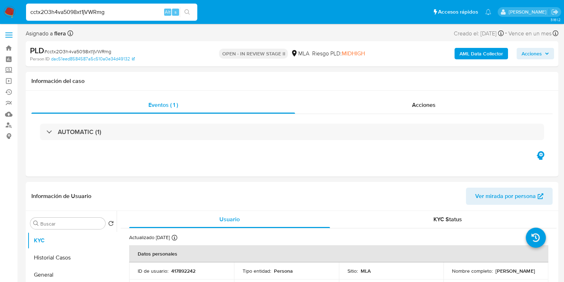
click at [523, 54] on span "Acciones" at bounding box center [532, 53] width 20 height 11
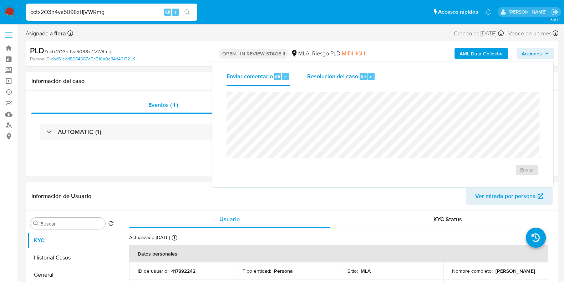
click at [375, 79] on button "Resolución del caso Alt r" at bounding box center [341, 76] width 85 height 19
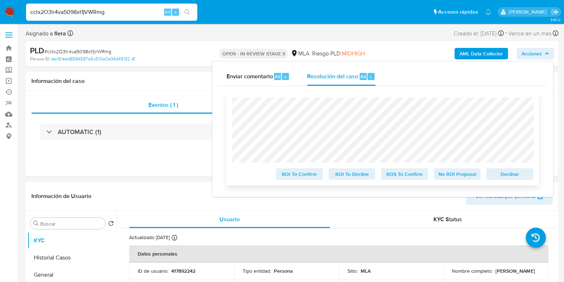
click at [510, 176] on span "Declinar" at bounding box center [510, 174] width 37 height 10
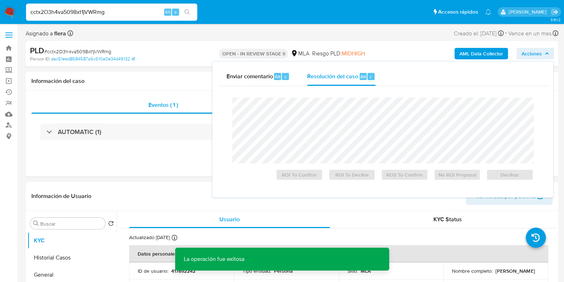
click at [93, 49] on span "# cctx2O3h4va5098xt1jVWRmg" at bounding box center [77, 51] width 67 height 7
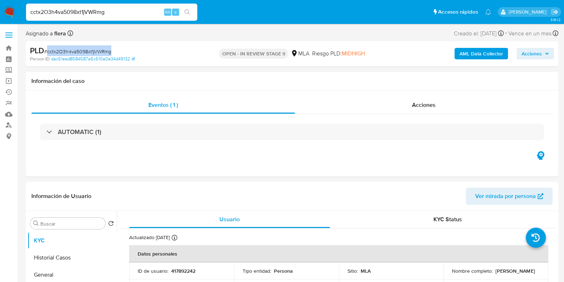
click at [93, 49] on span "# cctx2O3h4va5098xt1jVWRmg" at bounding box center [77, 51] width 67 height 7
copy span "cctx2O3h4va5098xt1jVWRmg"
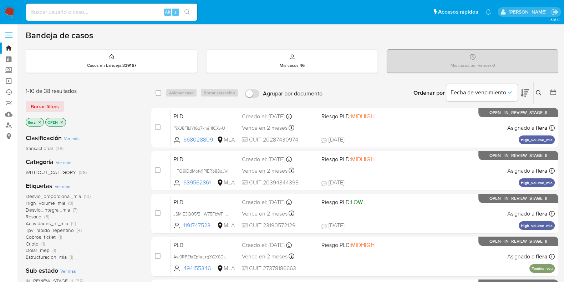
click at [540, 92] on icon at bounding box center [538, 92] width 5 height 5
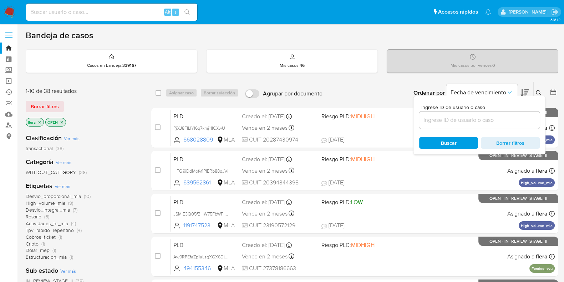
click at [492, 121] on input at bounding box center [479, 119] width 121 height 9
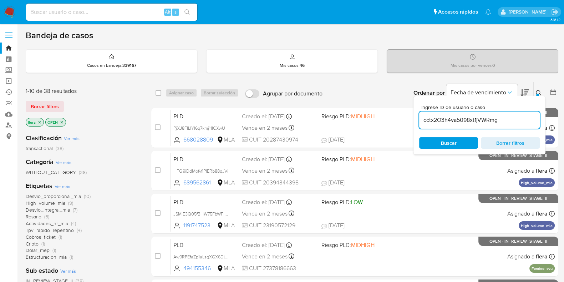
type input "cctx2O3h4va5098xt1jVWRmg"
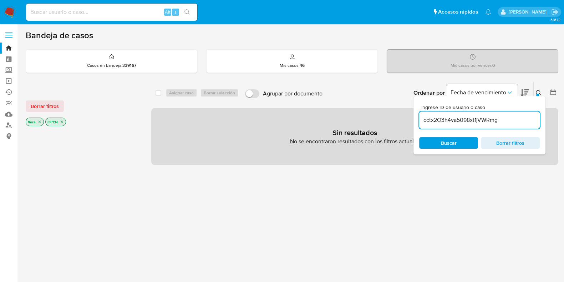
click at [63, 120] on icon "close-filter" at bounding box center [62, 122] width 4 height 4
click at [40, 122] on icon "close-filter" at bounding box center [39, 122] width 4 height 4
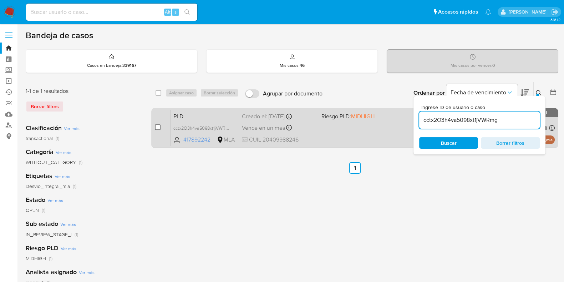
click at [160, 126] on input "checkbox" at bounding box center [158, 127] width 6 height 6
checkbox input "true"
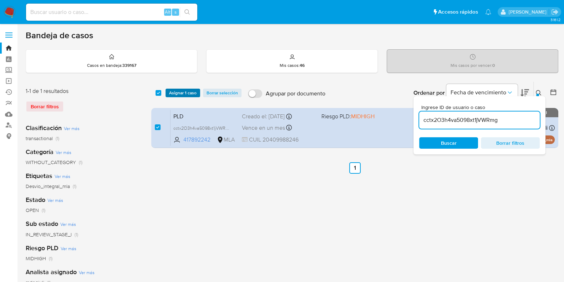
click at [189, 93] on span "Asignar 1 caso" at bounding box center [182, 92] width 27 height 7
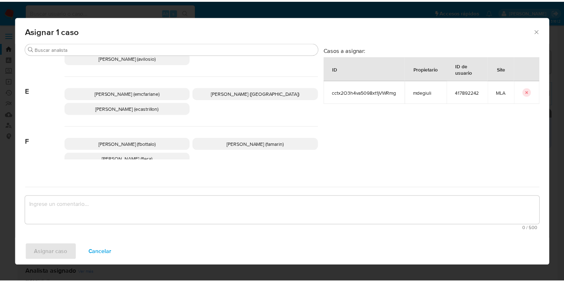
scroll to position [89, 0]
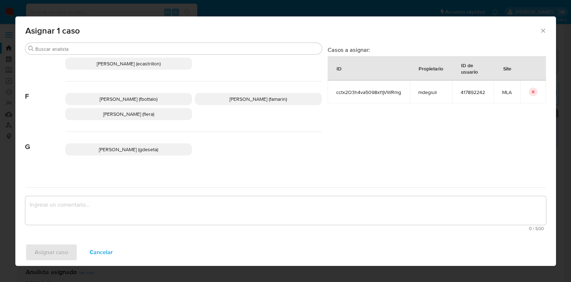
click at [126, 115] on span "Florencia Cecilia Lera (flera)" at bounding box center [128, 113] width 51 height 7
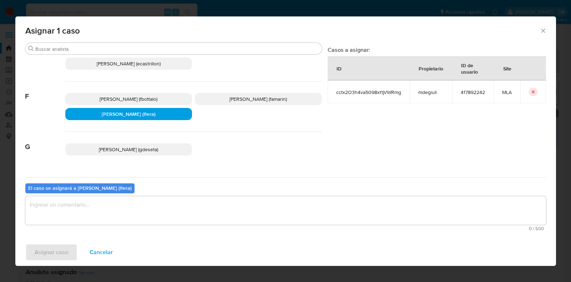
click at [139, 204] on textarea "assign-modal" at bounding box center [285, 210] width 521 height 29
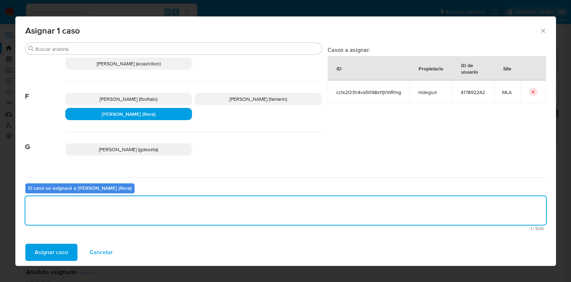
click at [69, 252] on button "Asignar caso" at bounding box center [51, 251] width 52 height 17
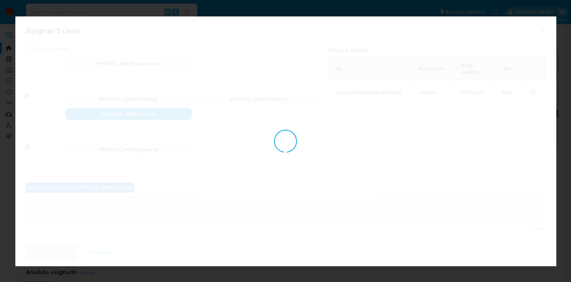
checkbox input "false"
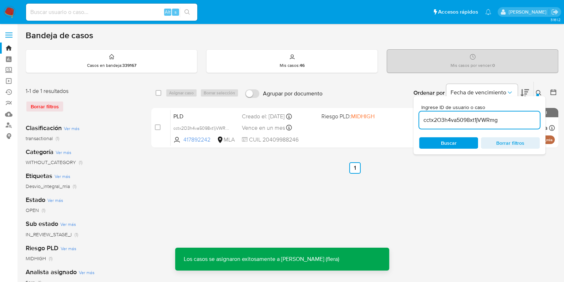
click at [188, 116] on span "PLD" at bounding box center [204, 115] width 63 height 9
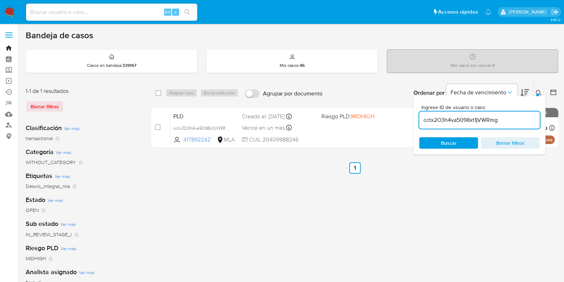
click at [8, 46] on link "Bandeja" at bounding box center [42, 47] width 85 height 11
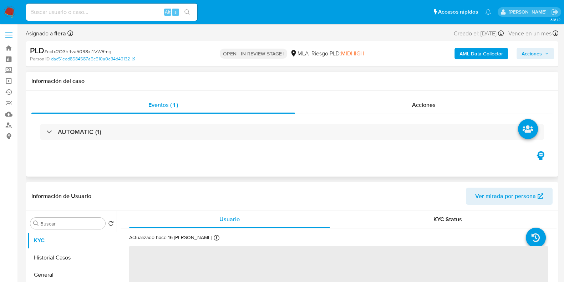
select select "10"
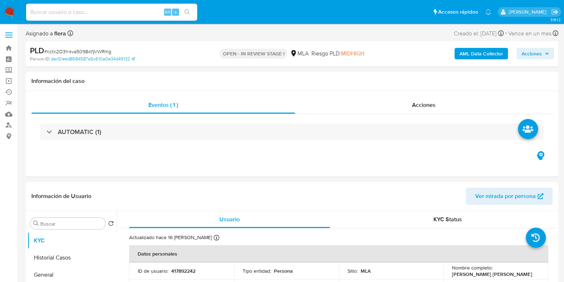
click at [528, 53] on span "Acciones" at bounding box center [532, 53] width 20 height 11
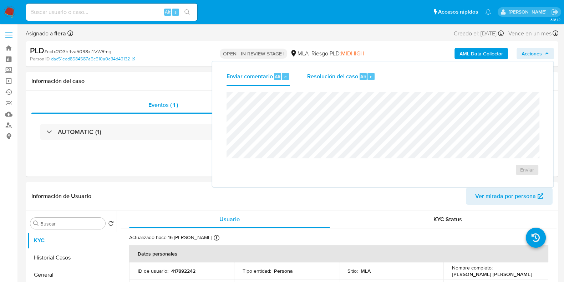
click at [349, 77] on span "Resolución del caso" at bounding box center [332, 76] width 51 height 8
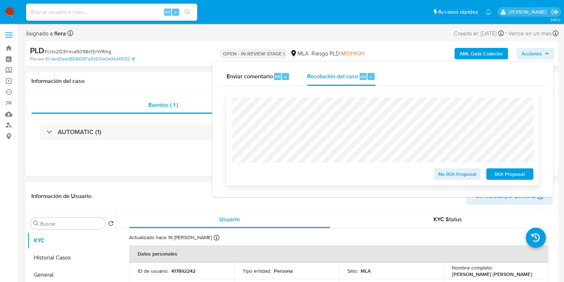
click at [514, 171] on span "ROI Proposal" at bounding box center [510, 174] width 37 height 10
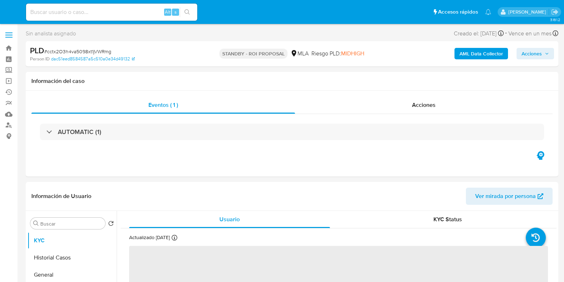
select select "10"
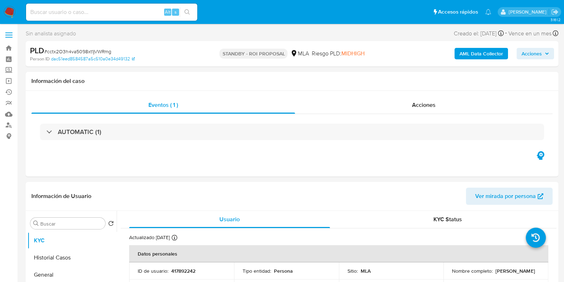
click at [106, 9] on input at bounding box center [111, 11] width 171 height 9
paste input "LzYthqrHAYScn7XmI4UJwFQ2"
type input "LzYthqrHAYScn7XmI4UJwFQ2"
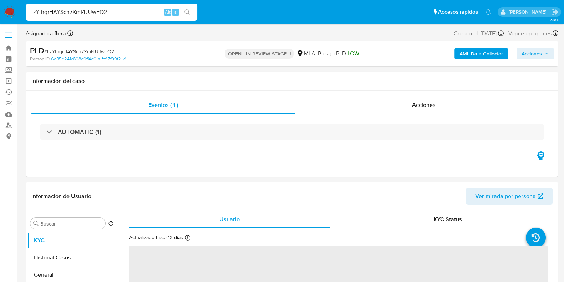
select select "10"
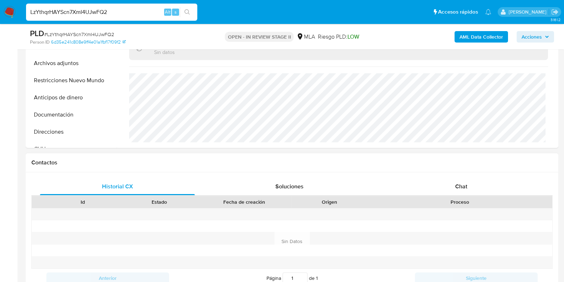
scroll to position [268, 0]
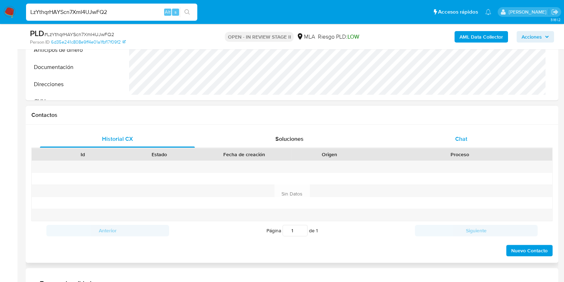
click at [460, 144] on div "Chat" at bounding box center [461, 138] width 155 height 17
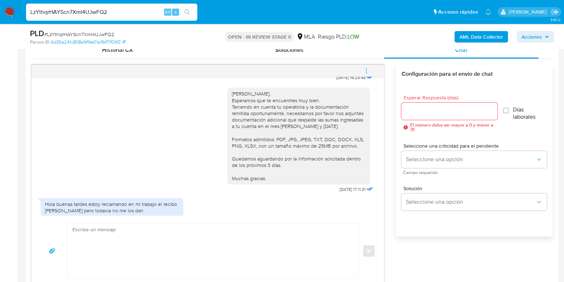
scroll to position [913, 0]
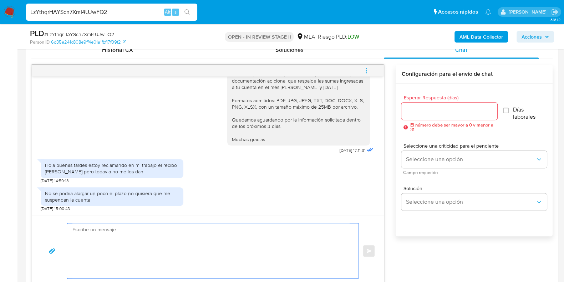
click at [247, 224] on textarea at bounding box center [210, 250] width 277 height 55
paste textarea "Hola, Esperamos que te encuentres muy bien. Te consultamos si tuviste oportunid…"
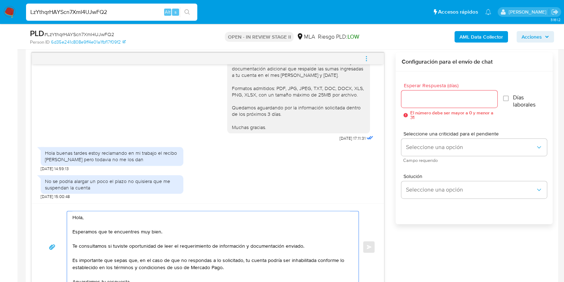
scroll to position [0, 0]
click at [82, 218] on textarea "Hola, Esperamos que te encuentres muy bien. Te consultamos si tuviste oportunid…" at bounding box center [210, 246] width 277 height 71
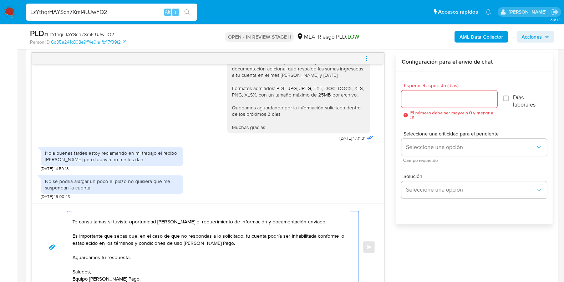
scroll to position [44, 0]
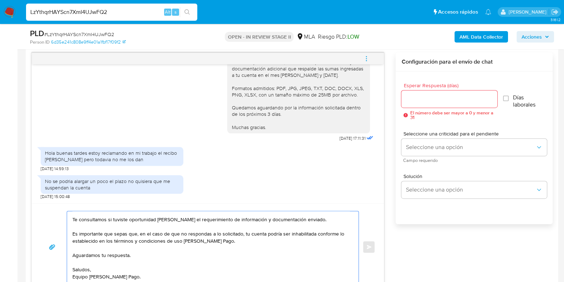
type textarea "[PERSON_NAME], Esperamos que te encuentres muy bien. Te consultamos si tuviste …"
click at [433, 101] on input "Esperar Respuesta (días)" at bounding box center [450, 98] width 96 height 9
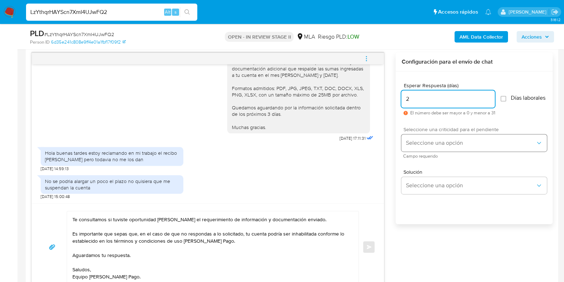
type input "2"
click at [432, 151] on button "Seleccione una opción" at bounding box center [475, 142] width 146 height 17
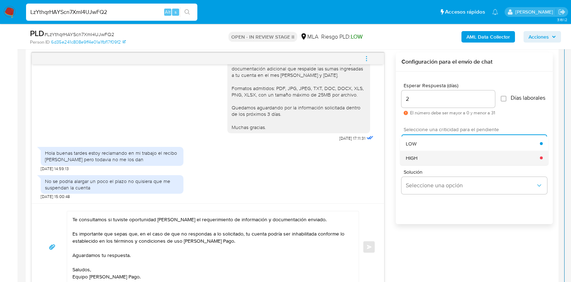
click at [429, 162] on div "HIGH" at bounding box center [473, 157] width 134 height 14
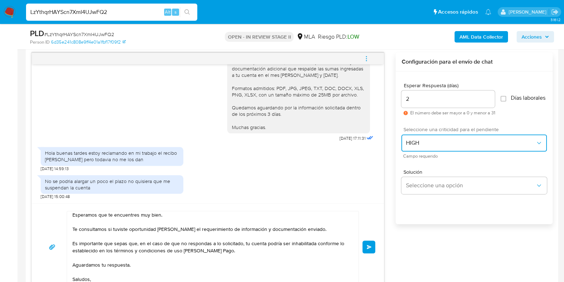
scroll to position [3, 0]
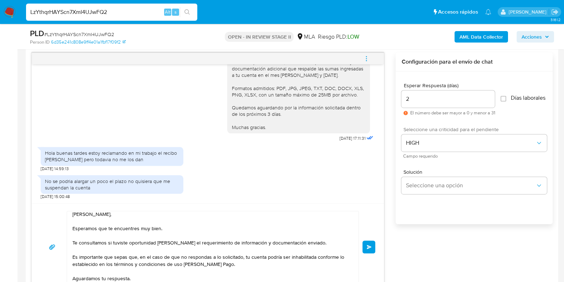
click at [373, 249] on button "Enviar" at bounding box center [369, 246] width 13 height 13
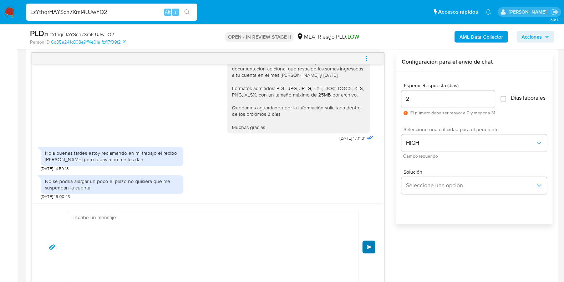
scroll to position [1051, 0]
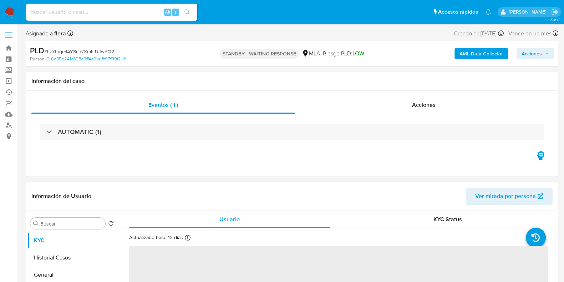
select select "10"
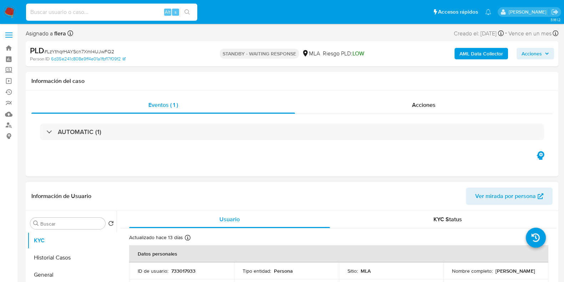
click at [120, 11] on input at bounding box center [111, 11] width 171 height 9
paste input "BwTdSXbY2vkv9jUZxZFzwJYo"
type input "BwTdSXbY2vkv9jUZxZFzwJYo"
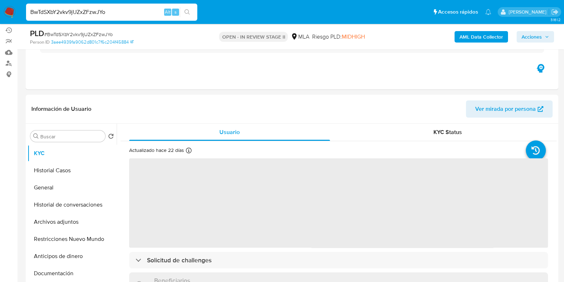
scroll to position [89, 0]
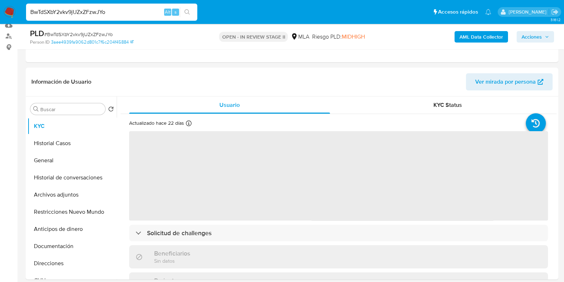
select select "10"
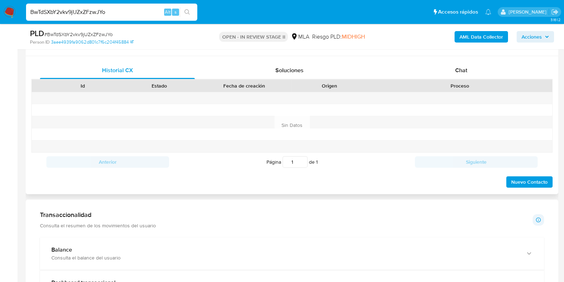
scroll to position [357, 0]
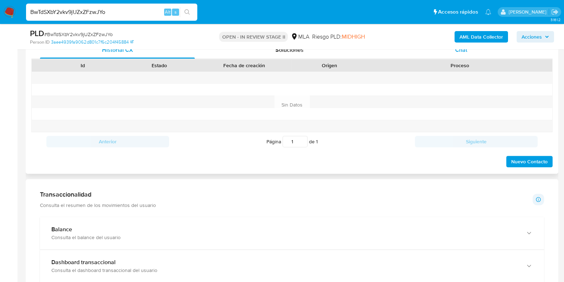
click at [458, 52] on span "Chat" at bounding box center [461, 50] width 12 height 8
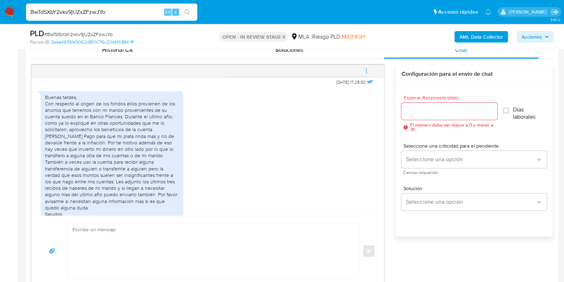
scroll to position [873, 0]
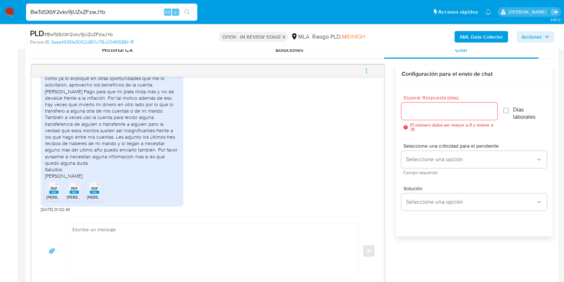
click at [50, 191] on rect at bounding box center [53, 191] width 9 height 3
click at [76, 195] on span "Sr. Alejandro Fabian Rodilla_202507.pdf" at bounding box center [102, 197] width 71 height 6
click at [90, 196] on span "Sr. Alejandro Fabian Rodilla_202508.pdf" at bounding box center [123, 197] width 72 height 6
click at [92, 33] on span "# BwTdSXbY2vkv9jUZxZFzwJYo" at bounding box center [78, 34] width 69 height 7
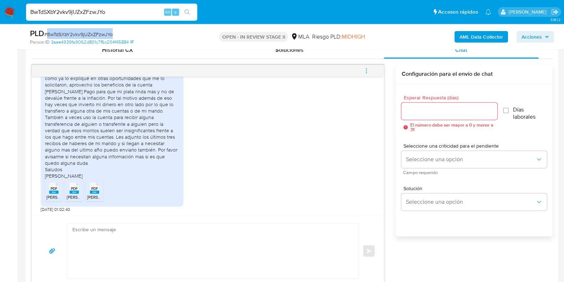
copy span "BwTdSXbY2vkv9jUZxZFzwJYo"
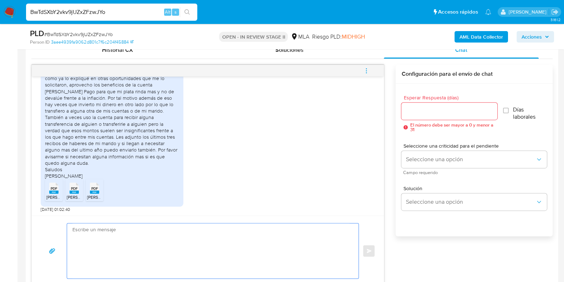
click at [127, 242] on textarea at bounding box center [210, 250] width 277 height 55
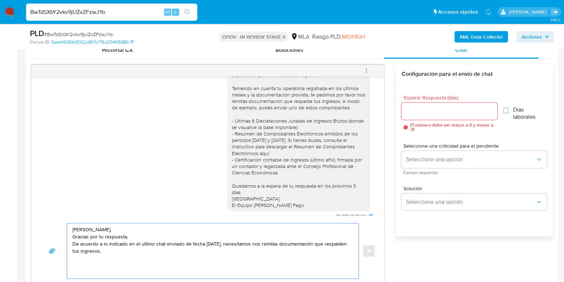
scroll to position [783, 0]
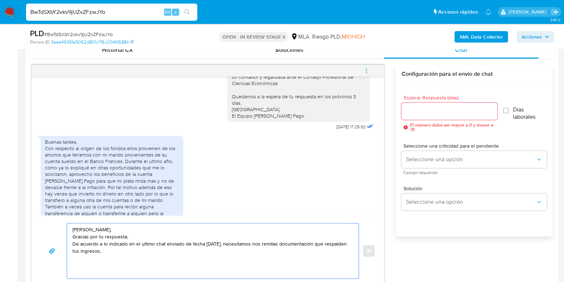
paste textarea "Es importante que sepas que, en el caso de que no respondas a lo solicitado, tu…"
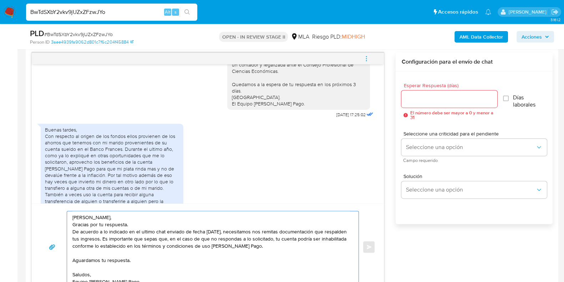
scroll to position [12, 0]
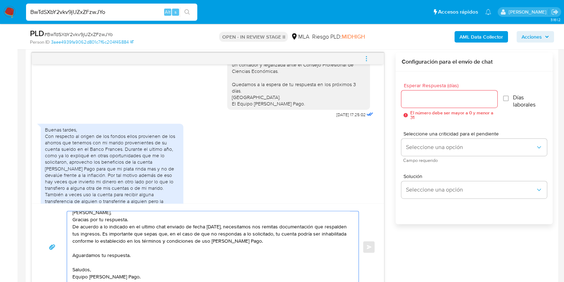
click at [128, 247] on textarea "Hola Marcela, Gracias por tu respuesta. De acuerdo a lo indicado en el ultimo c…" at bounding box center [210, 246] width 277 height 71
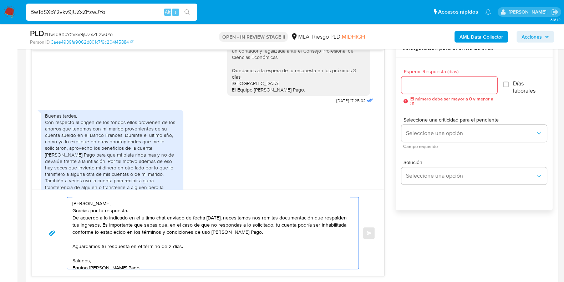
scroll to position [369, 0]
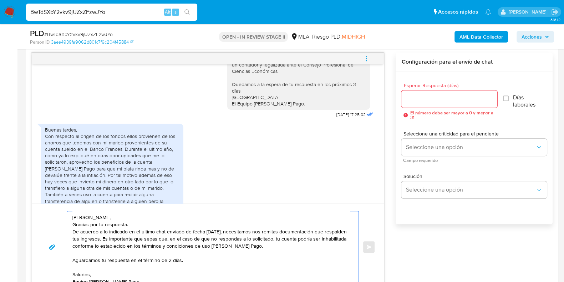
type textarea "Hola Marcela, Gracias por tu respuesta. De acuerdo a lo indicado en el ultimo c…"
click at [425, 95] on input "Esperar Respuesta (días)" at bounding box center [450, 98] width 96 height 9
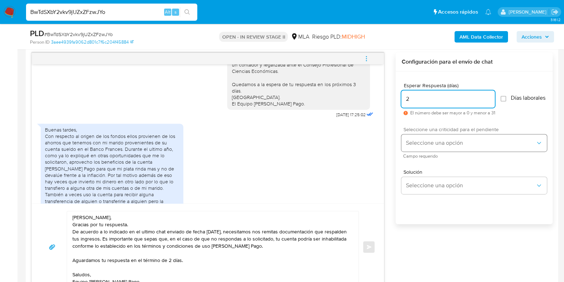
type input "2"
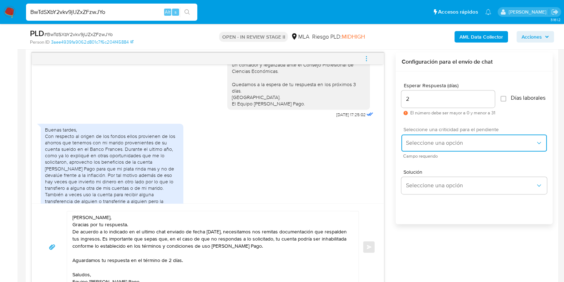
click at [442, 146] on span "Seleccione una opción" at bounding box center [471, 142] width 130 height 7
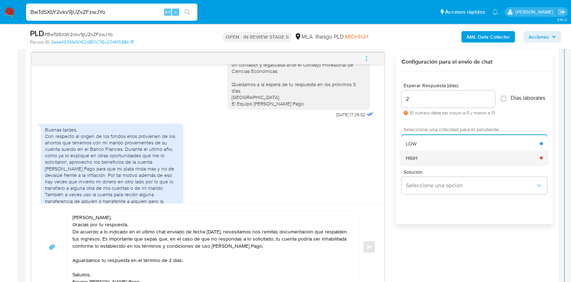
click at [435, 158] on div "HIGH" at bounding box center [473, 157] width 134 height 14
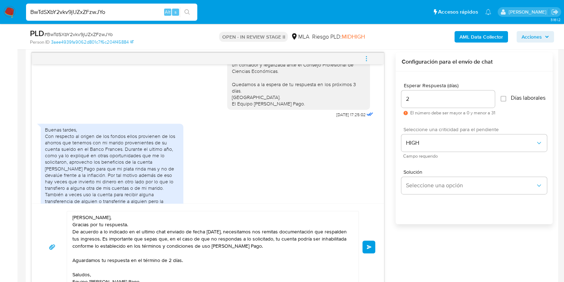
click at [369, 247] on span "Enviar" at bounding box center [369, 247] width 5 height 4
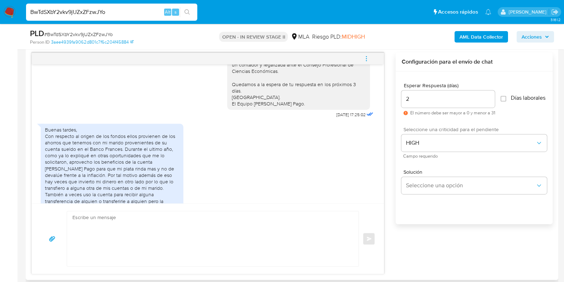
scroll to position [978, 0]
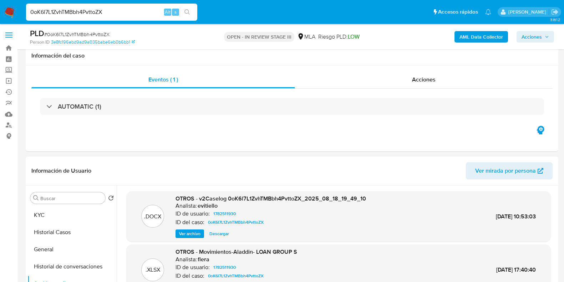
select select "10"
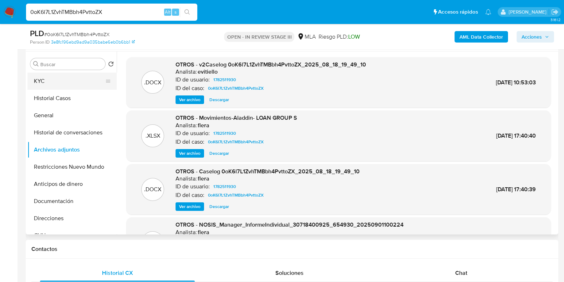
drag, startPoint x: 0, startPoint y: 0, endPoint x: 44, endPoint y: 76, distance: 87.5
click at [44, 76] on button "KYC" at bounding box center [69, 80] width 84 height 17
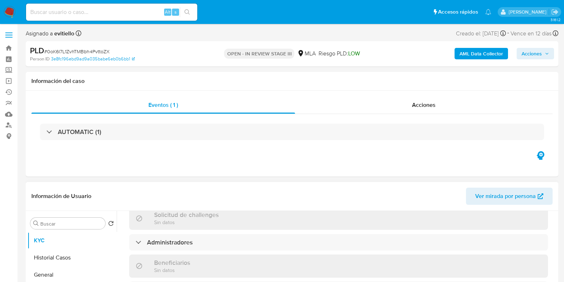
scroll to position [134, 0]
select select "10"
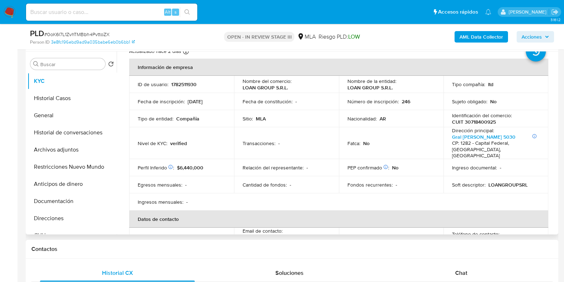
scroll to position [0, 0]
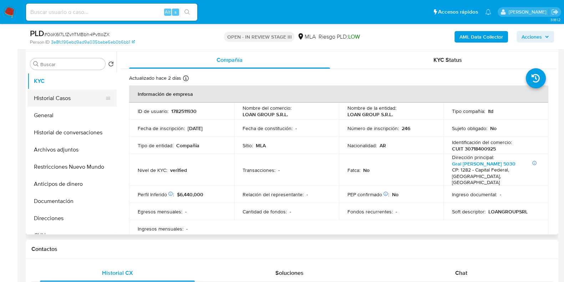
click at [54, 97] on button "Historial Casos" at bounding box center [69, 98] width 84 height 17
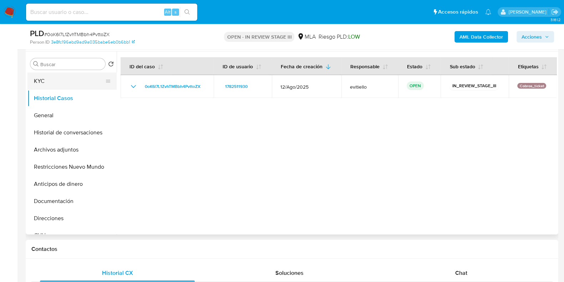
click at [67, 86] on button "KYC" at bounding box center [69, 80] width 84 height 17
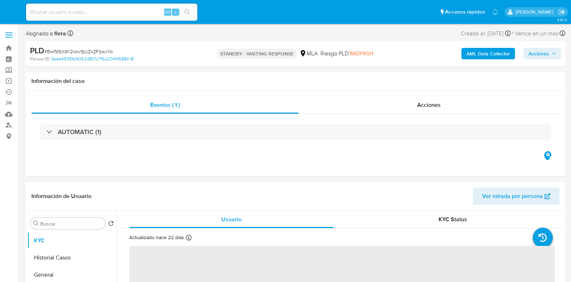
select select "10"
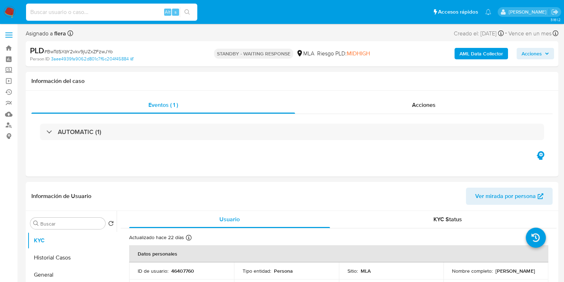
click at [142, 10] on input at bounding box center [111, 11] width 171 height 9
paste input "8accfVlA74eSdnLGsAmWLXmu"
type input "8accfVlA74eSdnLGsAmWLXmu"
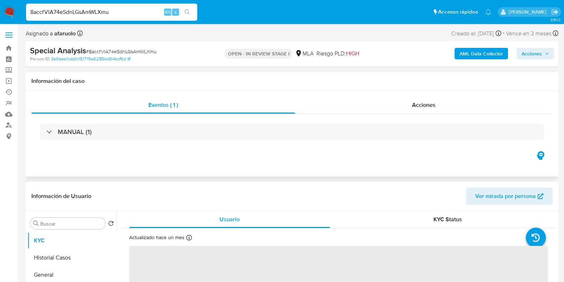
select select "10"
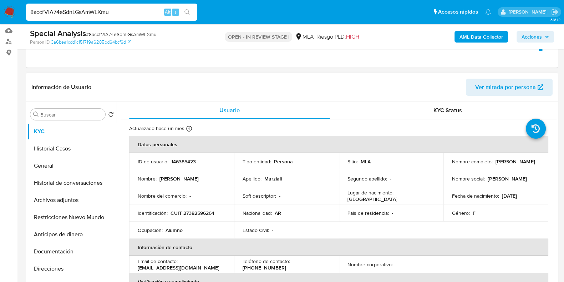
scroll to position [89, 0]
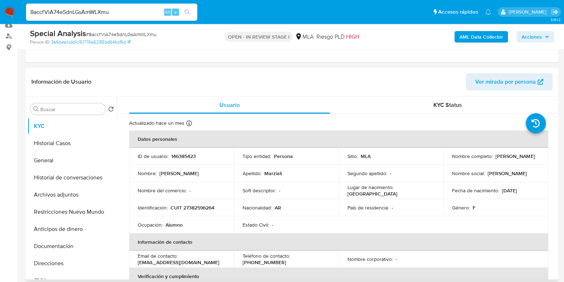
click at [182, 155] on p "146385423" at bounding box center [183, 156] width 25 height 6
copy p "146385423"
click at [55, 199] on button "Archivos adjuntos" at bounding box center [69, 194] width 84 height 17
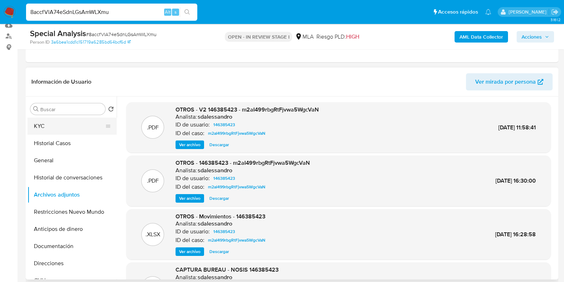
click at [61, 125] on button "KYC" at bounding box center [69, 125] width 84 height 17
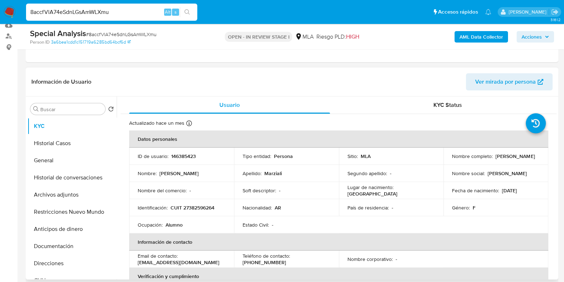
drag, startPoint x: 501, startPoint y: 157, endPoint x: 449, endPoint y: 160, distance: 52.9
click at [449, 160] on td "Nombre completo : Julieta Carla Marziali" at bounding box center [496, 155] width 105 height 17
copy p "[PERSON_NAME]"
click at [57, 194] on button "Archivos adjuntos" at bounding box center [69, 194] width 84 height 17
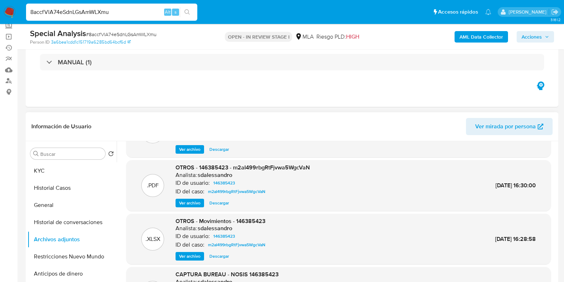
scroll to position [0, 0]
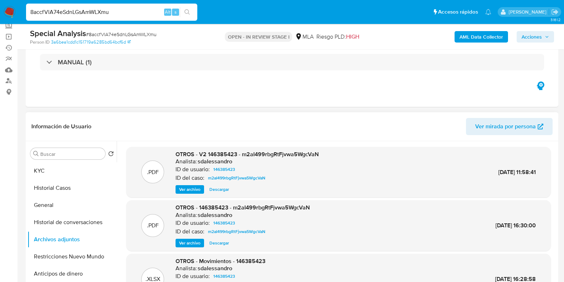
click at [219, 191] on span "Descargar" at bounding box center [220, 189] width 20 height 7
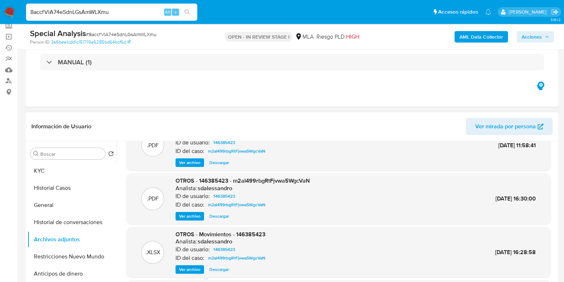
scroll to position [40, 0]
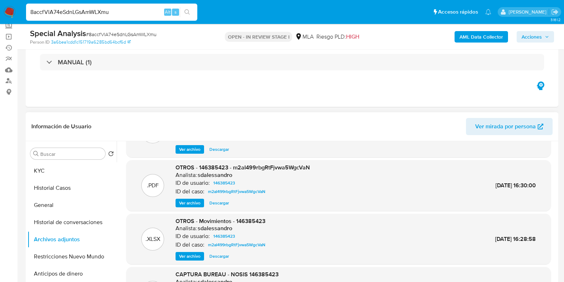
click at [221, 204] on span "Descargar" at bounding box center [220, 202] width 20 height 7
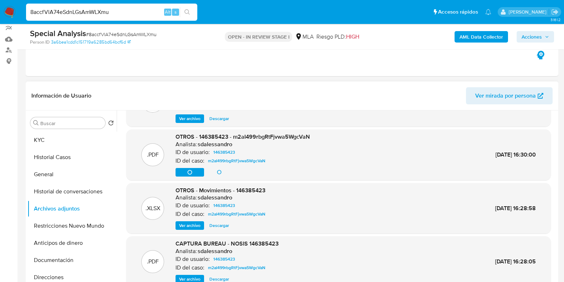
scroll to position [89, 0]
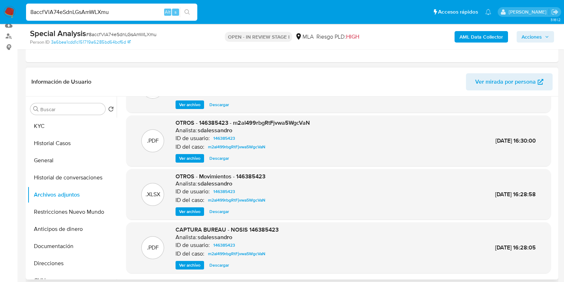
click at [219, 211] on span "Descargar" at bounding box center [220, 211] width 20 height 7
click at [63, 123] on button "KYC" at bounding box center [69, 125] width 84 height 17
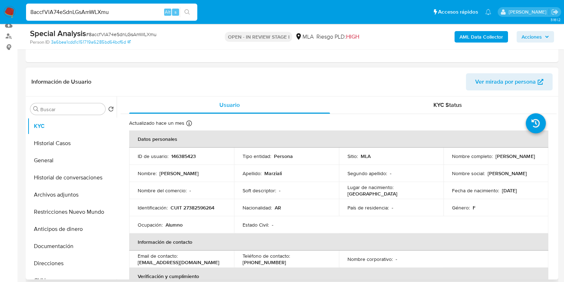
click at [211, 210] on td "Identificación : CUIT 27382596264" at bounding box center [181, 207] width 105 height 17
click at [211, 210] on p "CUIT 27382596264" at bounding box center [193, 207] width 44 height 6
click at [211, 206] on p "CUIT 27382596264" at bounding box center [193, 207] width 44 height 6
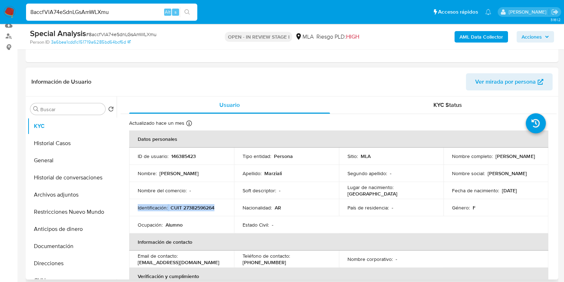
click at [211, 206] on p "CUIT 27382596264" at bounding box center [193, 207] width 44 height 6
click at [209, 208] on p "CUIT 27382596264" at bounding box center [193, 207] width 44 height 6
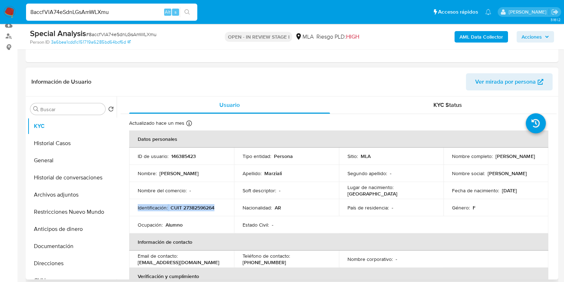
click at [209, 208] on p "CUIT 27382596264" at bounding box center [193, 207] width 44 height 6
click at [228, 208] on td "Identificación : CUIT 27382596264" at bounding box center [181, 207] width 105 height 17
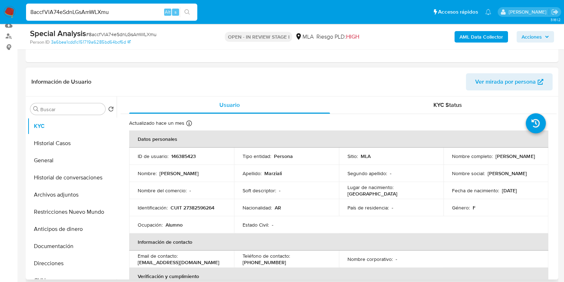
click at [209, 208] on p "CUIT 27382596264" at bounding box center [193, 207] width 44 height 6
copy p "27382596264"
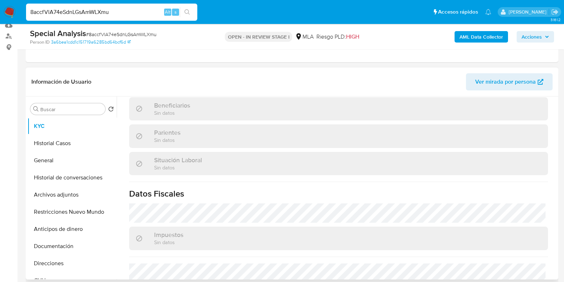
scroll to position [357, 0]
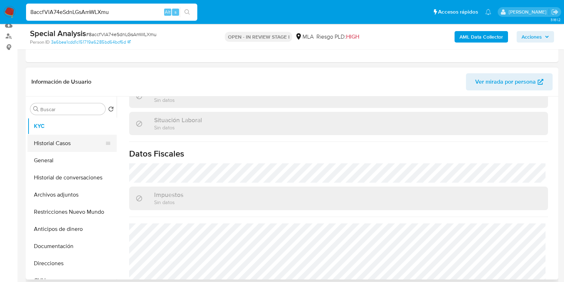
click at [64, 147] on button "Historial Casos" at bounding box center [69, 143] width 84 height 17
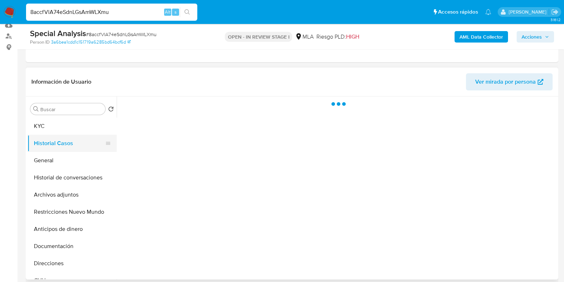
scroll to position [0, 0]
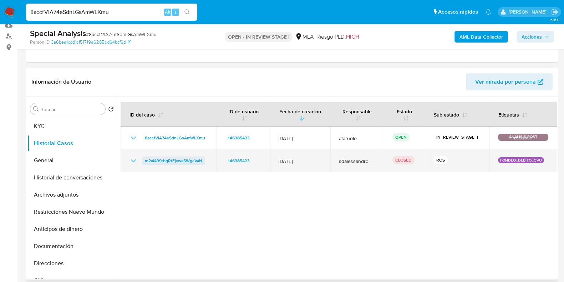
click at [173, 161] on span "m2aI499rbgRtFjvwa5WgcVaN" at bounding box center [173, 160] width 57 height 9
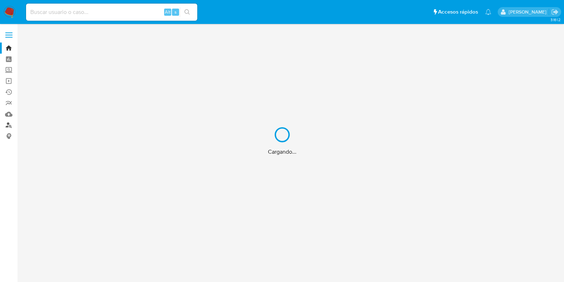
click at [6, 124] on link "Buscador de personas" at bounding box center [42, 125] width 85 height 11
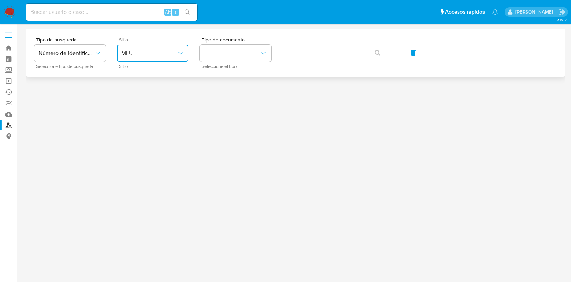
click at [137, 56] on span "MLU" at bounding box center [149, 53] width 56 height 7
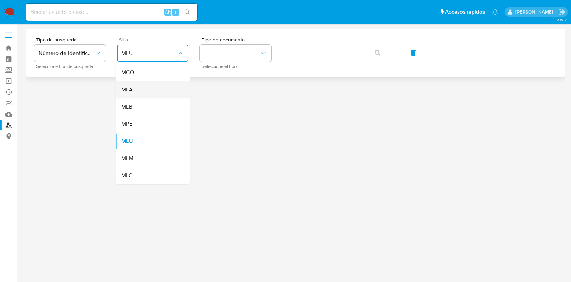
click at [142, 90] on div "MLA" at bounding box center [150, 89] width 59 height 17
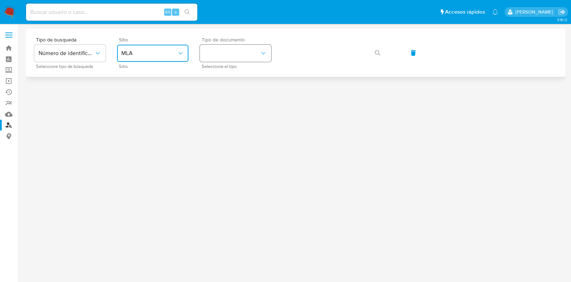
click at [224, 54] on button "identificationType" at bounding box center [235, 53] width 71 height 17
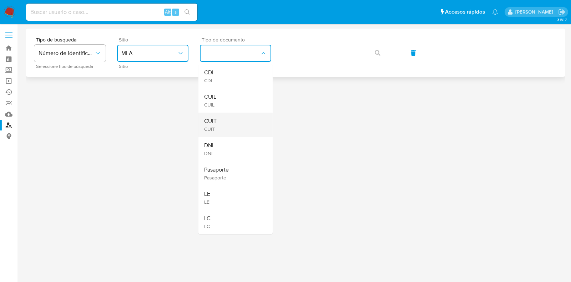
click at [226, 119] on div "CUIT CUIT" at bounding box center [233, 124] width 59 height 24
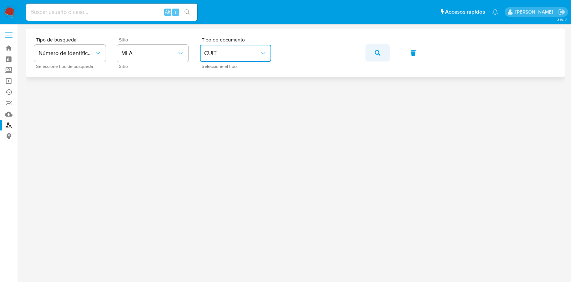
click at [383, 56] on button "button" at bounding box center [378, 52] width 24 height 17
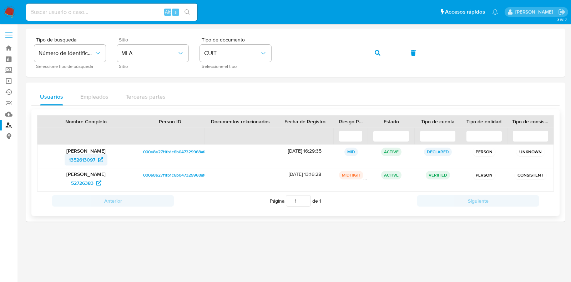
click at [91, 158] on span "1352613097" at bounding box center [82, 159] width 26 height 11
click at [75, 184] on span "52726383" at bounding box center [82, 182] width 22 height 11
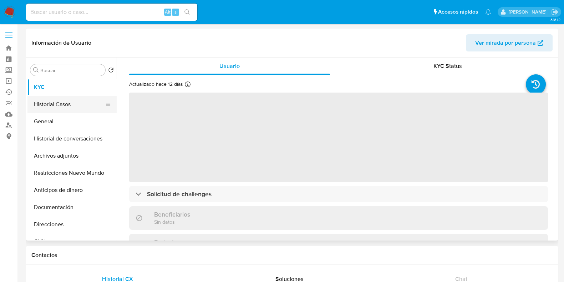
click at [69, 104] on button "Historial Casos" at bounding box center [69, 104] width 84 height 17
select select "10"
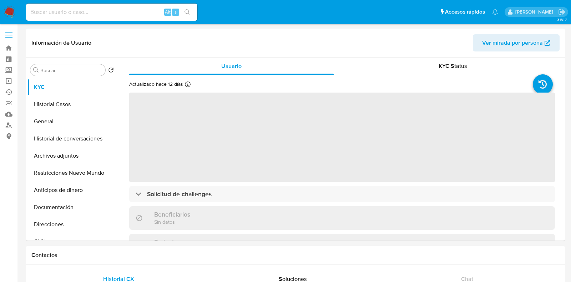
select select "10"
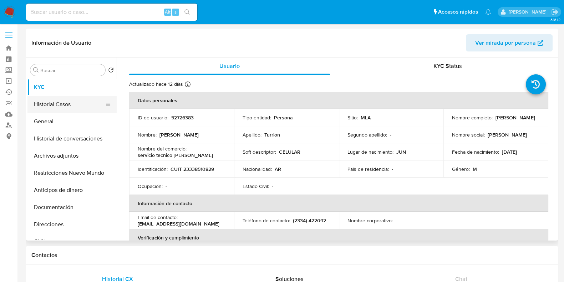
click at [55, 108] on button "Historial Casos" at bounding box center [69, 104] width 84 height 17
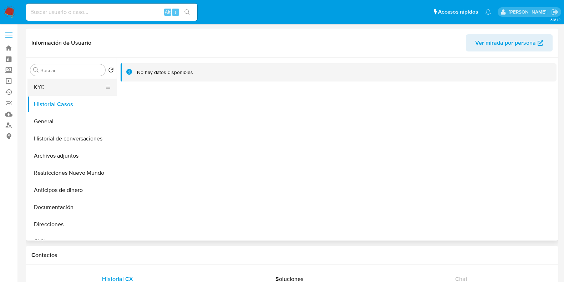
click at [50, 85] on button "KYC" at bounding box center [69, 87] width 84 height 17
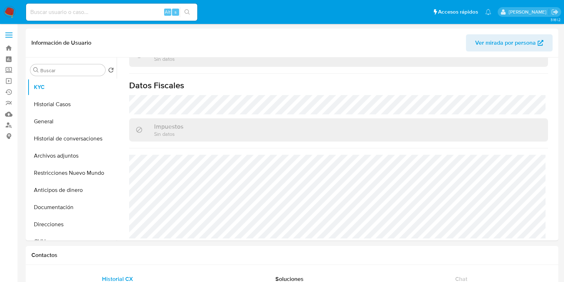
scroll to position [389, 0]
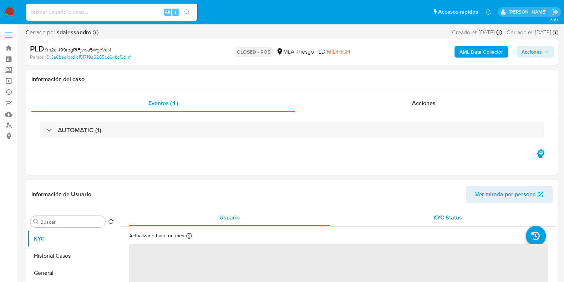
select select "10"
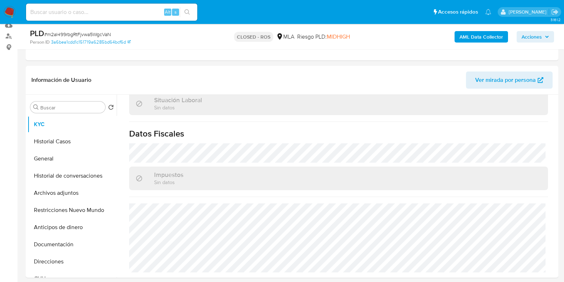
scroll to position [375, 0]
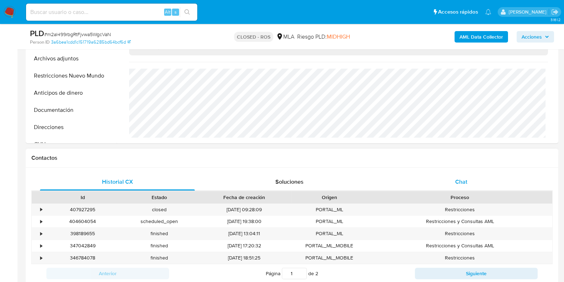
click at [462, 184] on span "Chat" at bounding box center [461, 181] width 12 height 8
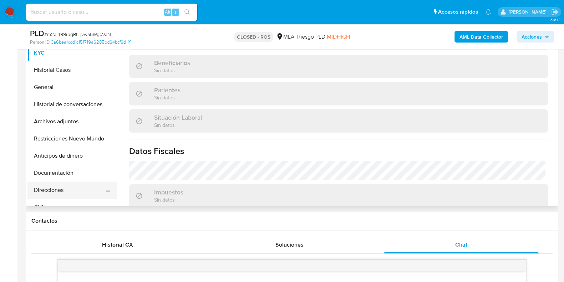
scroll to position [134, 0]
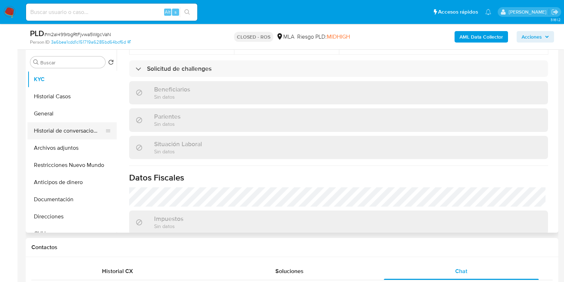
click at [69, 136] on button "Historial de conversaciones" at bounding box center [69, 130] width 84 height 17
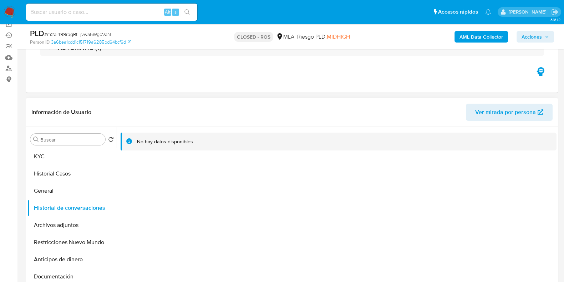
scroll to position [0, 0]
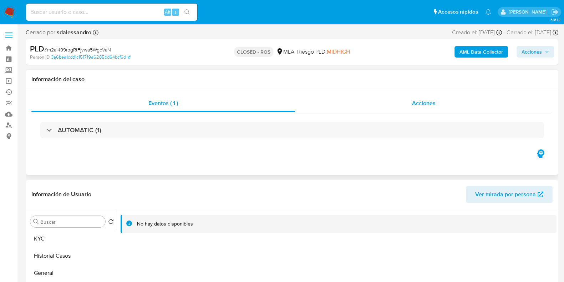
click at [433, 101] on span "Acciones" at bounding box center [424, 103] width 24 height 8
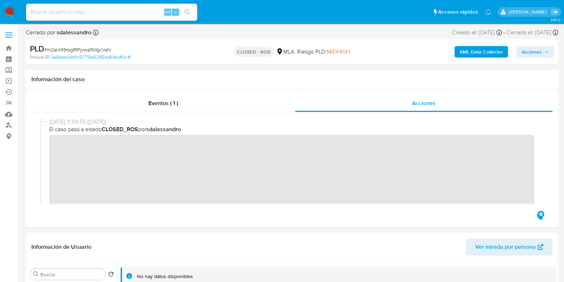
scroll to position [44, 0]
